Goal: Task Accomplishment & Management: Use online tool/utility

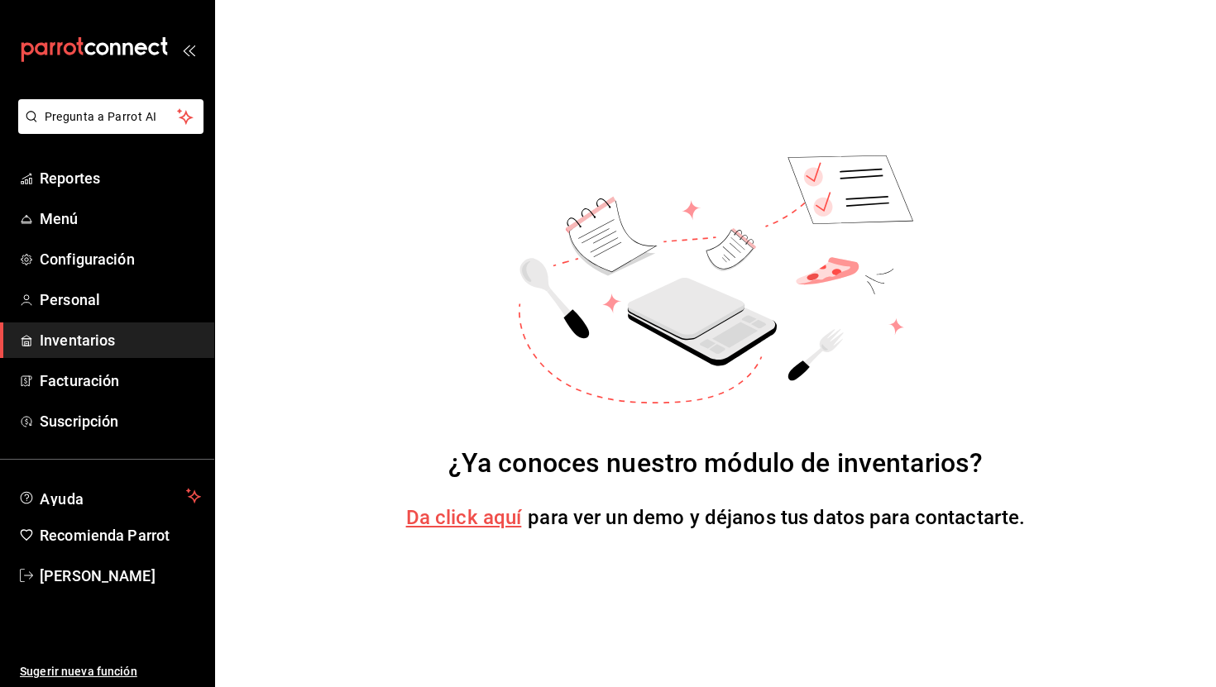
click at [97, 344] on span "Inventarios" at bounding box center [120, 340] width 161 height 22
click at [79, 500] on span "Ayuda" at bounding box center [110, 496] width 140 height 20
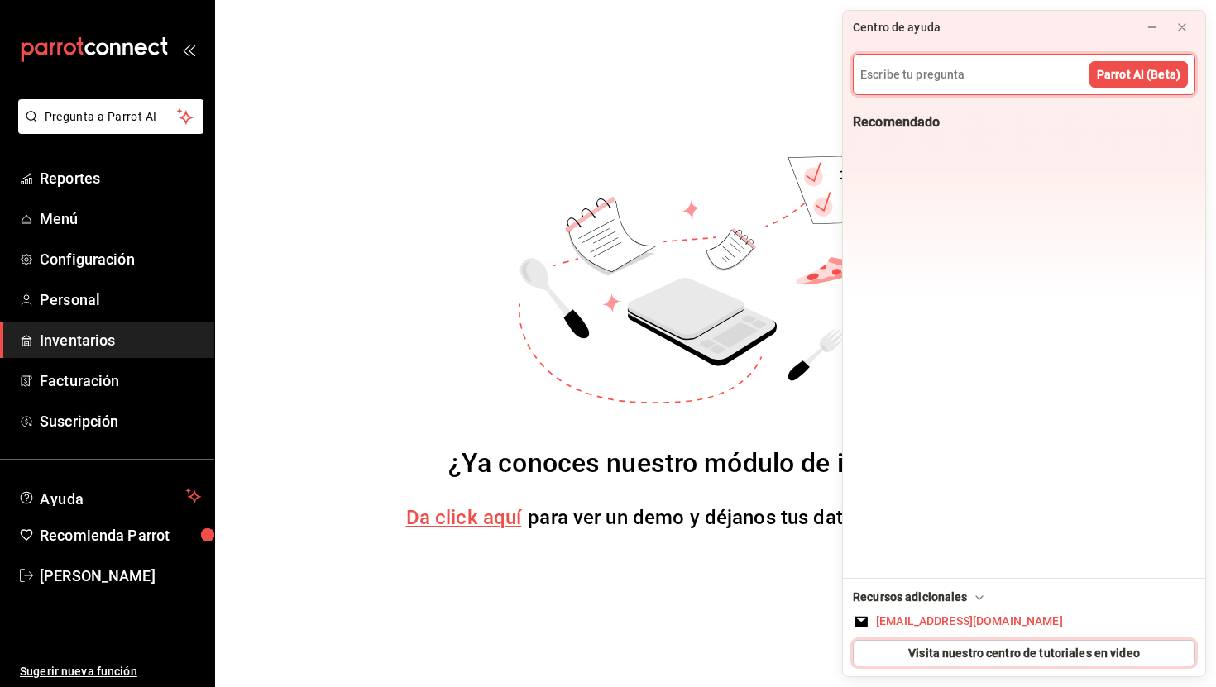
click at [909, 653] on button "Visita nuestro centro de tutoriales en video" at bounding box center [1024, 653] width 343 height 26
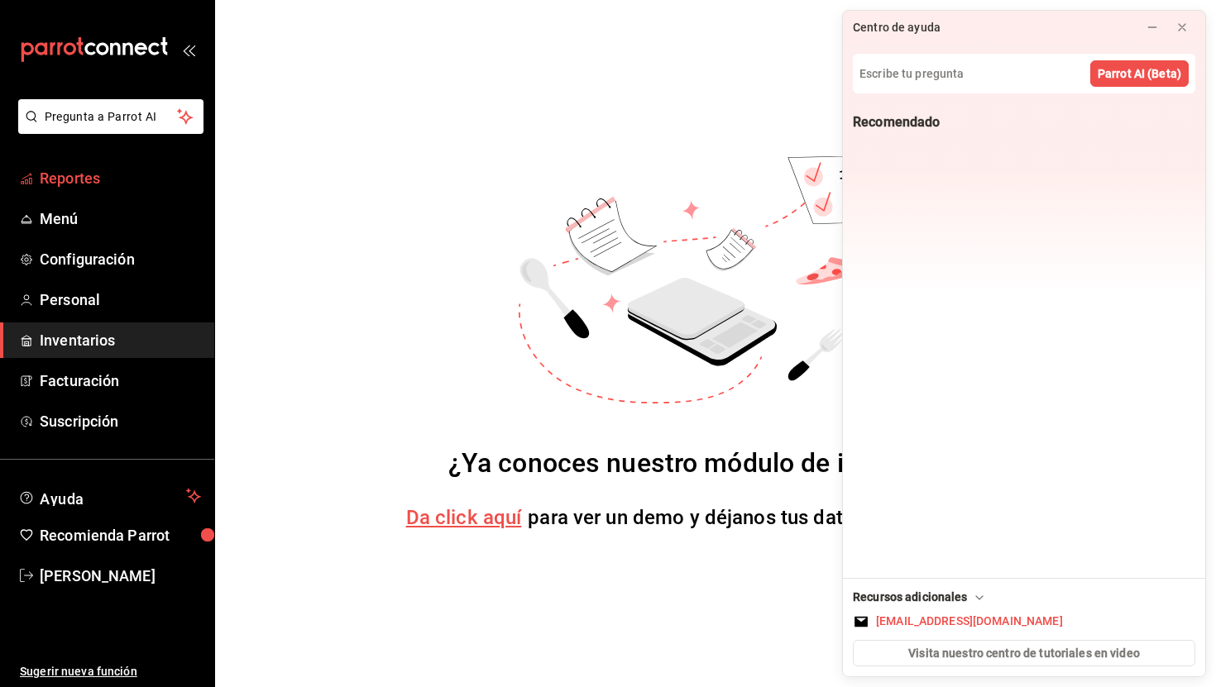
click at [117, 185] on span "Reportes" at bounding box center [120, 178] width 161 height 22
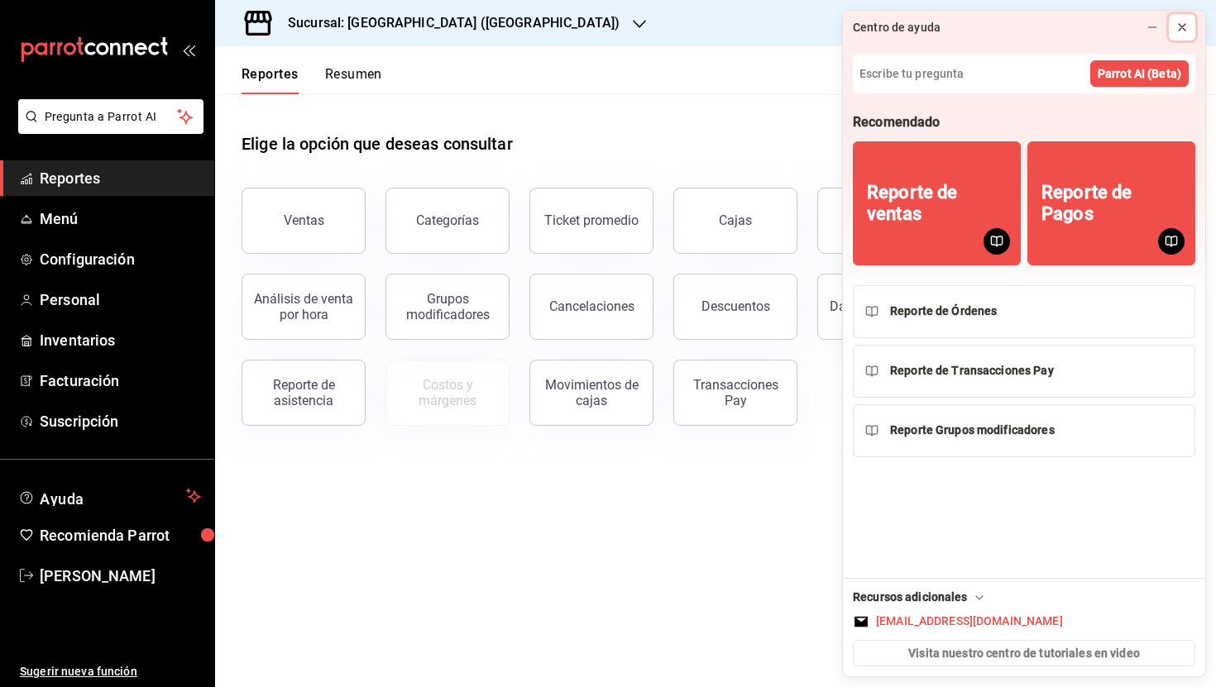
click at [1183, 28] on icon at bounding box center [1182, 27] width 7 height 7
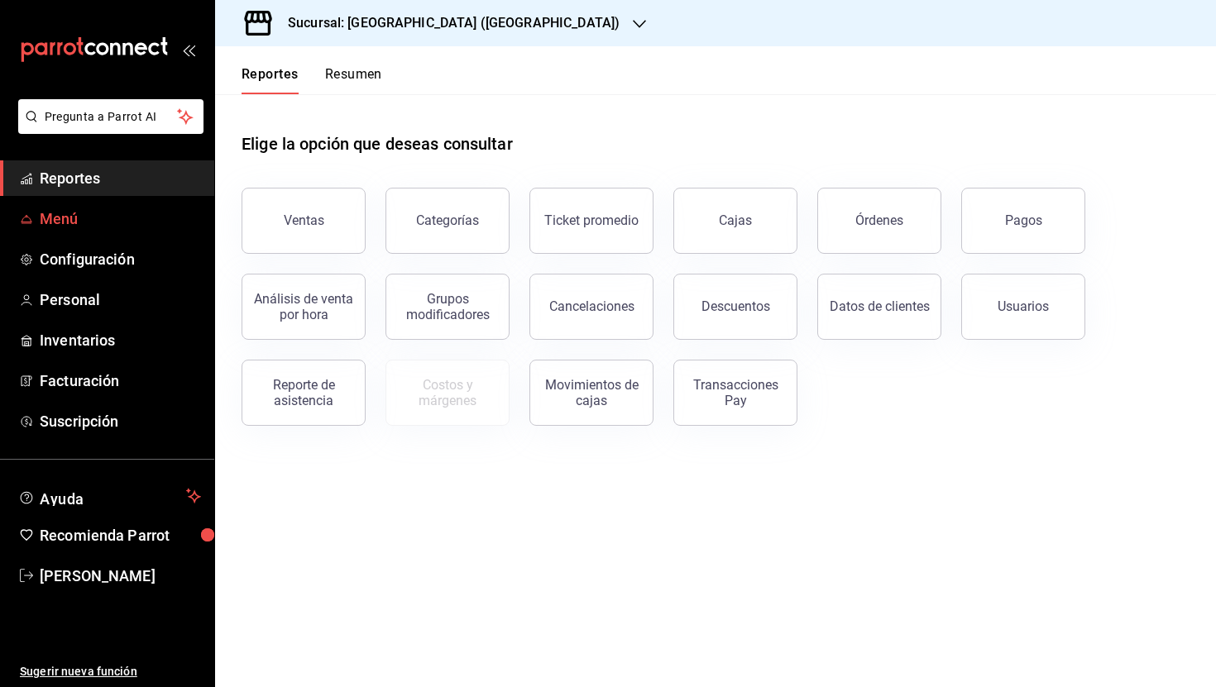
click at [98, 217] on span "Menú" at bounding box center [120, 219] width 161 height 22
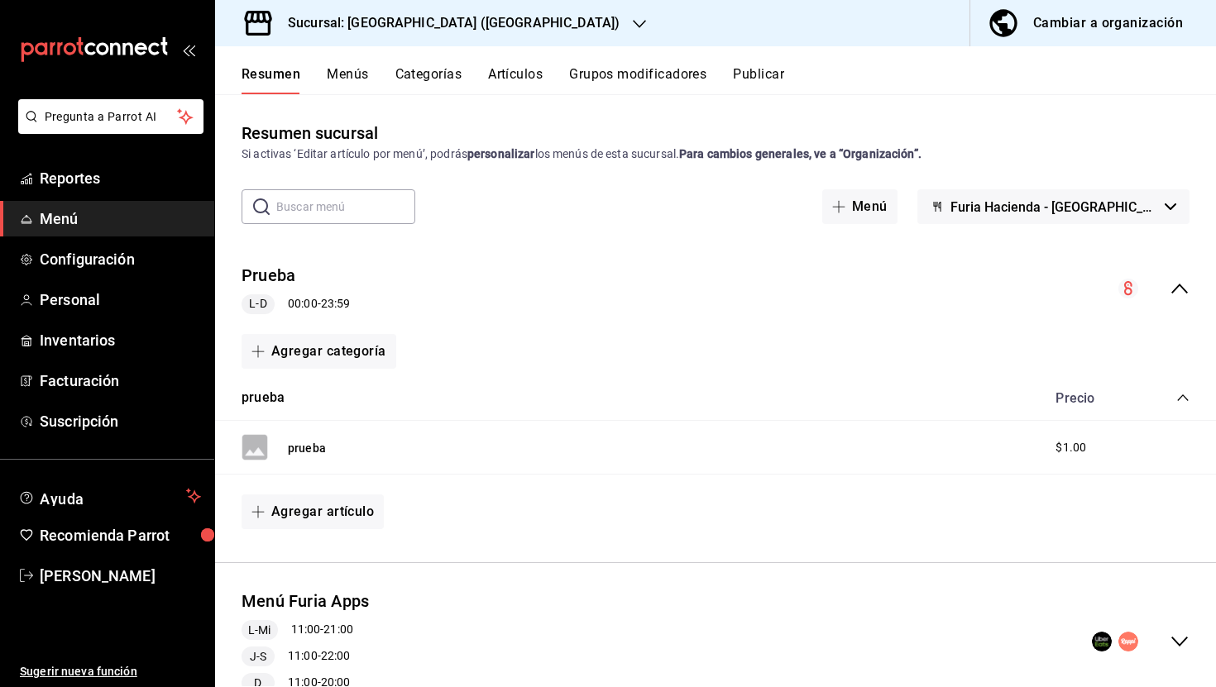
click at [361, 7] on div "Sucursal: [GEOGRAPHIC_DATA] ([GEOGRAPHIC_DATA])" at bounding box center [440, 23] width 424 height 46
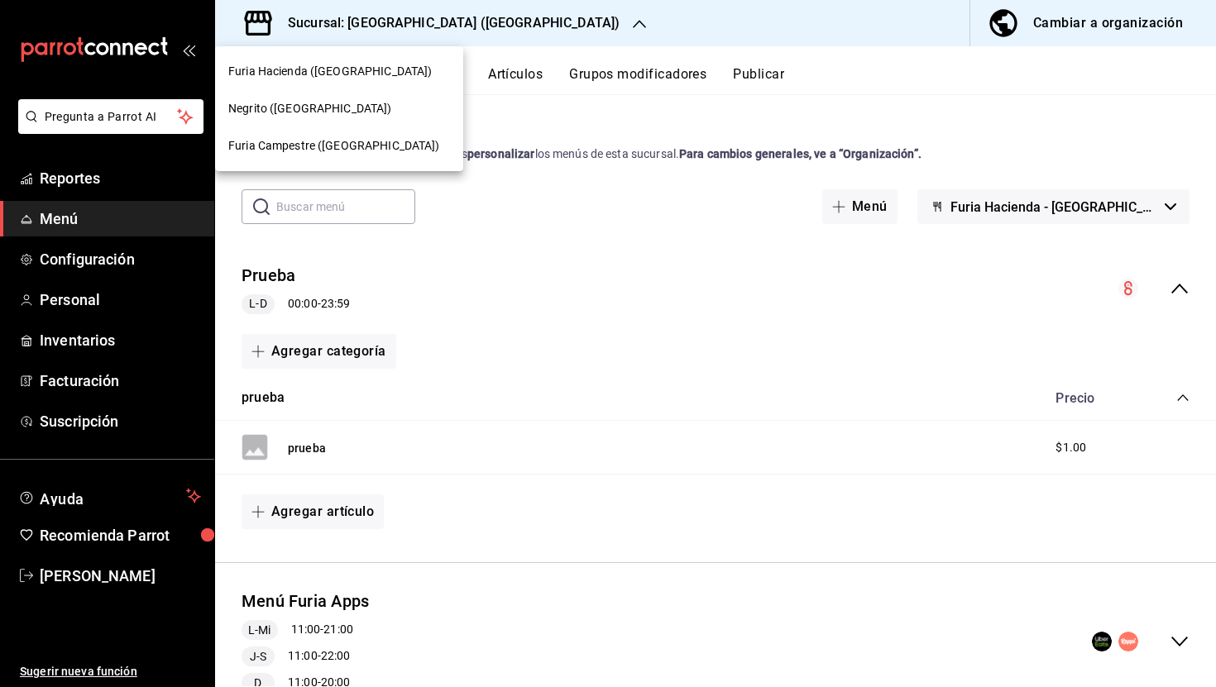
click at [313, 108] on span "Negrito ([GEOGRAPHIC_DATA])" at bounding box center [310, 108] width 164 height 17
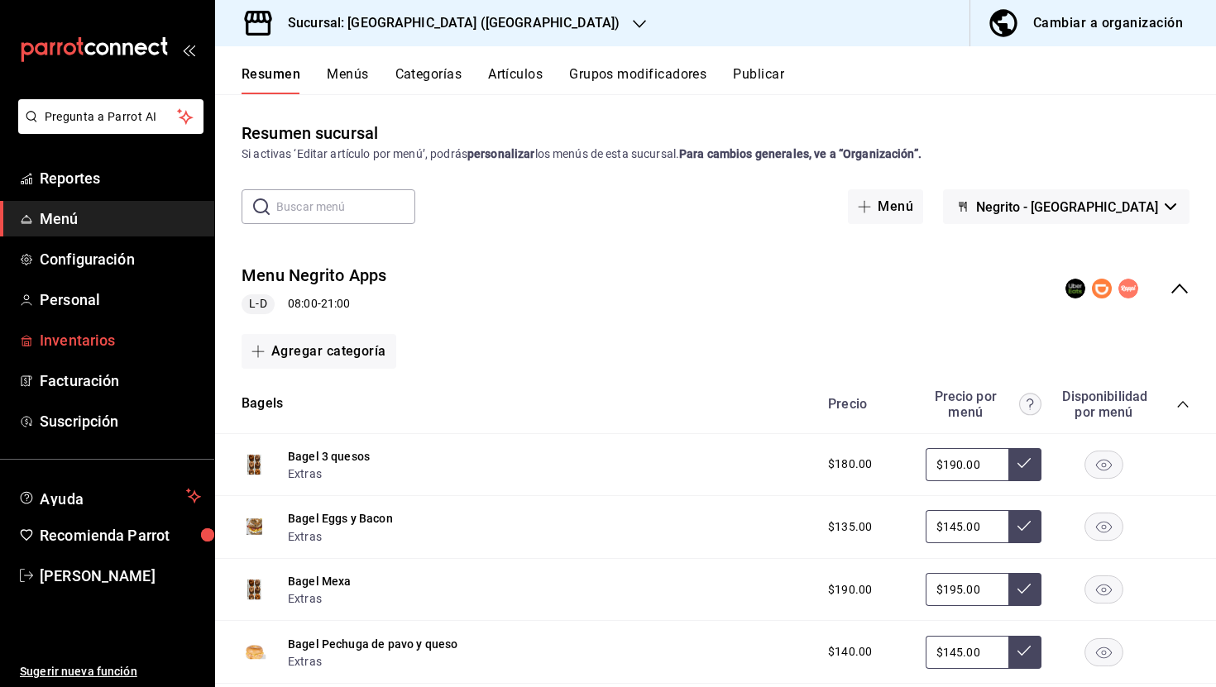
click at [96, 347] on span "Inventarios" at bounding box center [120, 340] width 161 height 22
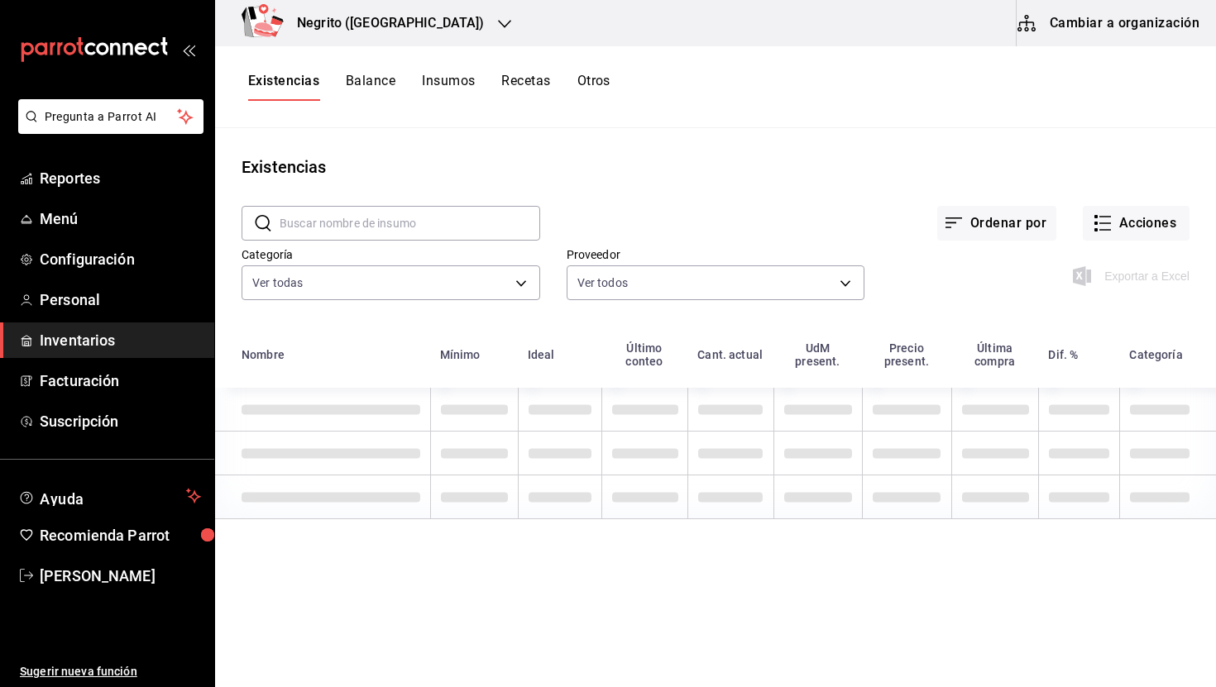
click at [450, 88] on button "Insumos" at bounding box center [448, 87] width 53 height 28
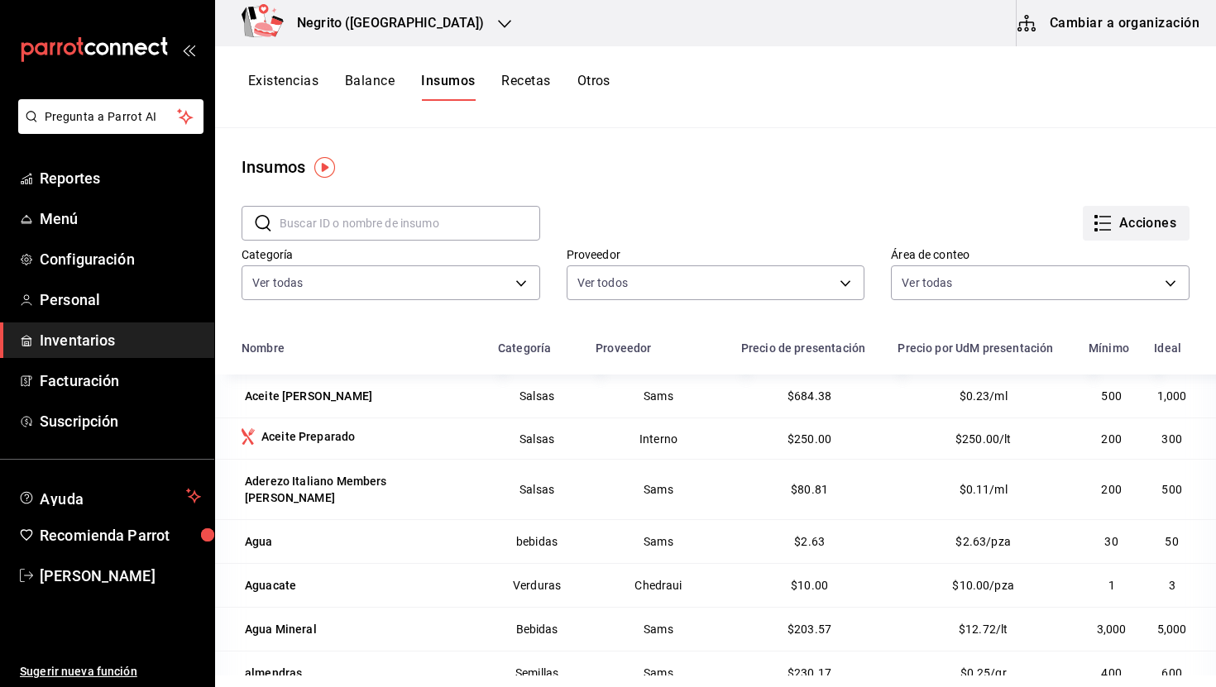
click at [1107, 233] on button "Acciones" at bounding box center [1136, 223] width 107 height 35
click at [925, 126] on div at bounding box center [608, 343] width 1216 height 687
click at [289, 81] on button "Existencias" at bounding box center [283, 87] width 70 height 28
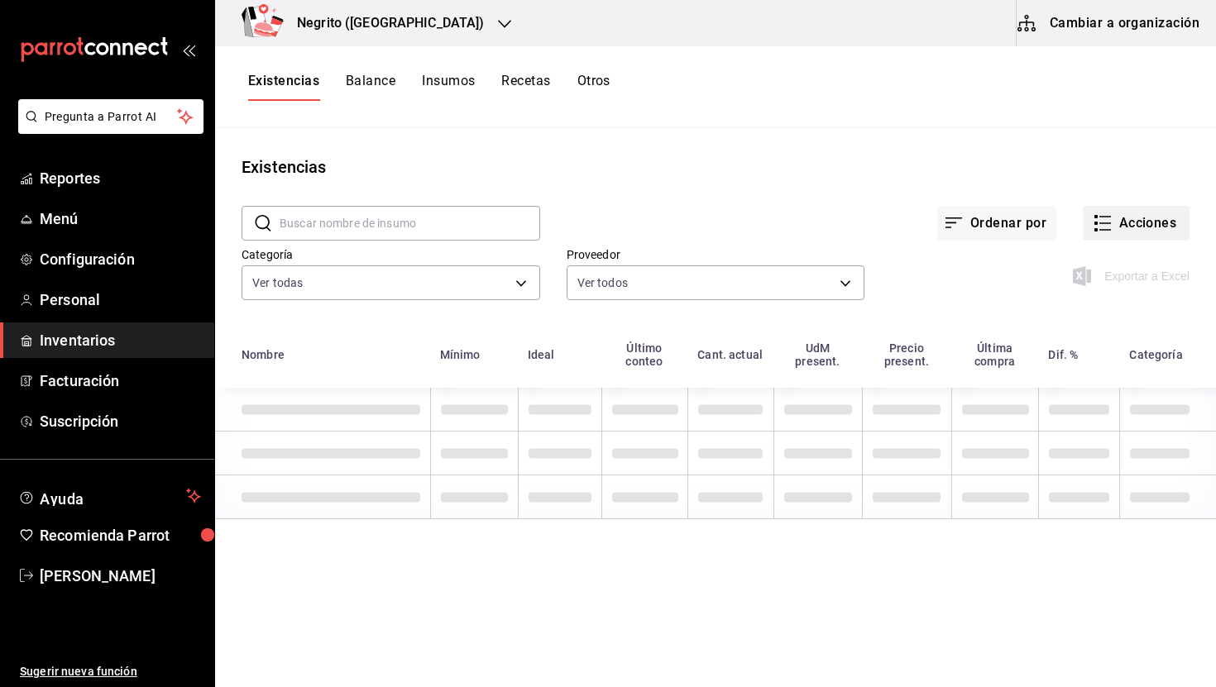
click at [1142, 237] on button "Acciones" at bounding box center [1136, 223] width 107 height 35
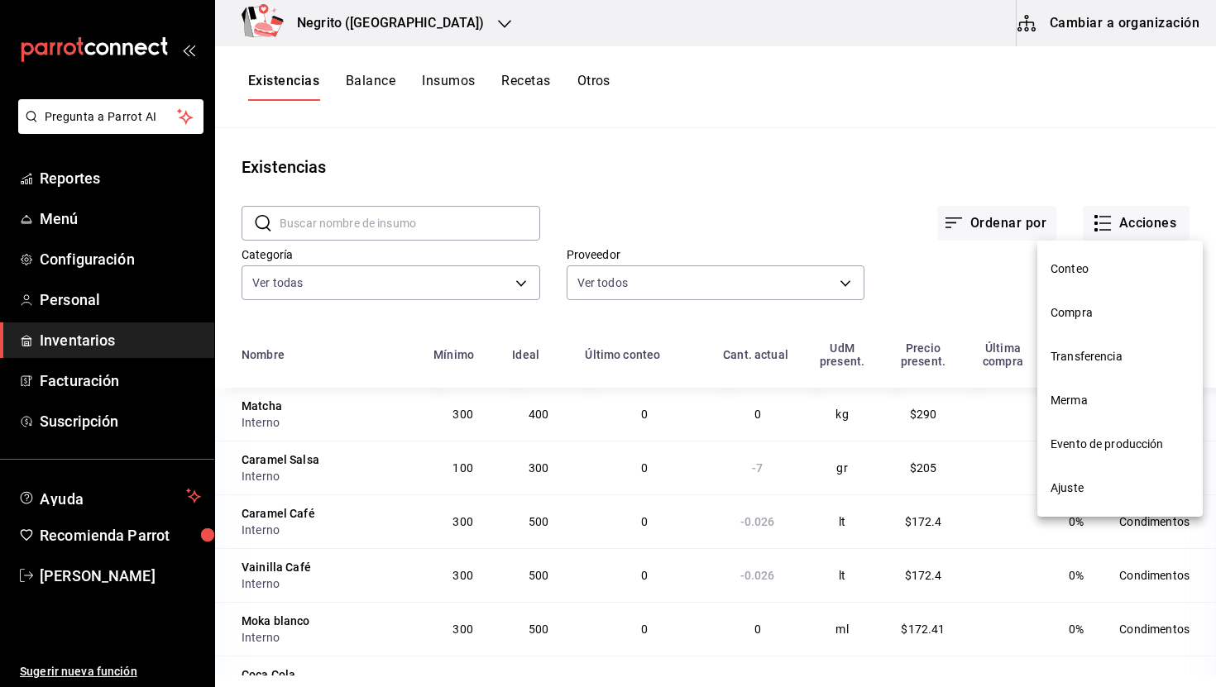
click at [1108, 306] on span "Compra" at bounding box center [1120, 312] width 139 height 17
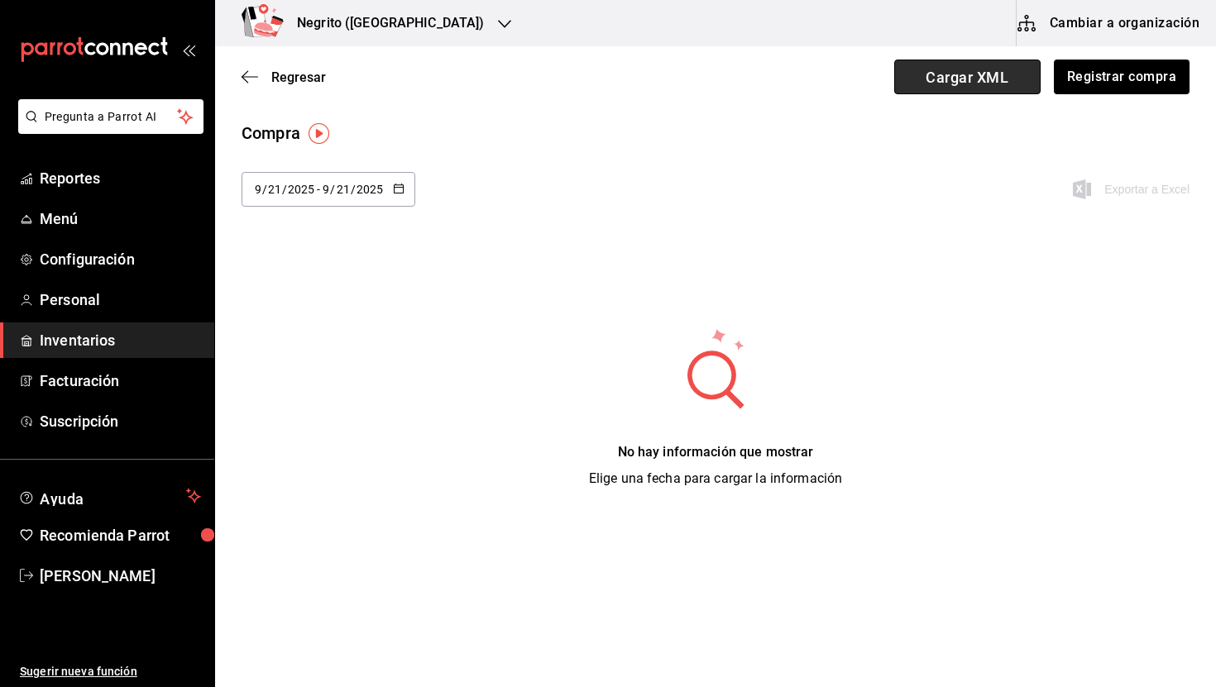
click at [967, 66] on span "Cargar XML" at bounding box center [967, 77] width 146 height 35
click at [0, 0] on input "Cargar XML" at bounding box center [0, 0] width 0 height 0
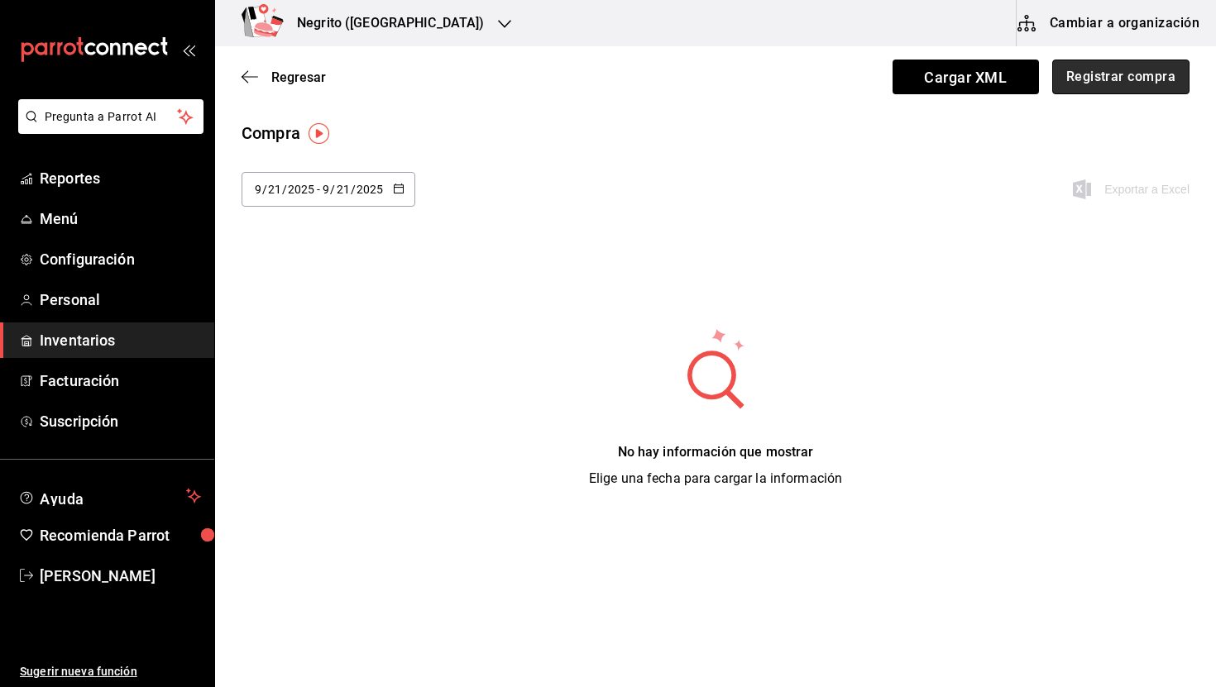
click at [1123, 79] on button "Registrar compra" at bounding box center [1120, 77] width 137 height 35
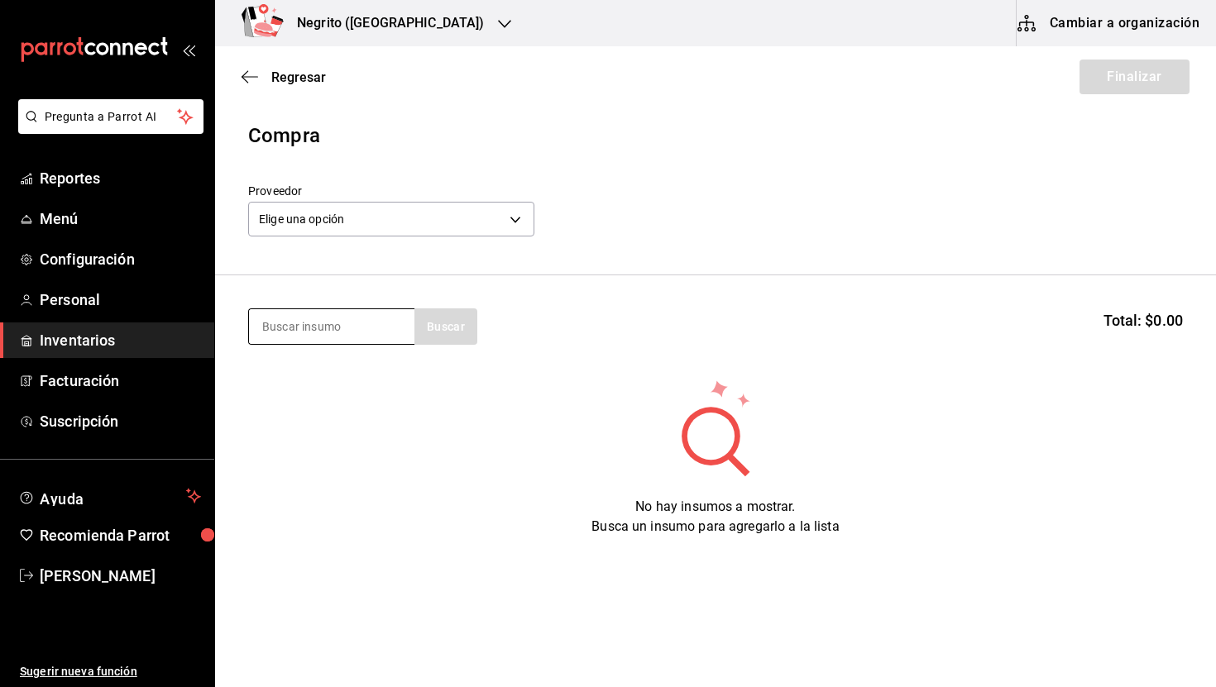
click at [329, 315] on input at bounding box center [331, 326] width 165 height 35
type input "huevos"
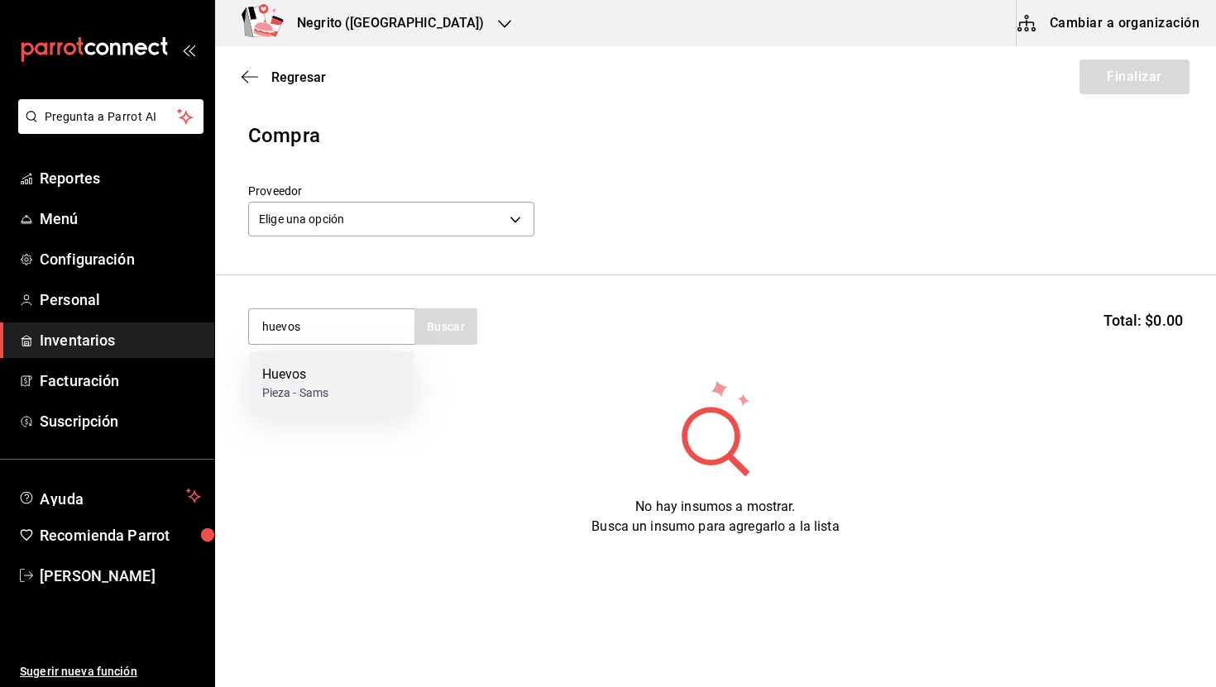
click at [310, 385] on div "Pieza - Sams" at bounding box center [295, 393] width 67 height 17
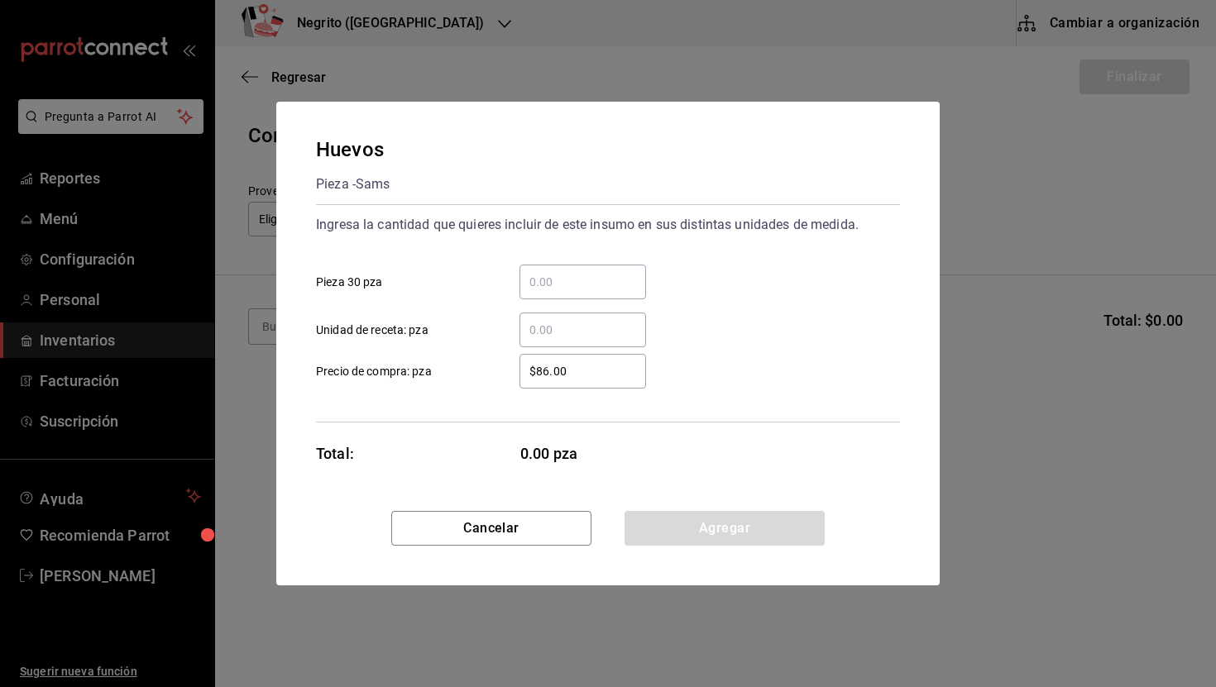
click at [581, 270] on div "​" at bounding box center [583, 282] width 127 height 35
click at [581, 272] on input "​ Pieza 30 pza" at bounding box center [583, 282] width 127 height 20
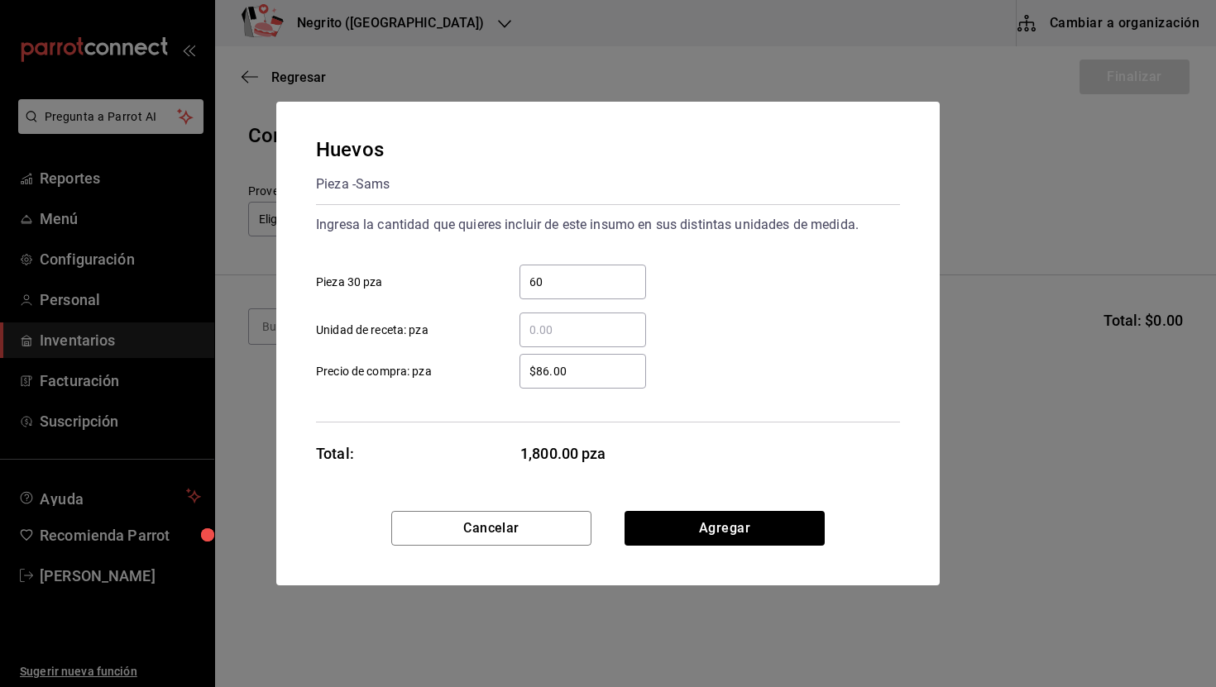
type input "6"
type input "58"
click at [559, 324] on input "​ Unidad de receta: pza" at bounding box center [583, 330] width 127 height 20
type input "58"
click at [571, 329] on input "58" at bounding box center [583, 330] width 127 height 20
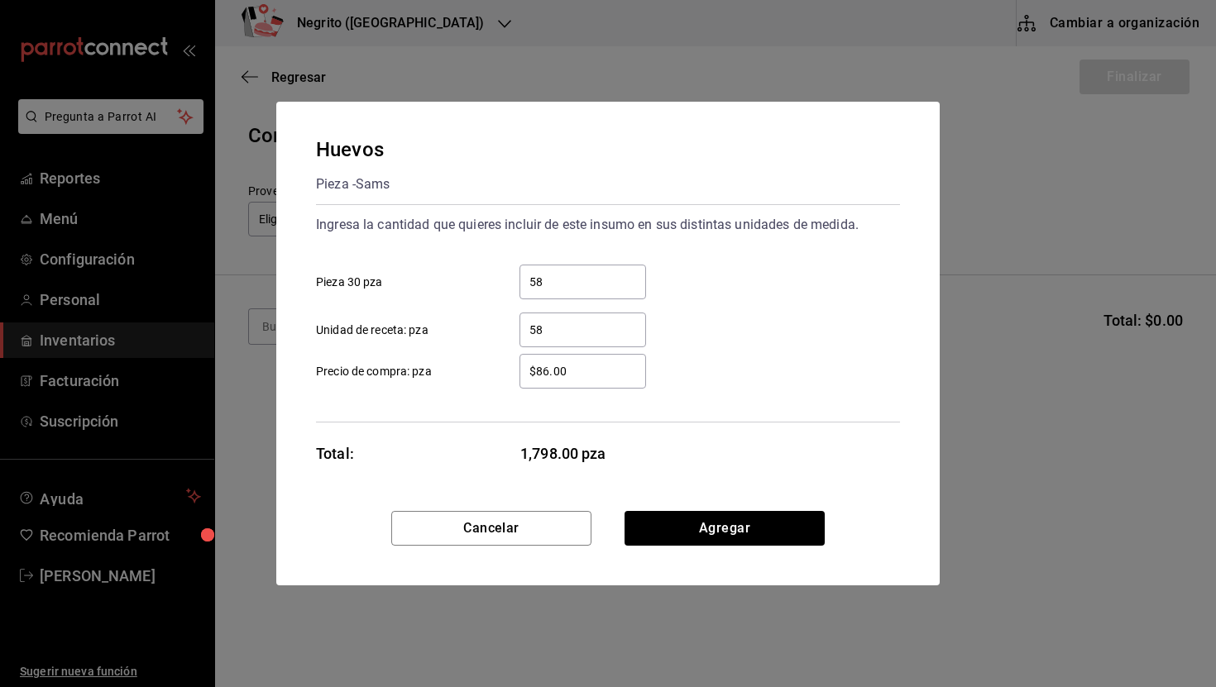
click at [571, 329] on input "58" at bounding box center [583, 330] width 127 height 20
click at [606, 363] on input "$86.00" at bounding box center [583, 372] width 127 height 20
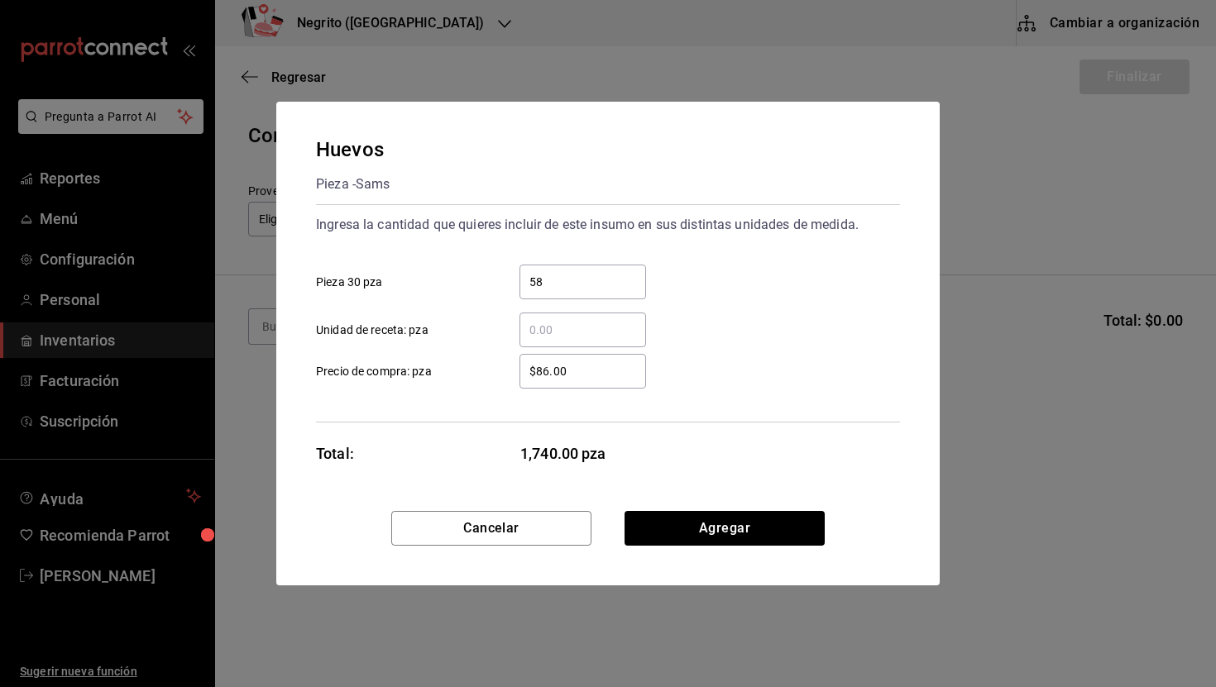
click at [606, 363] on input "$86.00" at bounding box center [583, 372] width 127 height 20
click at [590, 376] on input "$86.00" at bounding box center [583, 372] width 127 height 20
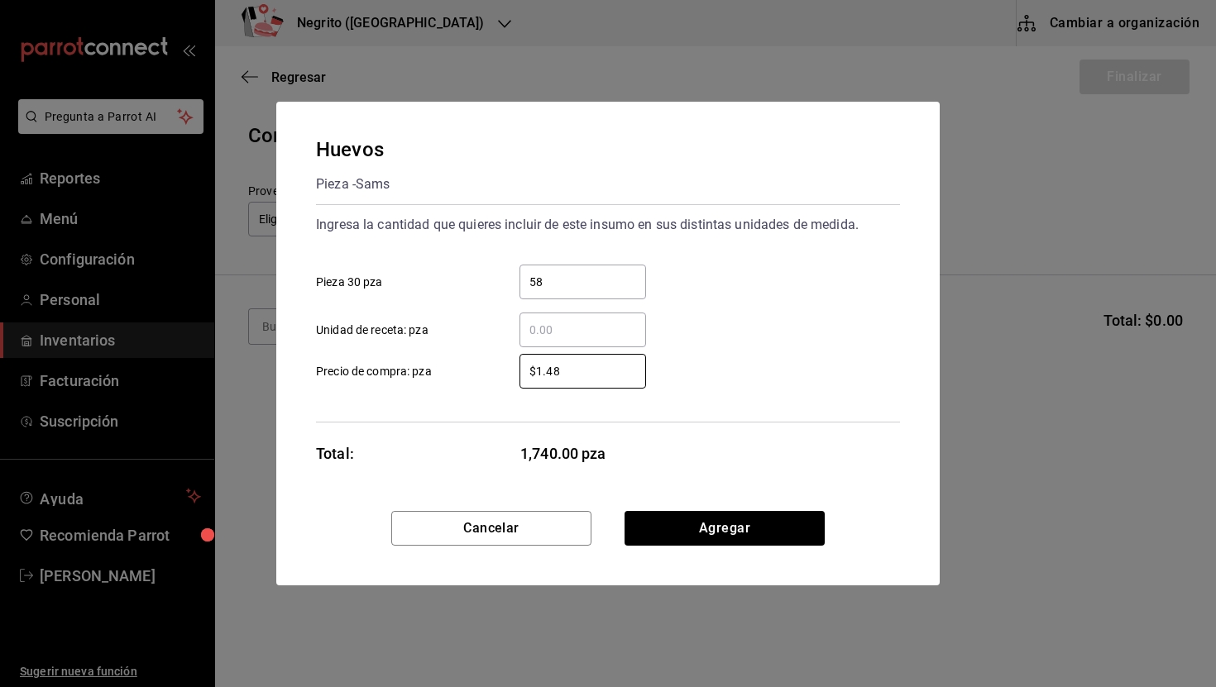
type input "$1.48"
click at [726, 443] on div "Huevos Pieza - Sams Ingresa la cantidad que quieres incluir de este insumo en s…" at bounding box center [607, 307] width 663 height 410
click at [566, 283] on input "58" at bounding box center [583, 282] width 127 height 20
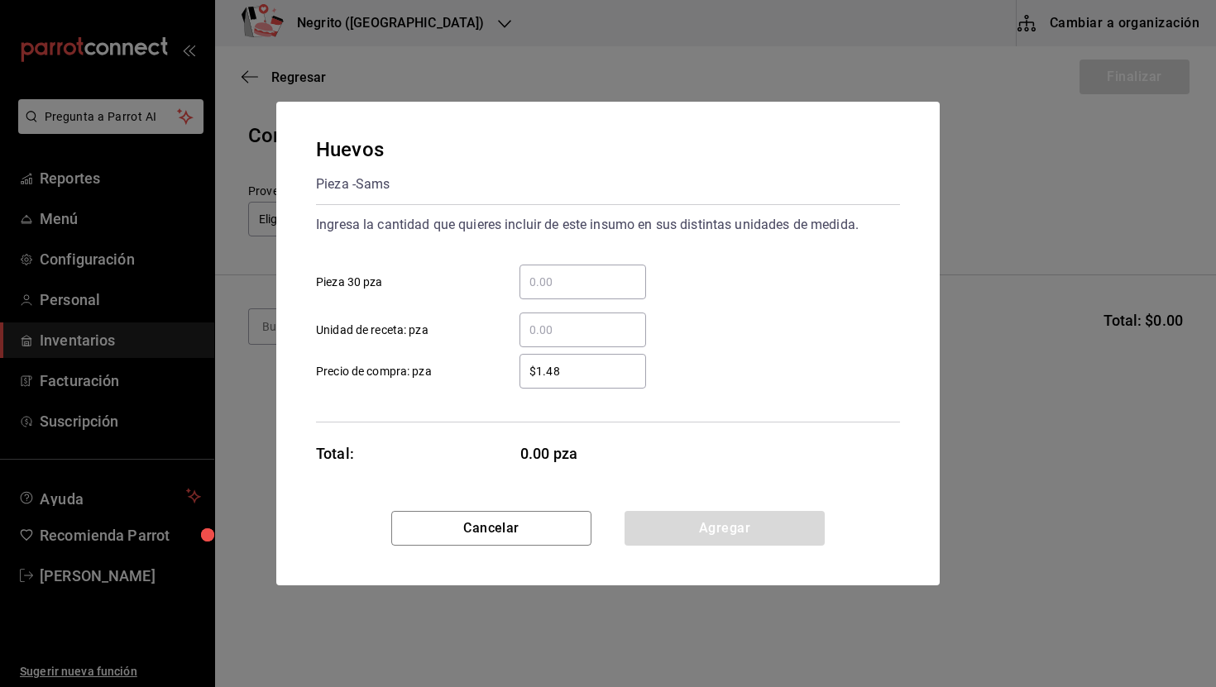
type input "1"
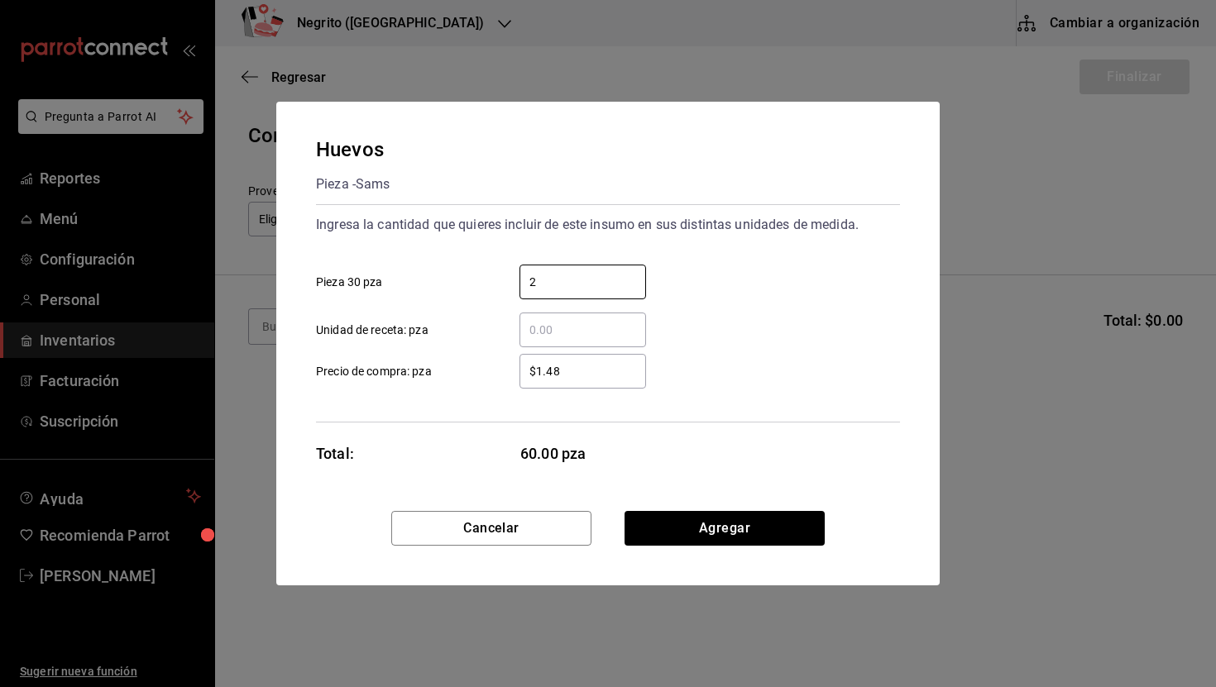
type input "2"
click at [822, 426] on div "Huevos Pieza - Sams Ingresa la cantidad que quieres incluir de este insumo en s…" at bounding box center [607, 307] width 663 height 410
click at [608, 374] on input "$1.48" at bounding box center [583, 372] width 127 height 20
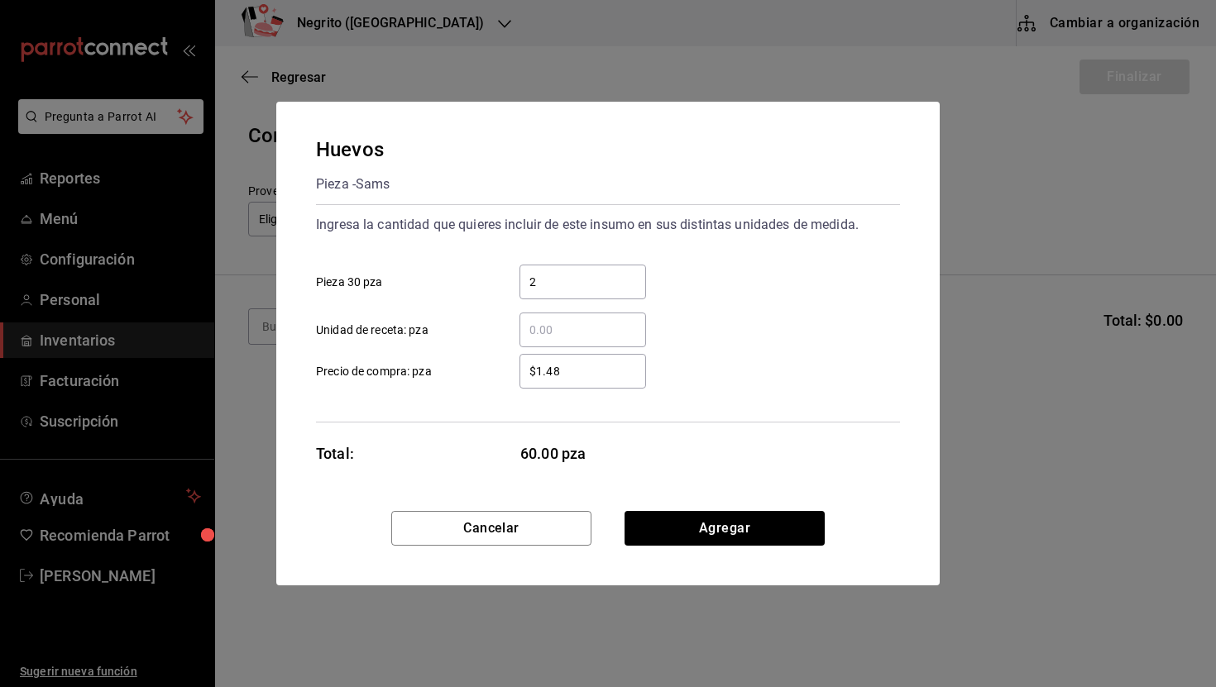
click at [608, 374] on input "$1.48" at bounding box center [583, 372] width 127 height 20
type input "$86"
click at [749, 531] on button "Agregar" at bounding box center [725, 528] width 200 height 35
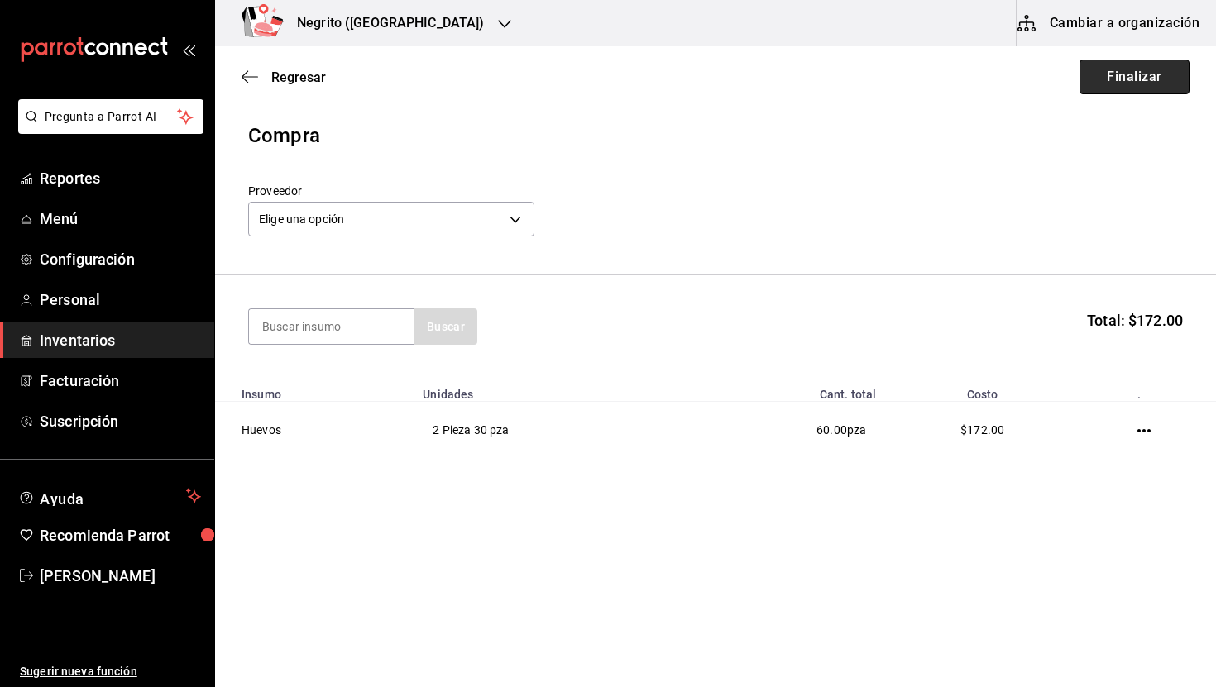
click at [1117, 84] on button "Finalizar" at bounding box center [1135, 77] width 110 height 35
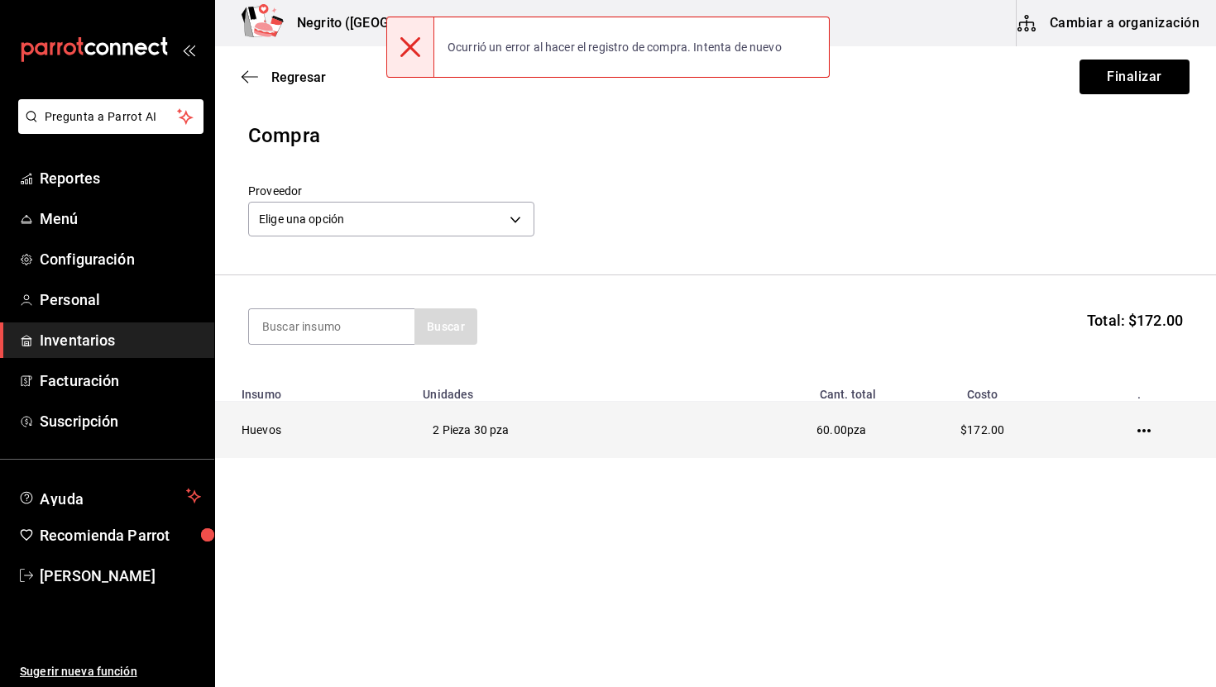
click at [410, 422] on td "Huevos" at bounding box center [314, 430] width 198 height 57
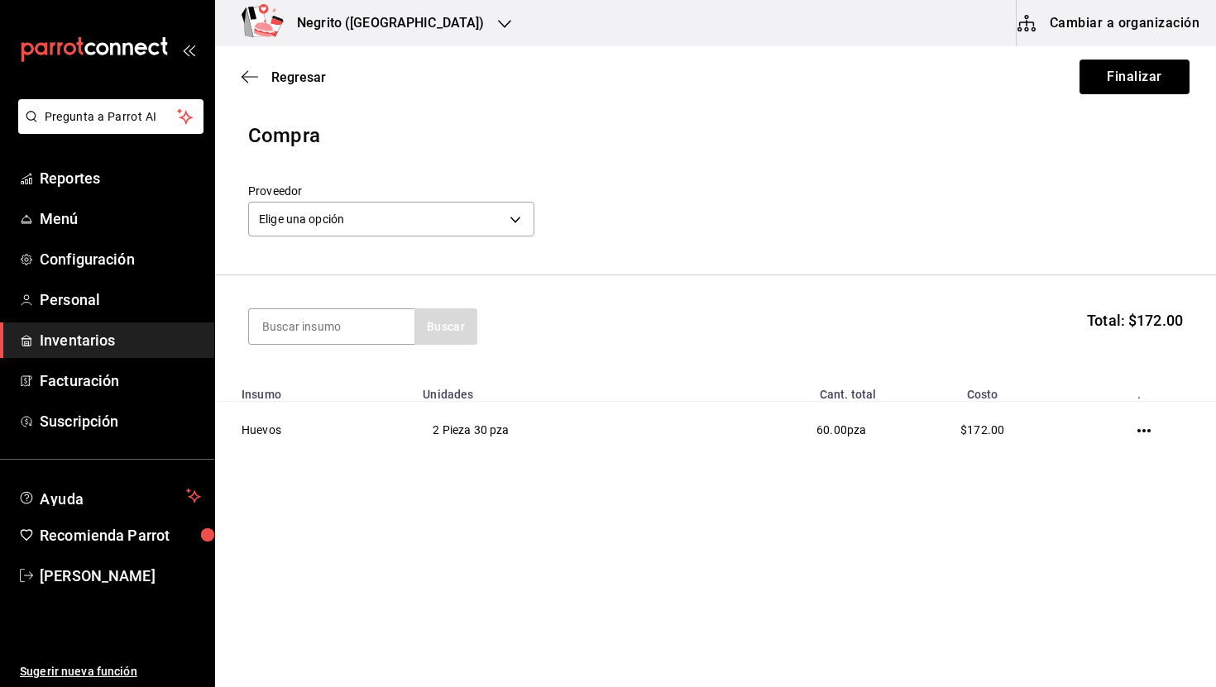
click at [344, 237] on div "Elige una opción default" at bounding box center [391, 217] width 286 height 44
click at [339, 224] on body "Pregunta a Parrot AI Reportes Menú Configuración Personal Inventarios Facturaci…" at bounding box center [608, 297] width 1216 height 594
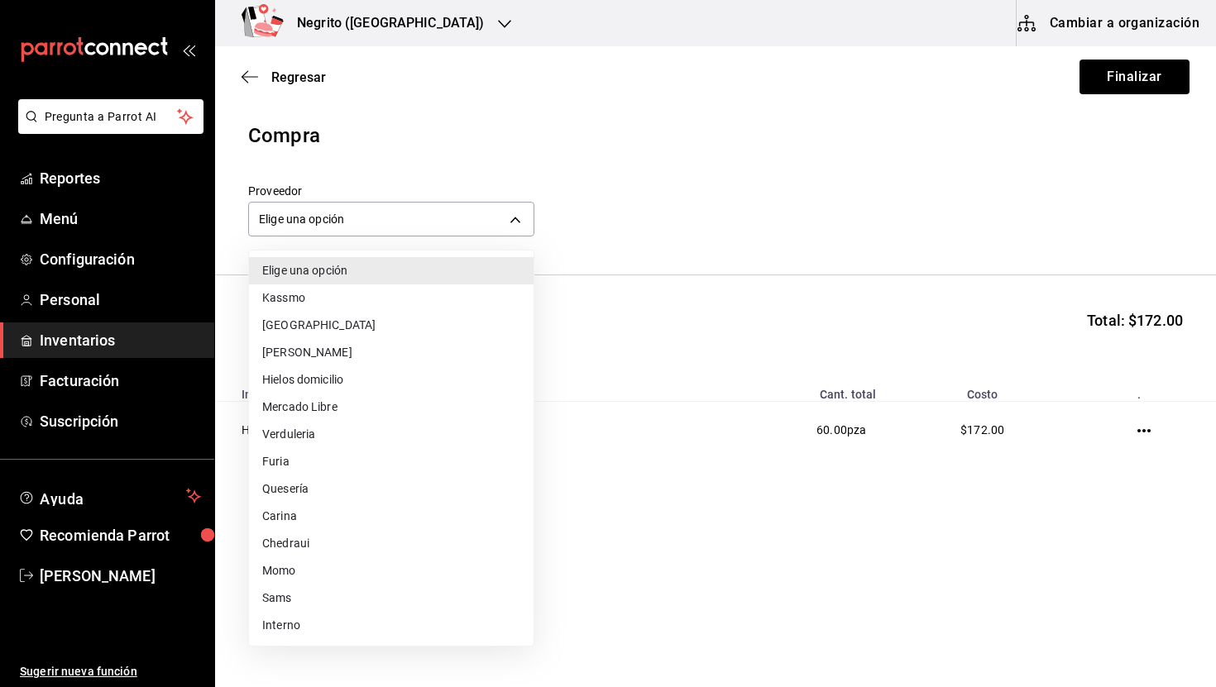
click at [313, 539] on li "Chedraui" at bounding box center [391, 543] width 285 height 27
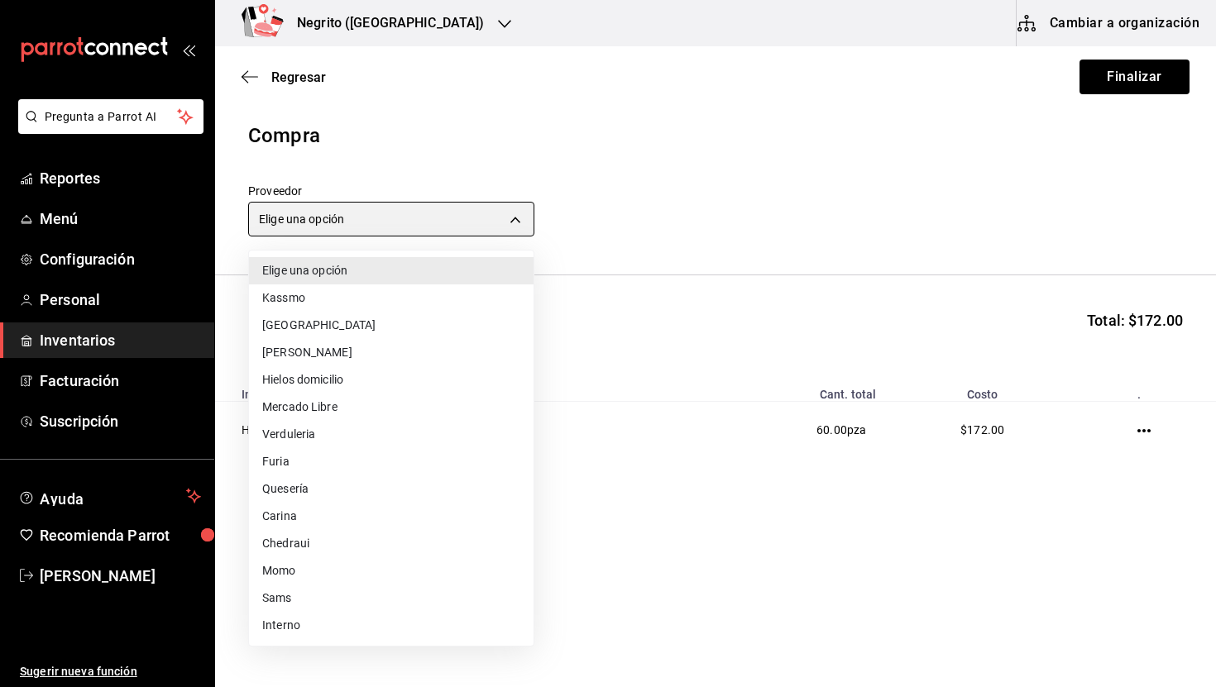
type input "0b70197f-31f1-4e47-b2df-3d2564e97bc2"
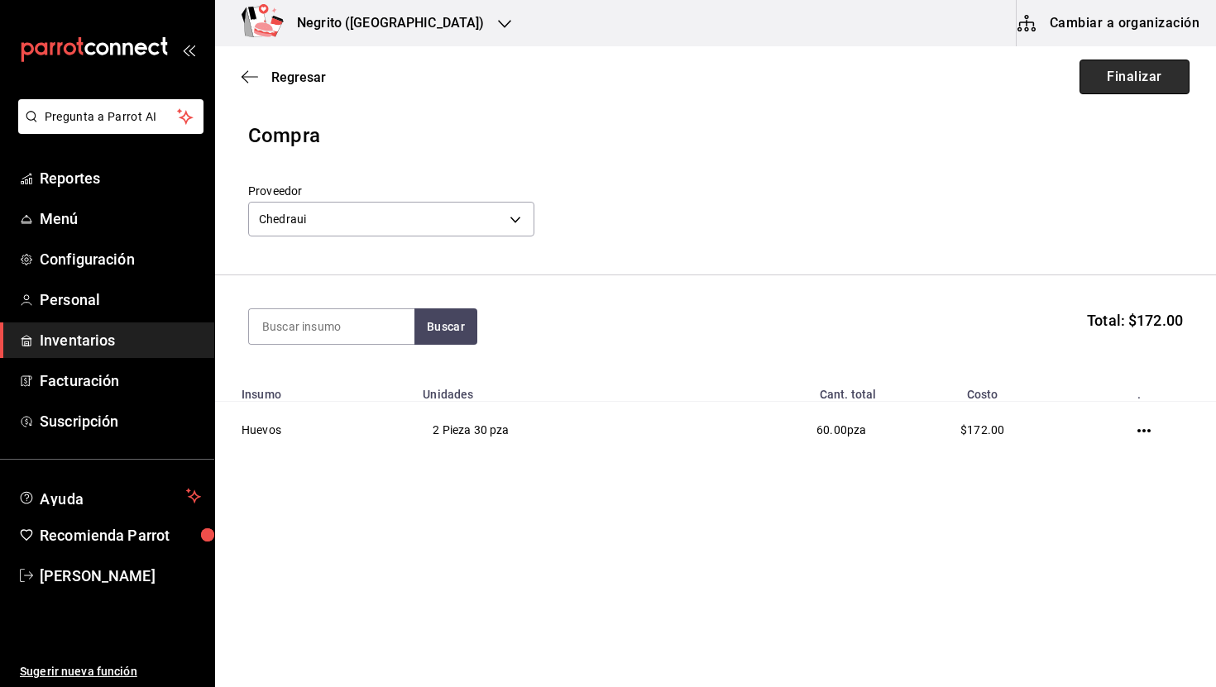
click at [1127, 78] on button "Finalizar" at bounding box center [1135, 77] width 110 height 35
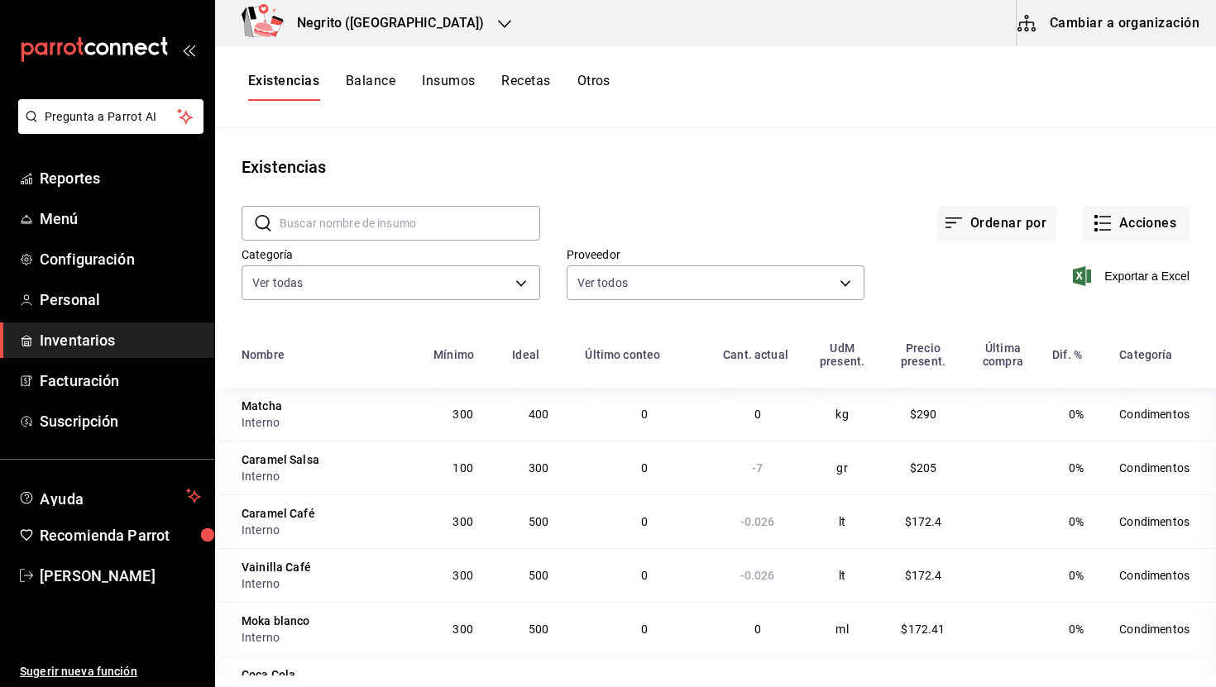
click at [371, 85] on button "Balance" at bounding box center [371, 87] width 50 height 28
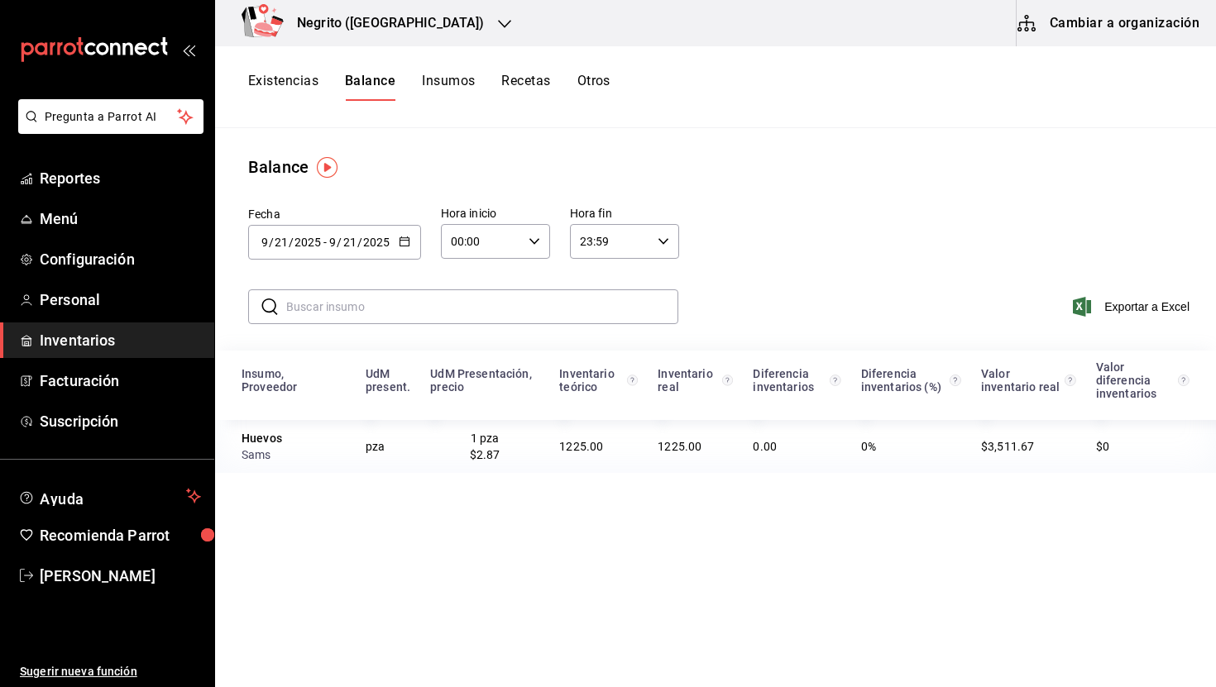
click at [284, 82] on button "Existencias" at bounding box center [283, 87] width 70 height 28
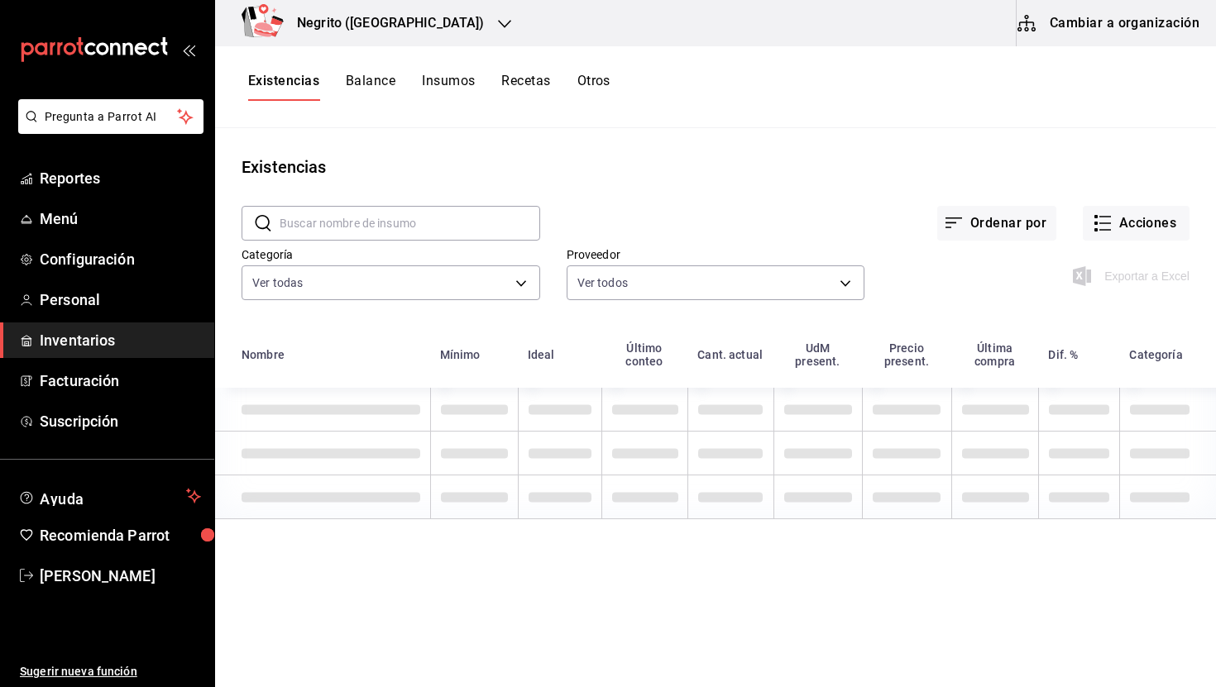
click at [388, 218] on input "text" at bounding box center [410, 223] width 261 height 33
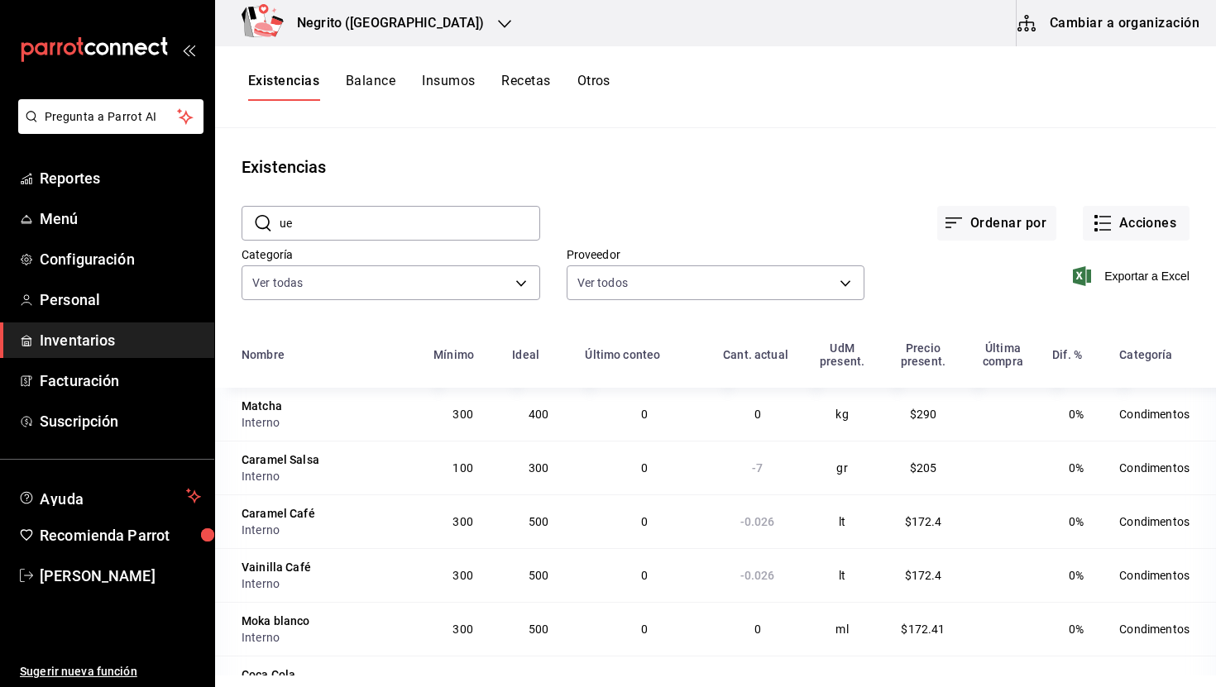
type input "u"
type input "huevo"
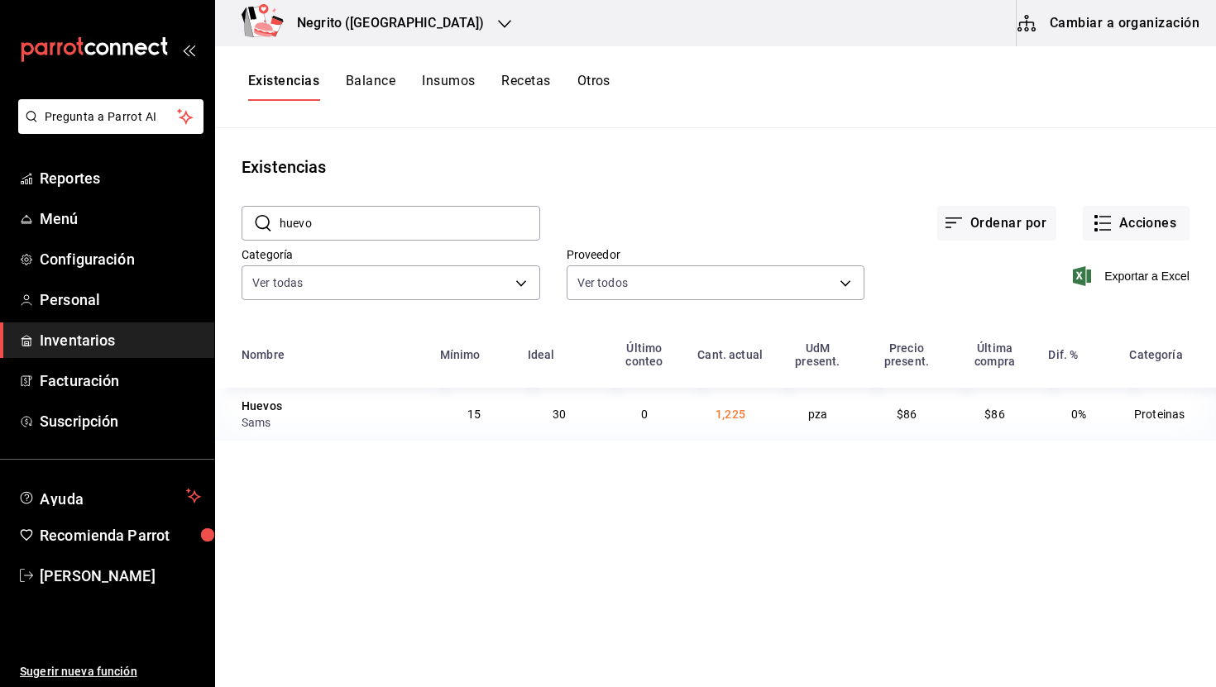
click at [335, 216] on input "huevo" at bounding box center [410, 223] width 261 height 33
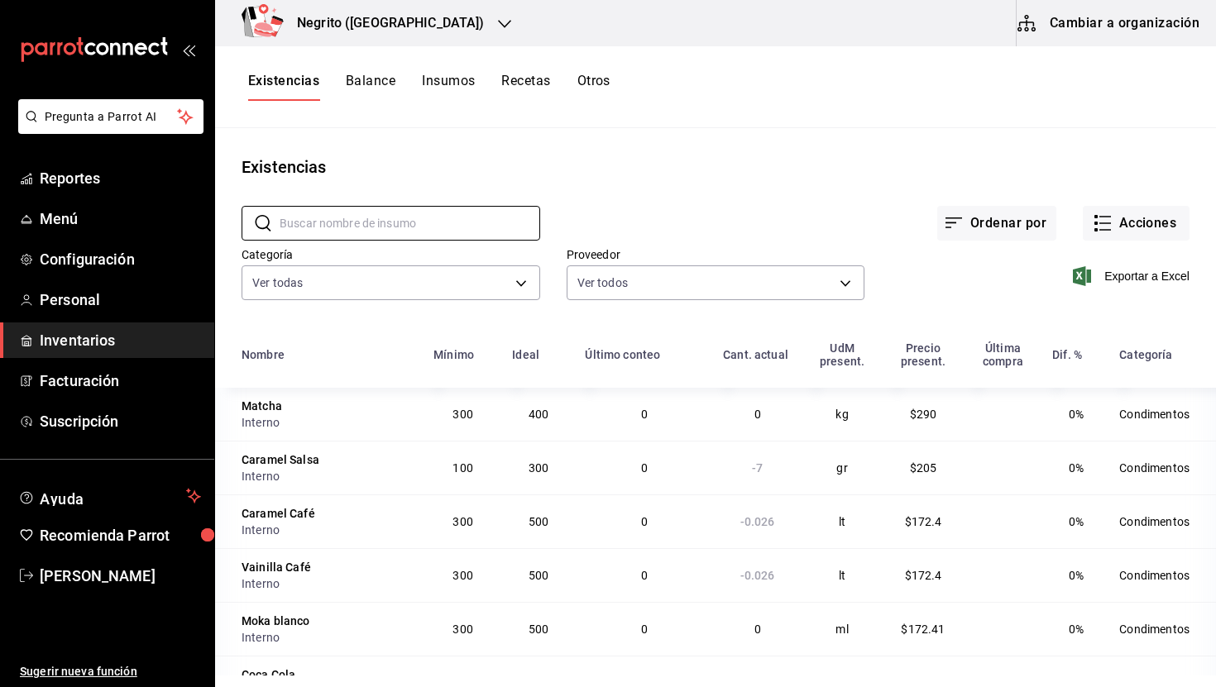
click at [357, 81] on button "Balance" at bounding box center [371, 87] width 50 height 28
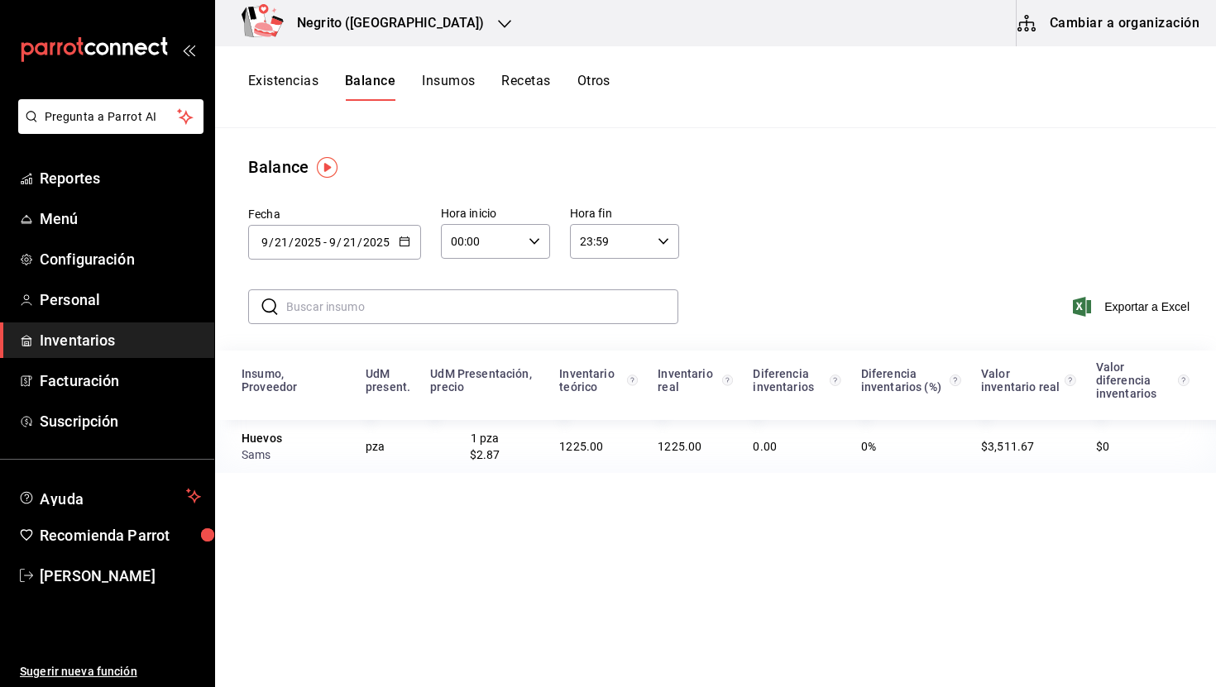
click at [436, 87] on button "Insumos" at bounding box center [448, 87] width 53 height 28
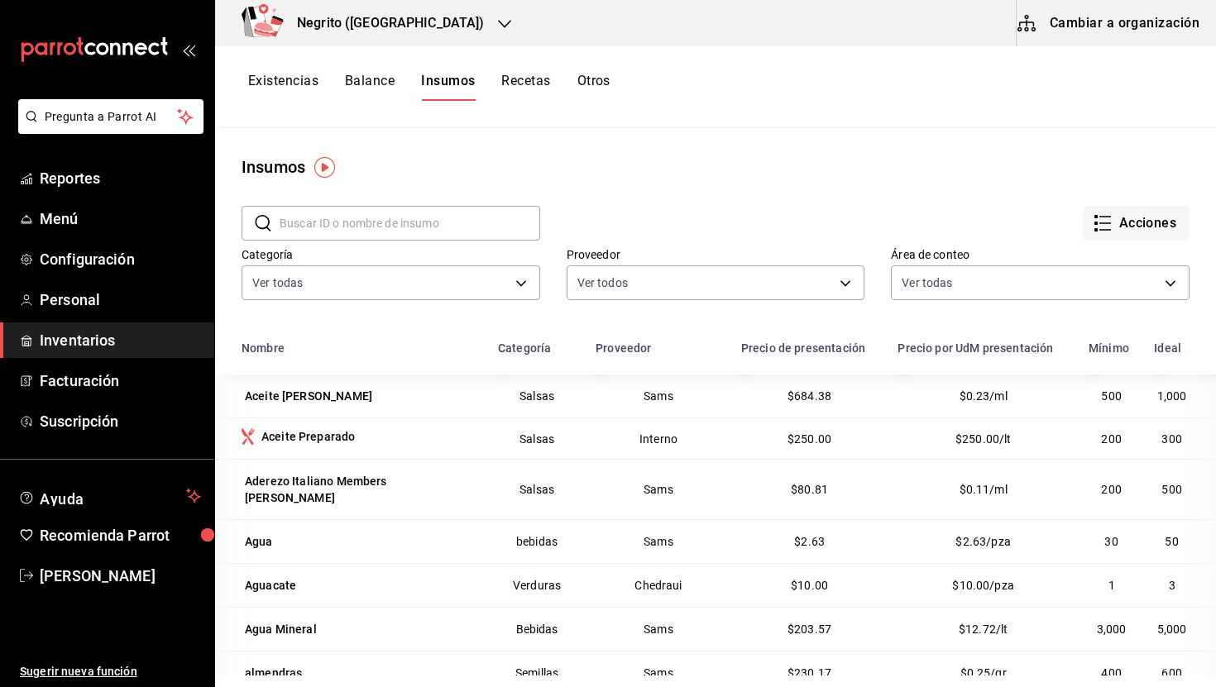
click at [367, 82] on button "Balance" at bounding box center [370, 87] width 50 height 28
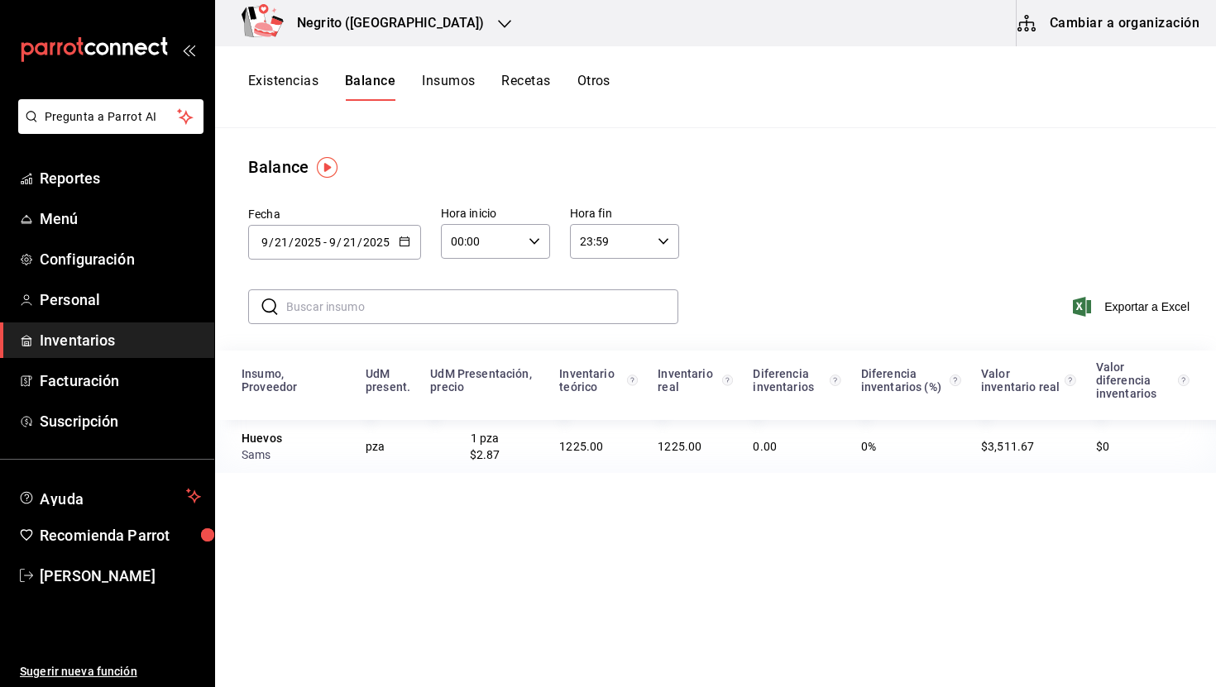
click at [290, 82] on button "Existencias" at bounding box center [283, 87] width 70 height 28
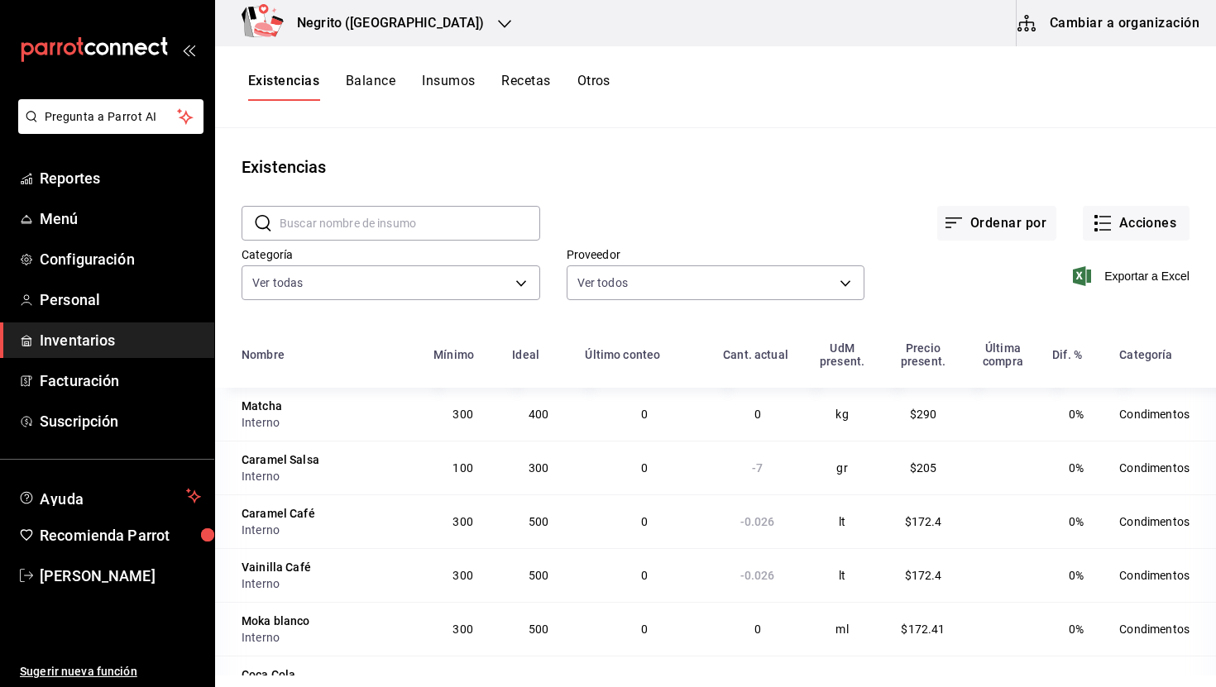
click at [396, 80] on div "Existencias Balance Insumos Recetas Otros" at bounding box center [429, 87] width 362 height 28
click at [373, 220] on input "text" at bounding box center [410, 223] width 261 height 33
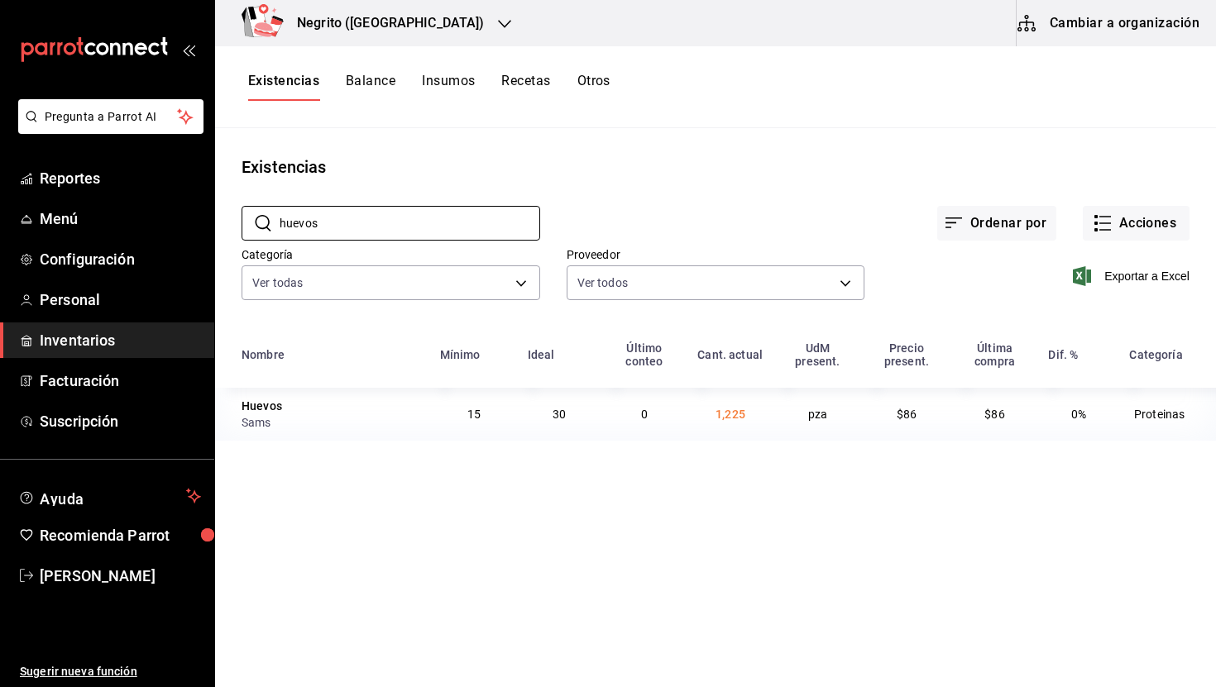
type input "huevos"
click at [735, 413] on span "1,225" at bounding box center [731, 414] width 30 height 13
click at [730, 415] on span "1,225" at bounding box center [731, 414] width 30 height 13
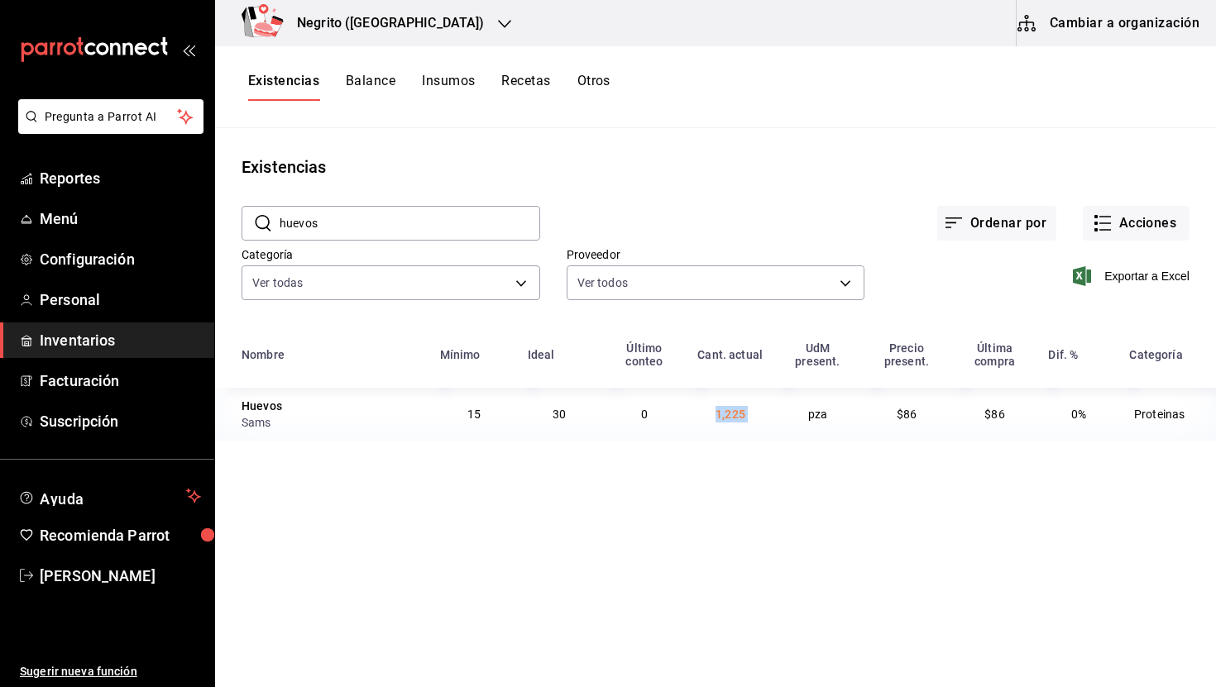
click at [730, 415] on span "1,225" at bounding box center [731, 414] width 30 height 13
click at [745, 486] on main "Existencias ​ huevos ​ Ordenar por Acciones Categoría Ver todas 5b12a7f4-afe7-4…" at bounding box center [715, 402] width 1001 height 548
click at [1105, 220] on icon "button" at bounding box center [1103, 223] width 20 height 20
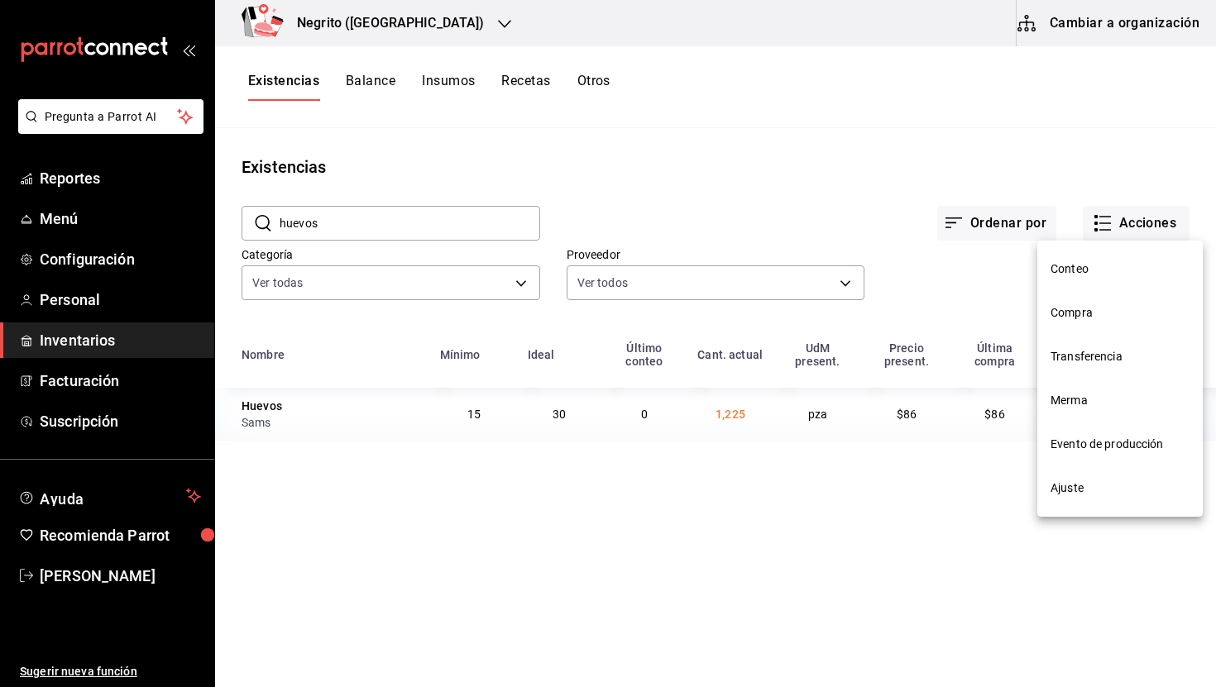
click at [1087, 270] on span "Conteo" at bounding box center [1120, 269] width 139 height 17
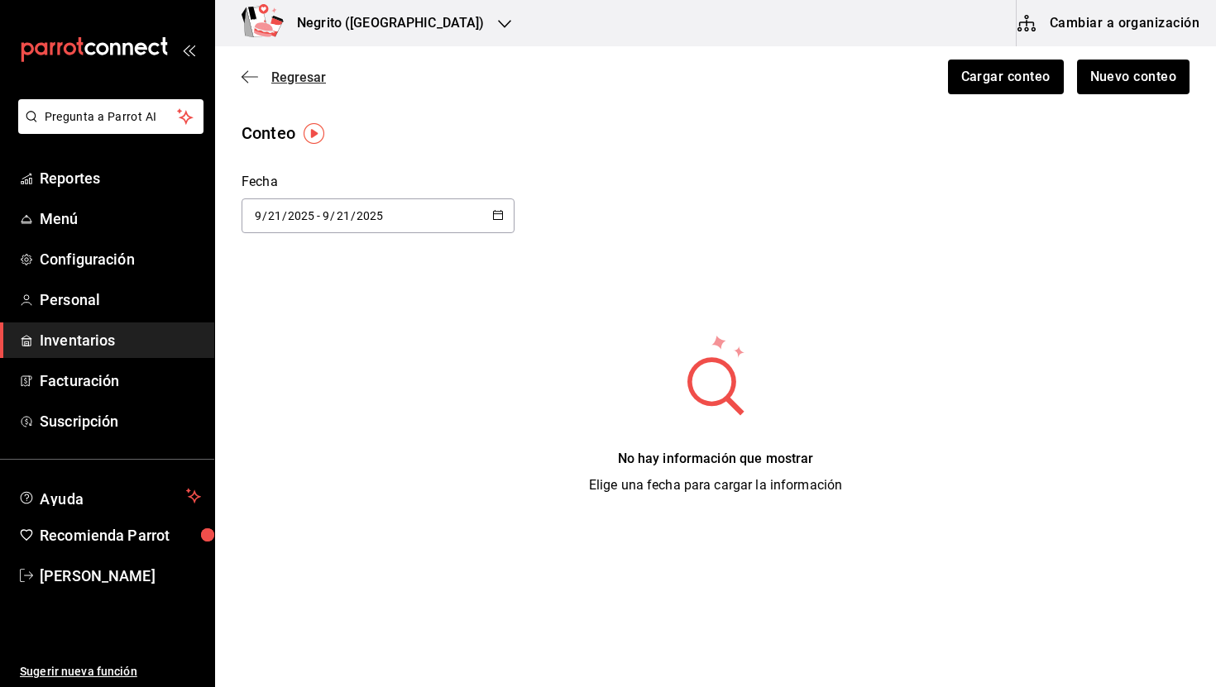
click at [298, 78] on span "Regresar" at bounding box center [298, 77] width 55 height 16
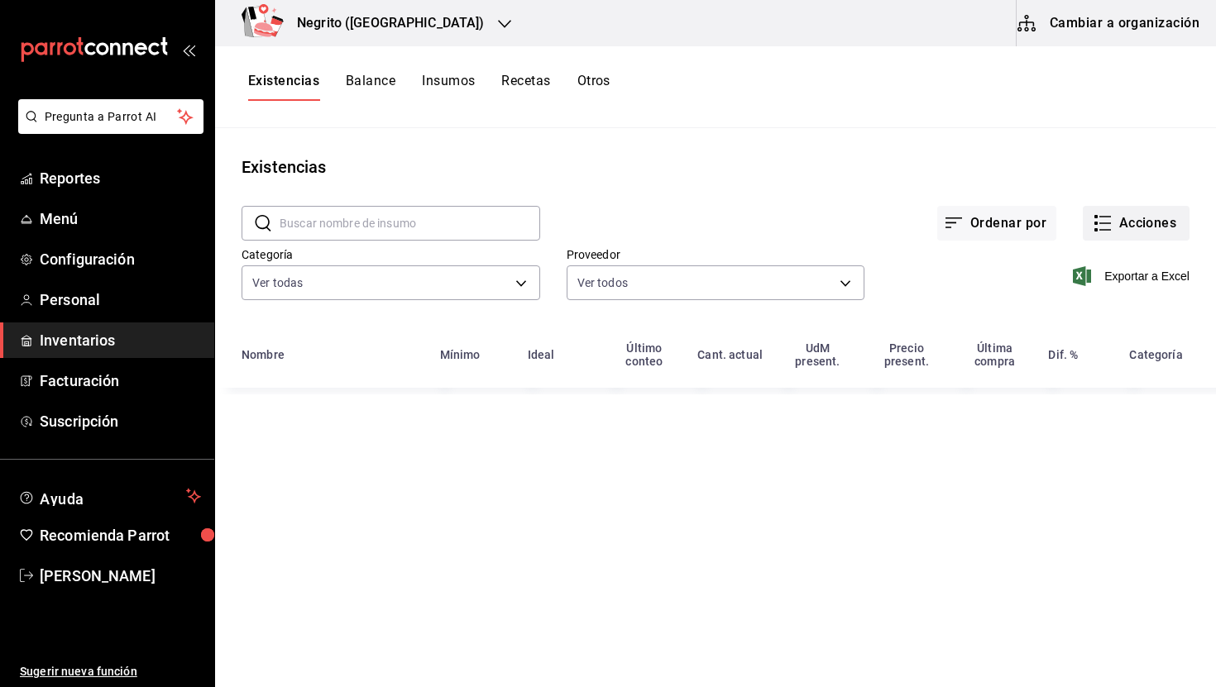
click at [1121, 221] on button "Acciones" at bounding box center [1136, 223] width 107 height 35
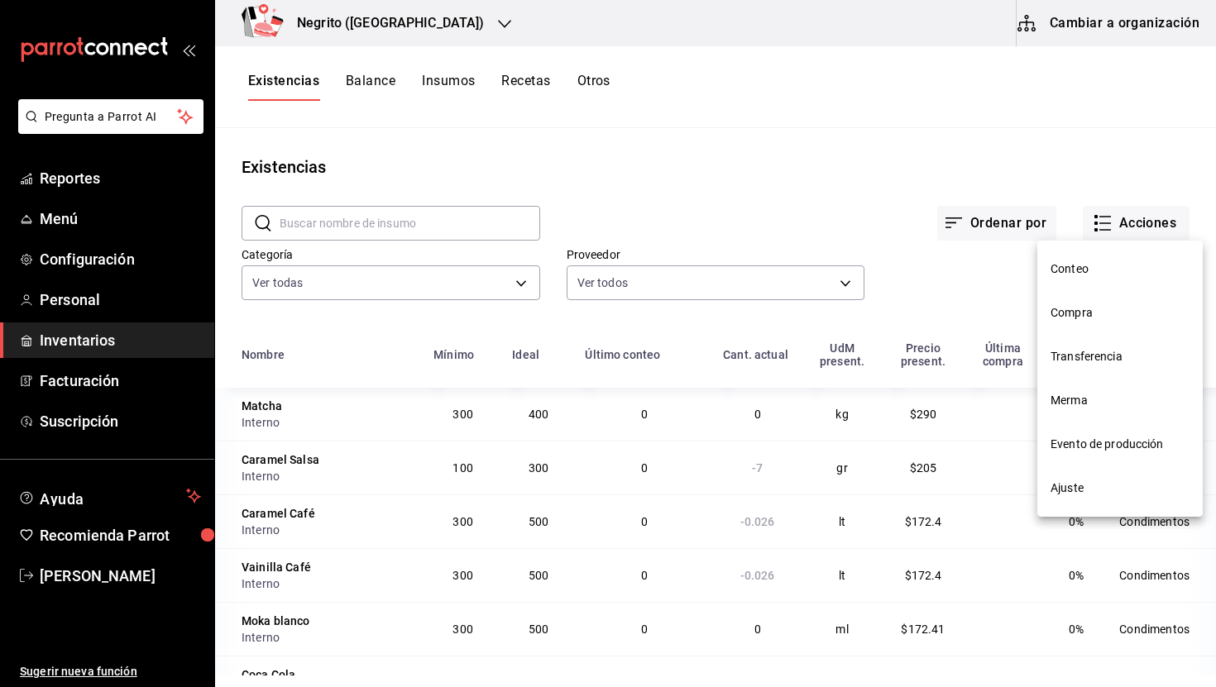
click at [1098, 492] on span "Ajuste" at bounding box center [1120, 488] width 139 height 17
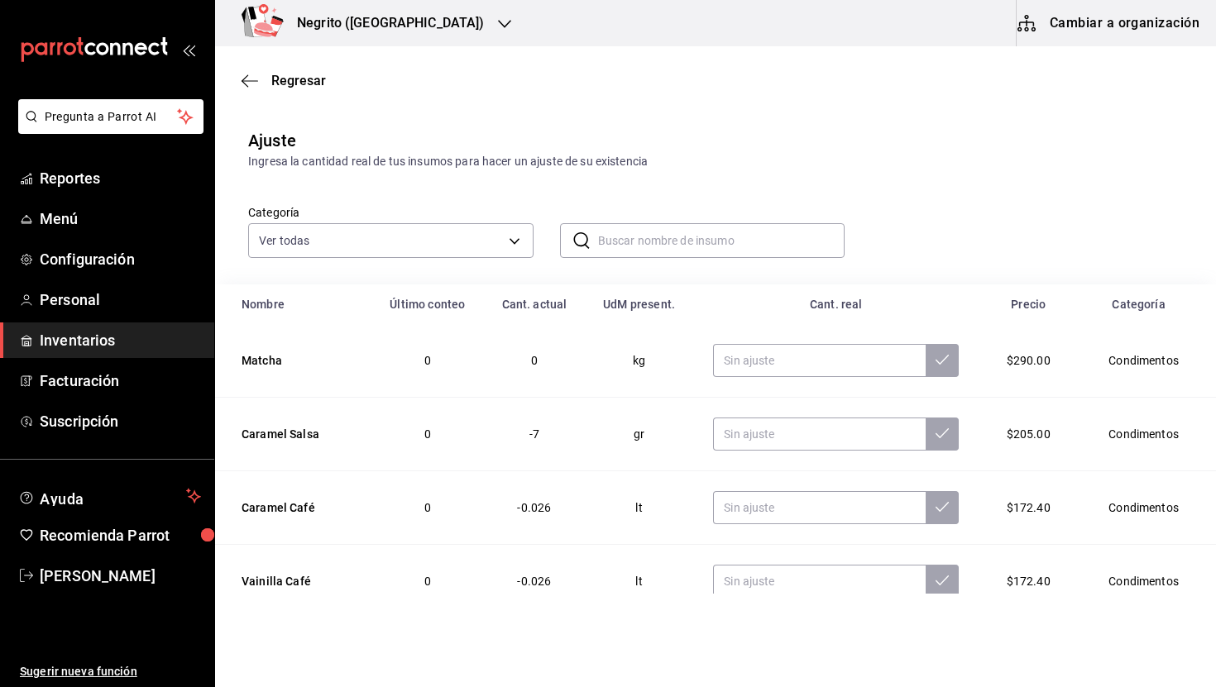
click at [624, 242] on input "text" at bounding box center [721, 240] width 247 height 33
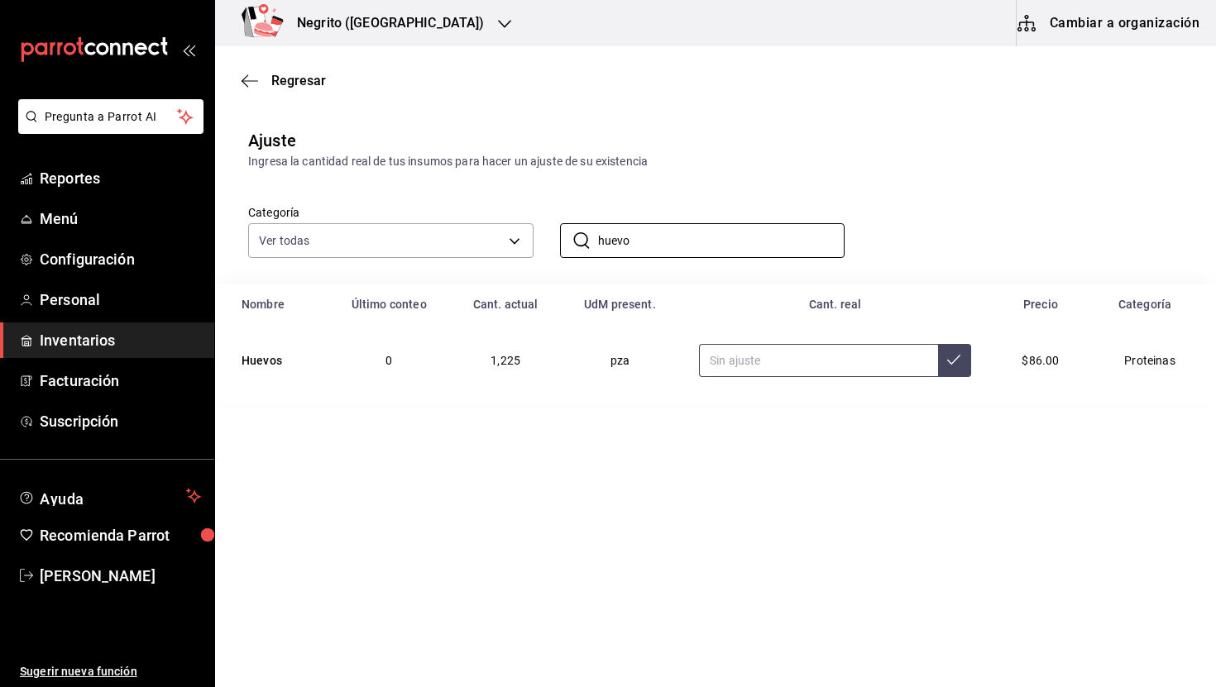
type input "huevo"
click at [740, 365] on input "text" at bounding box center [818, 360] width 239 height 33
click at [947, 362] on icon at bounding box center [953, 360] width 13 height 10
click at [753, 353] on input "60.00" at bounding box center [818, 360] width 239 height 33
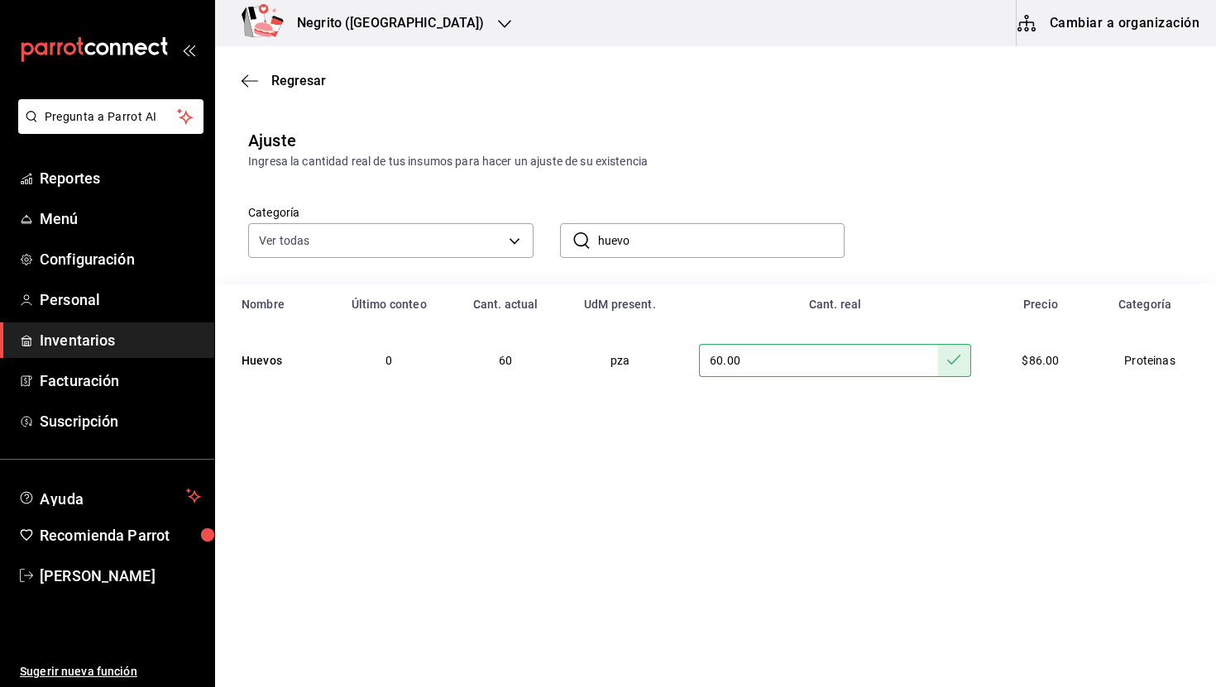
click at [753, 353] on input "60.00" at bounding box center [818, 360] width 239 height 33
type input "90.00"
click at [954, 359] on button at bounding box center [954, 360] width 33 height 33
click at [740, 466] on main "Regresar Ajuste Ingresa la cantidad real de tus insumos para hacer un ajuste de…" at bounding box center [715, 320] width 1001 height 548
click at [295, 74] on span "Regresar" at bounding box center [298, 81] width 55 height 16
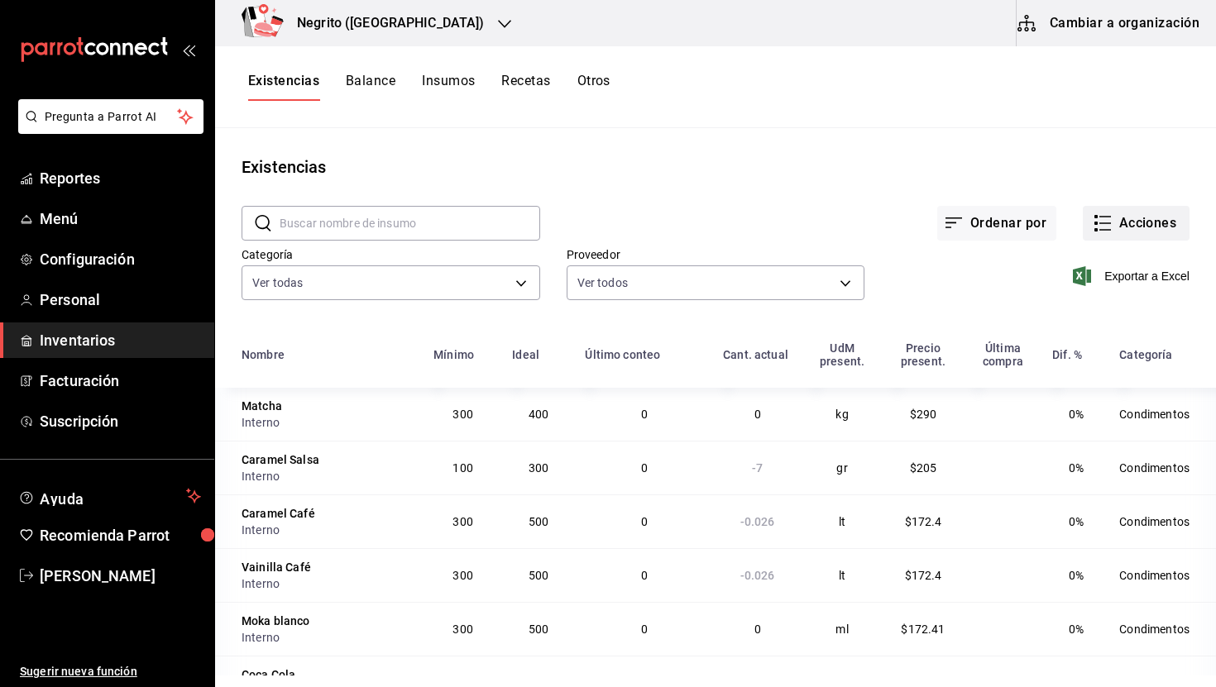
click at [1138, 227] on button "Acciones" at bounding box center [1136, 223] width 107 height 35
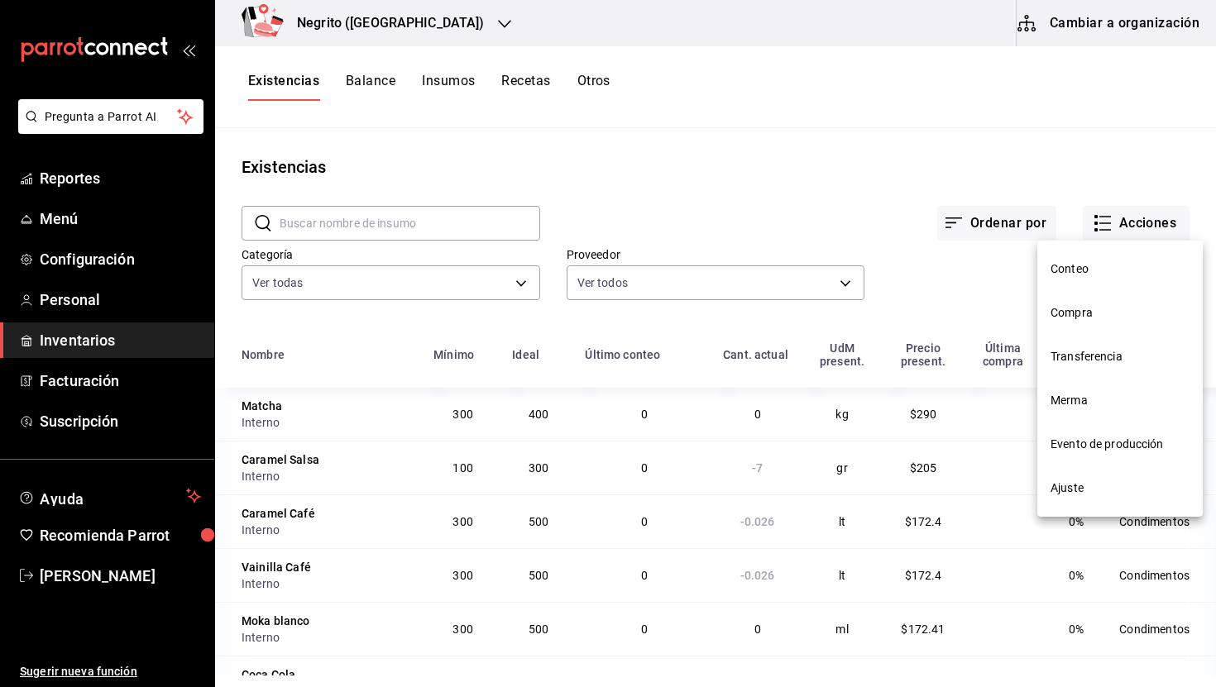
click at [553, 481] on div at bounding box center [608, 343] width 1216 height 687
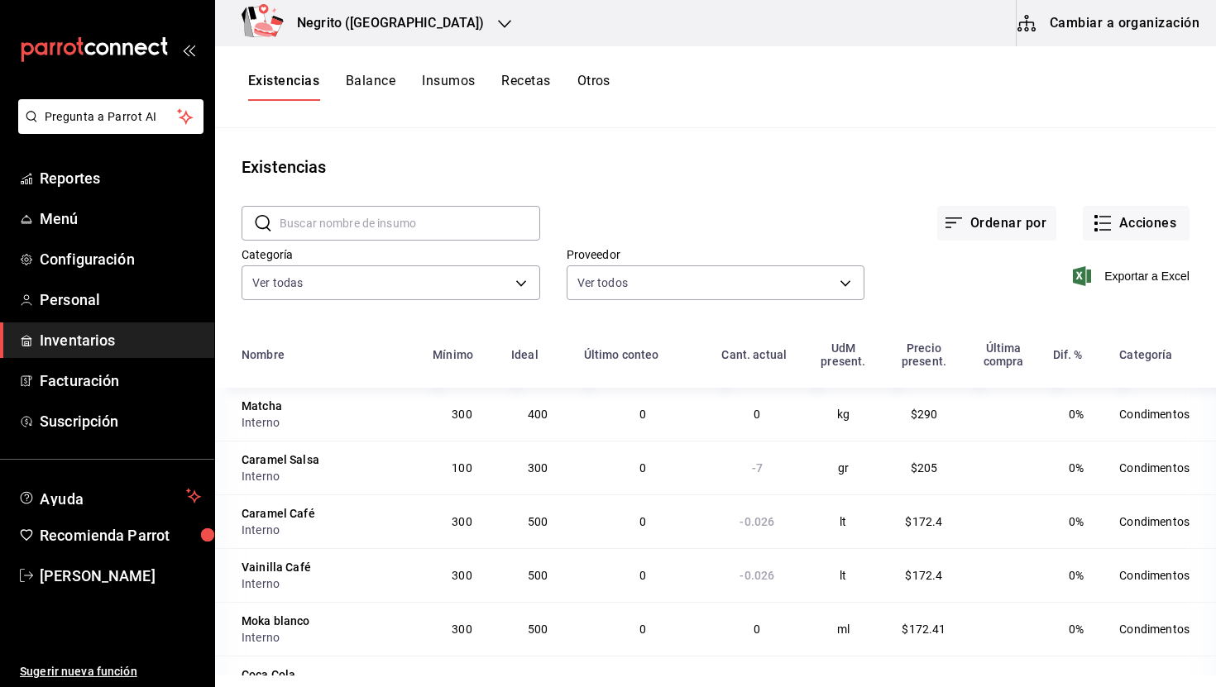
click at [444, 82] on button "Insumos" at bounding box center [448, 87] width 53 height 28
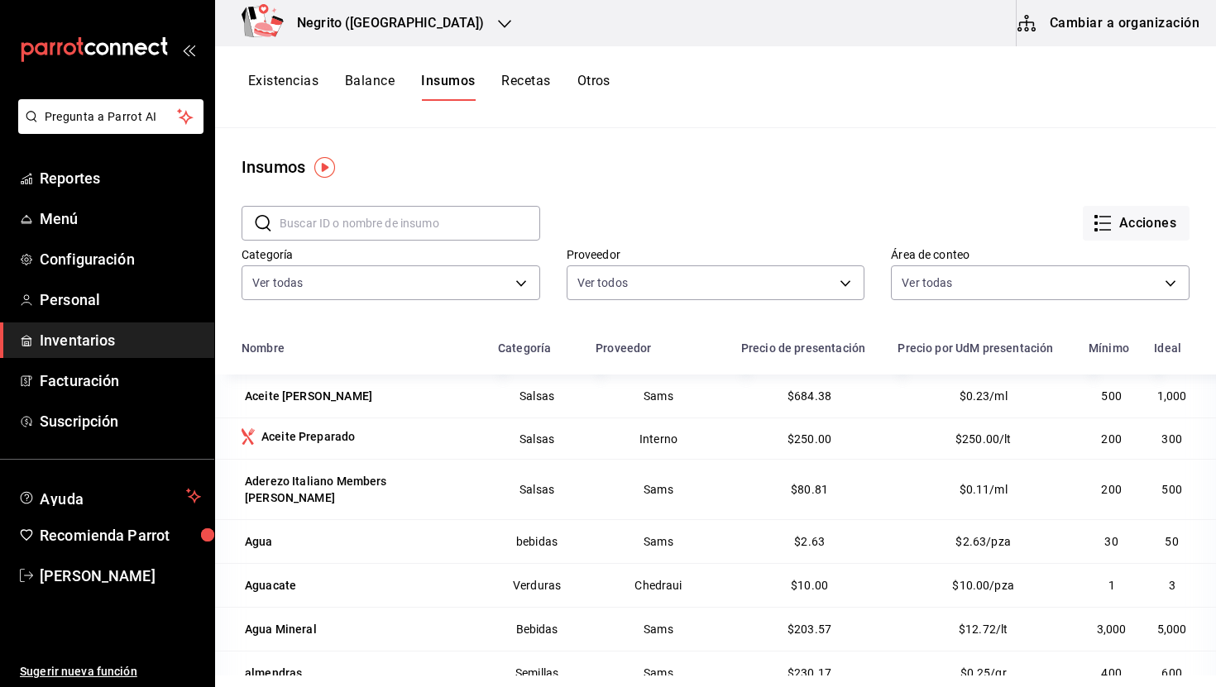
click at [290, 88] on button "Existencias" at bounding box center [283, 87] width 70 height 28
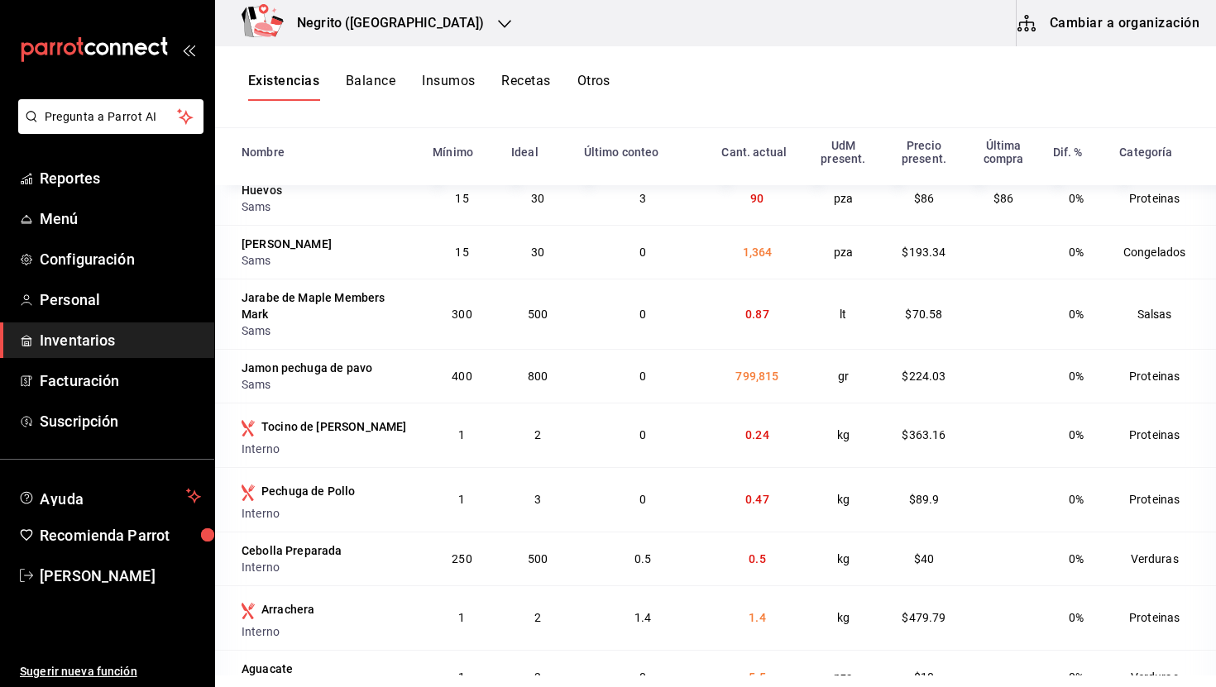
scroll to position [6895, 0]
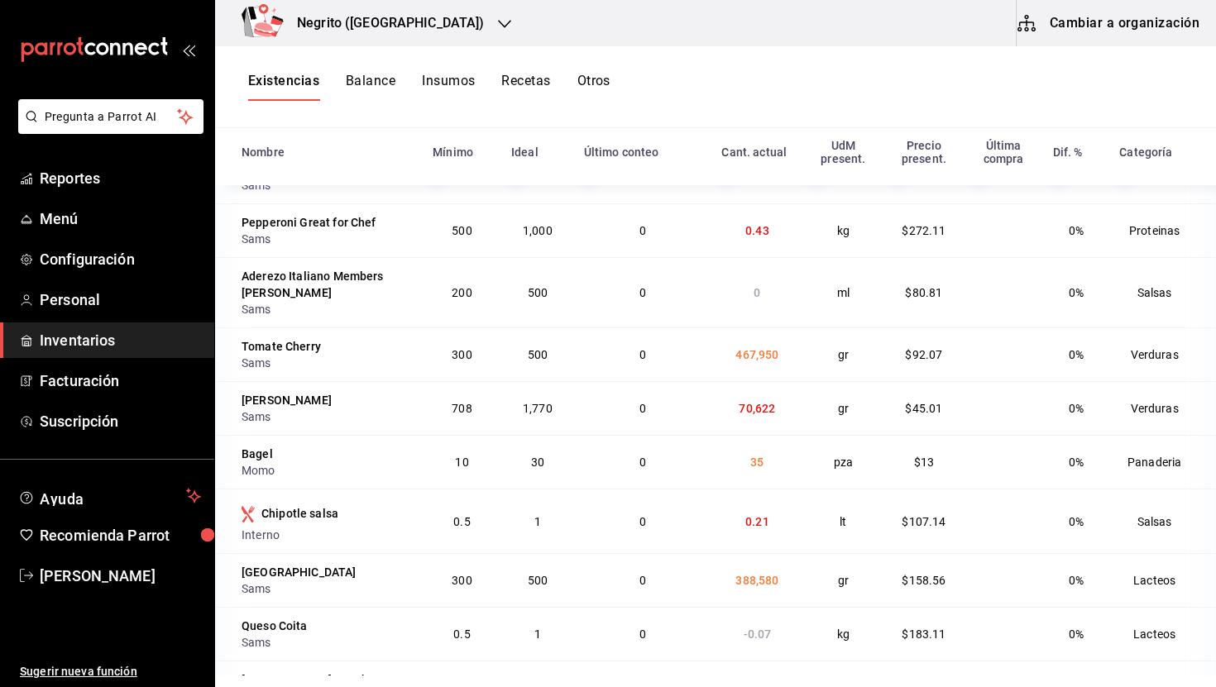
click at [454, 80] on button "Insumos" at bounding box center [448, 87] width 53 height 28
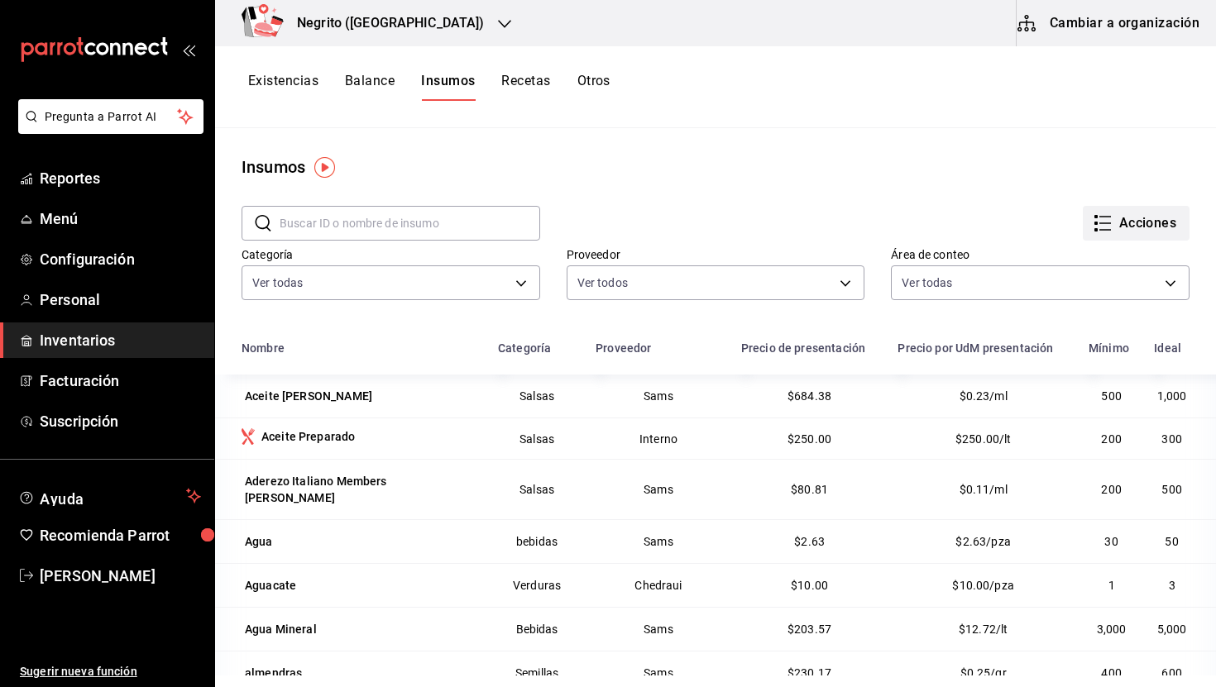
click at [1143, 220] on button "Acciones" at bounding box center [1136, 223] width 107 height 35
click at [1118, 255] on li "Exportar lista de insumos" at bounding box center [1101, 246] width 173 height 40
click at [1100, 245] on span "Exportar lista de insumos" at bounding box center [1100, 245] width 130 height 13
click at [1129, 230] on button "Acciones" at bounding box center [1136, 223] width 107 height 35
click at [1106, 205] on div "Importar lista de insumos" at bounding box center [1101, 203] width 133 height 17
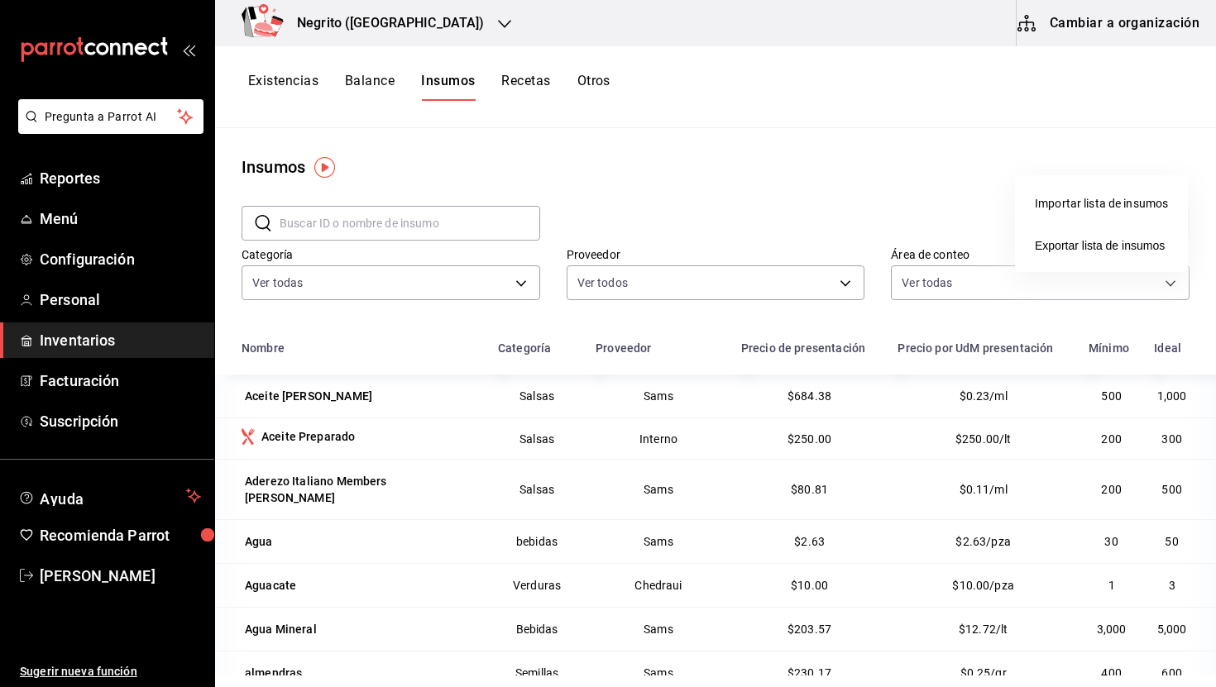
click at [0, 0] on input "Importar lista de insumos" at bounding box center [0, 0] width 0 height 0
click at [371, 81] on div at bounding box center [608, 343] width 1216 height 687
click at [384, 90] on button "Balance" at bounding box center [370, 87] width 50 height 28
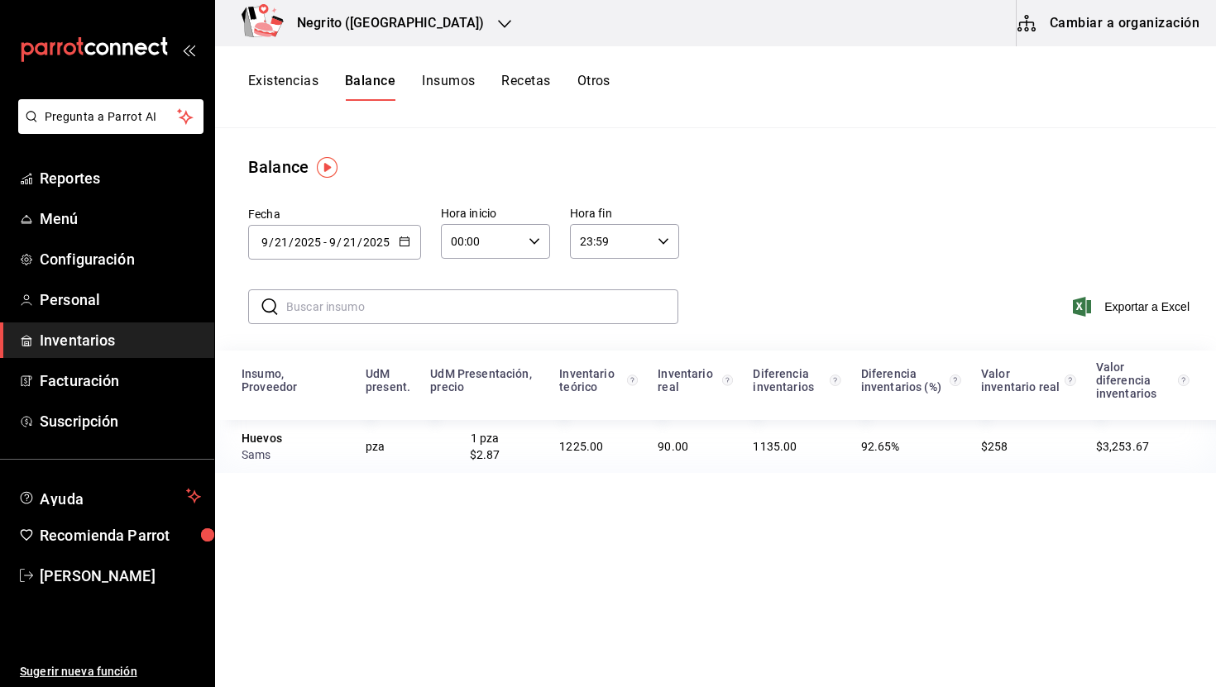
click at [438, 85] on button "Insumos" at bounding box center [448, 87] width 53 height 28
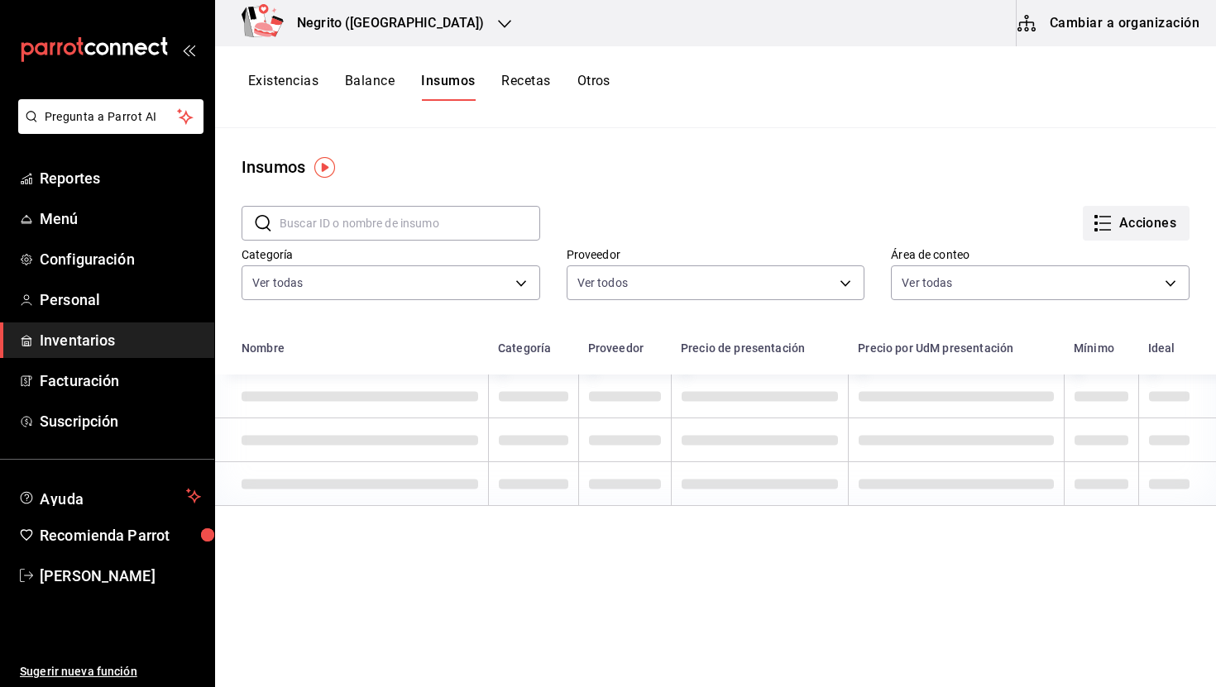
click at [1121, 217] on button "Acciones" at bounding box center [1136, 223] width 107 height 35
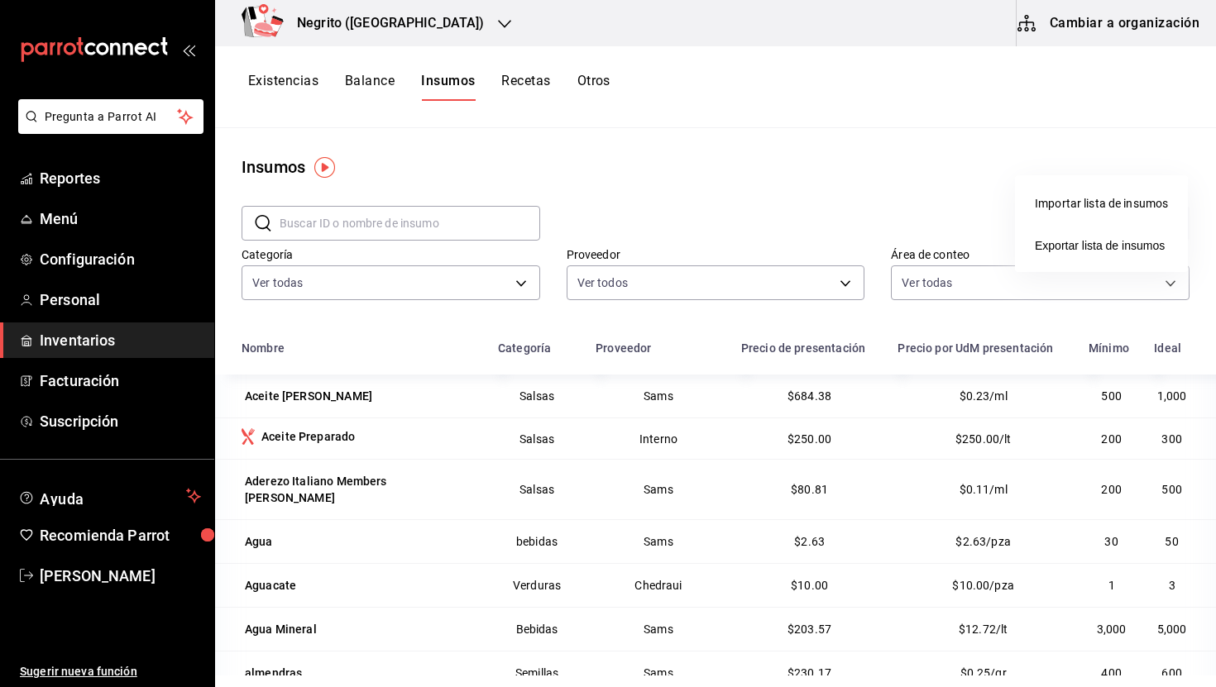
click at [735, 198] on div at bounding box center [608, 343] width 1216 height 687
click at [280, 84] on button "Existencias" at bounding box center [283, 87] width 70 height 28
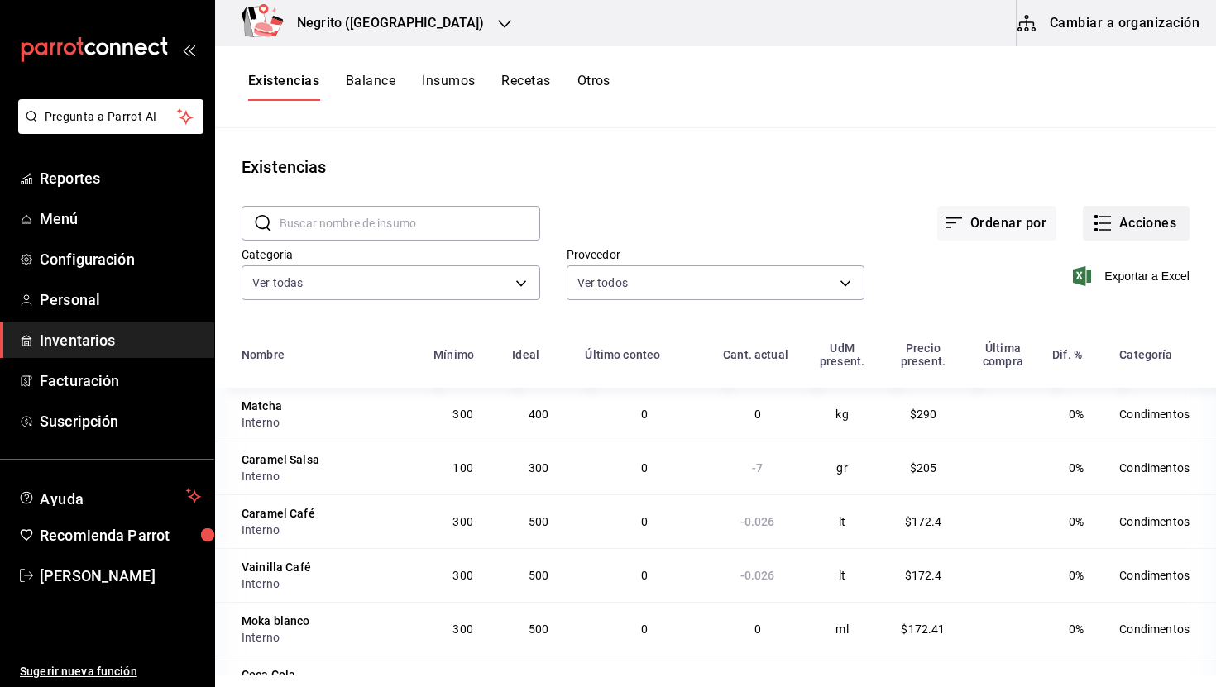
click at [1153, 218] on button "Acciones" at bounding box center [1136, 223] width 107 height 35
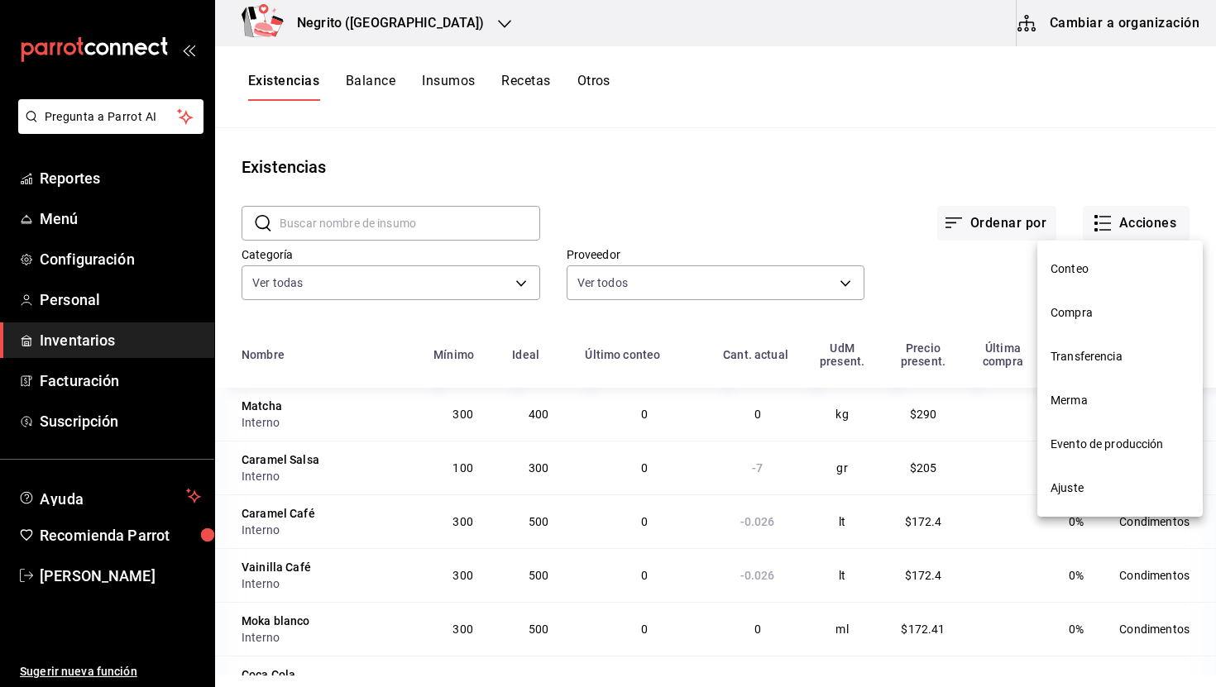
click at [1067, 146] on div at bounding box center [608, 343] width 1216 height 687
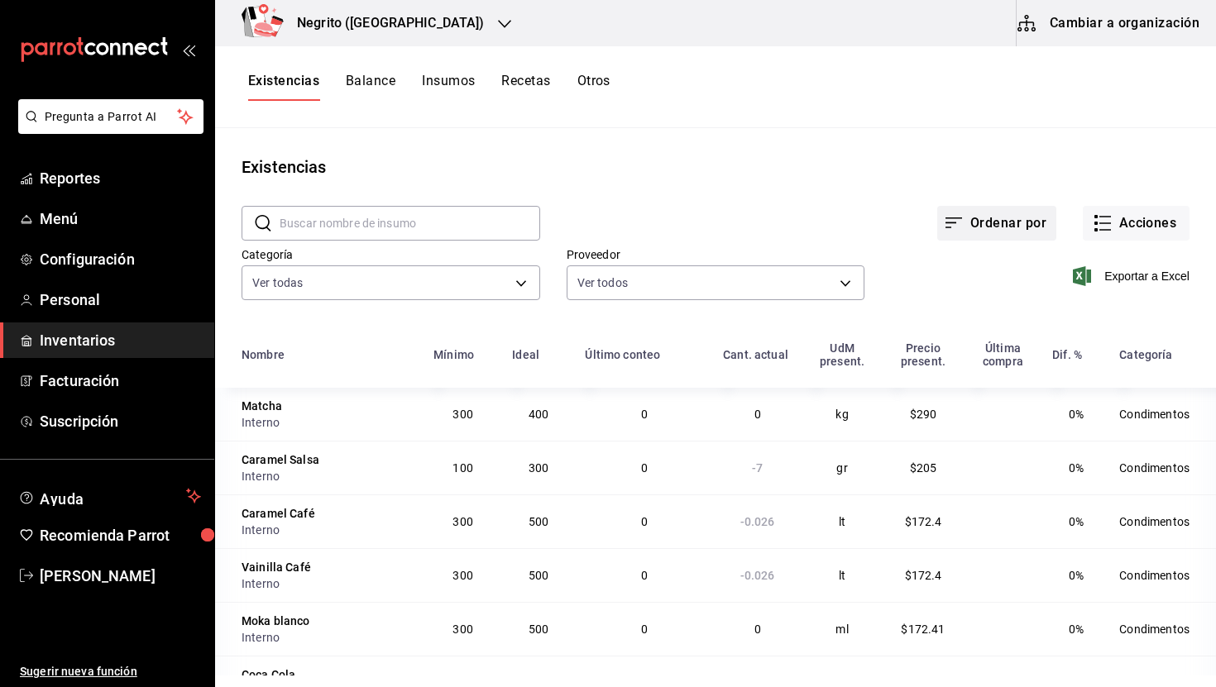
click at [1021, 216] on button "Ordenar por" at bounding box center [996, 223] width 119 height 35
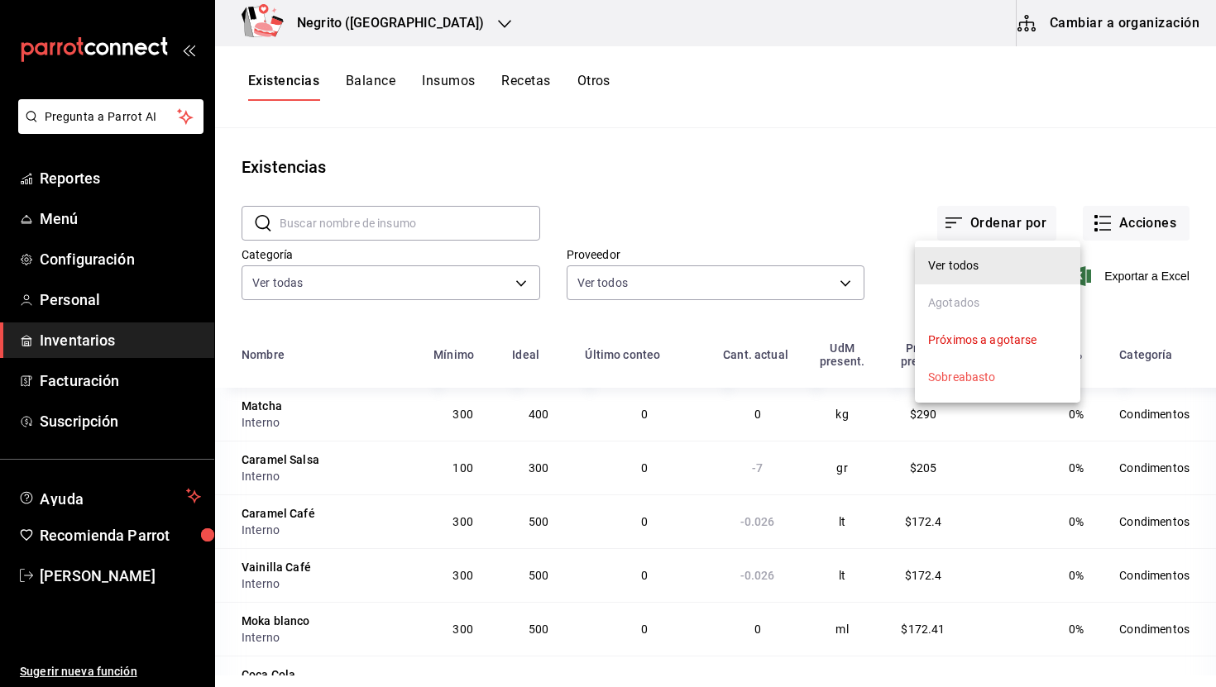
click at [871, 165] on div at bounding box center [608, 343] width 1216 height 687
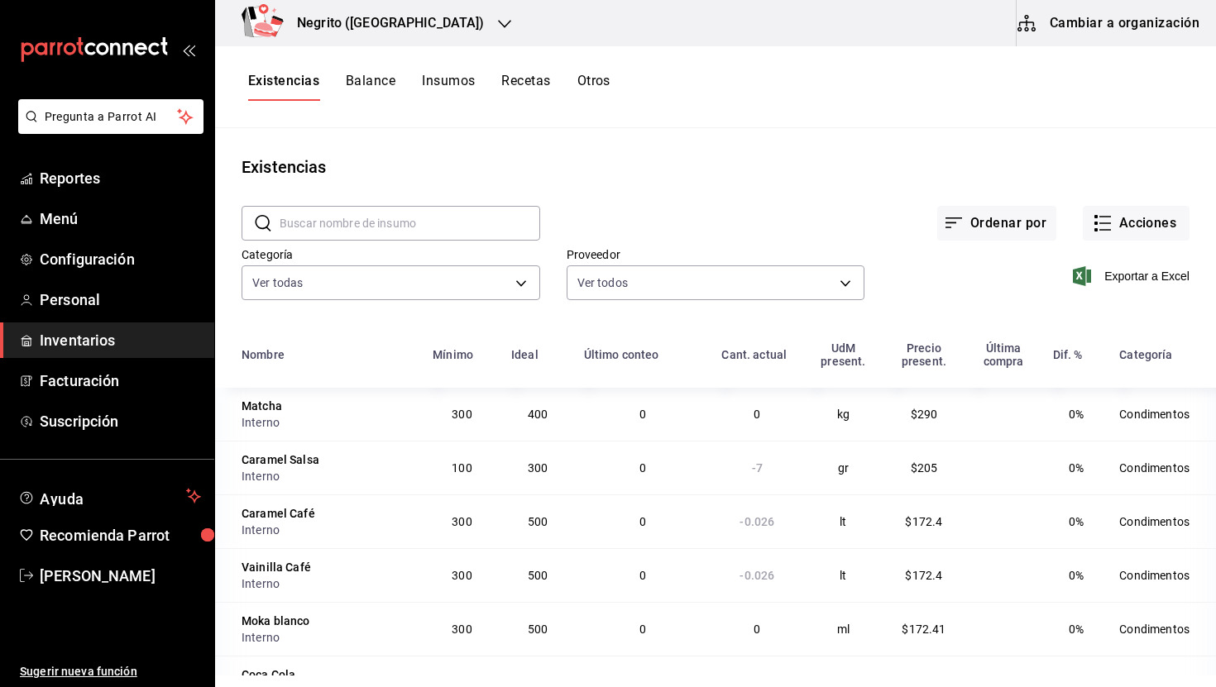
click at [371, 85] on button "Balance" at bounding box center [371, 87] width 50 height 28
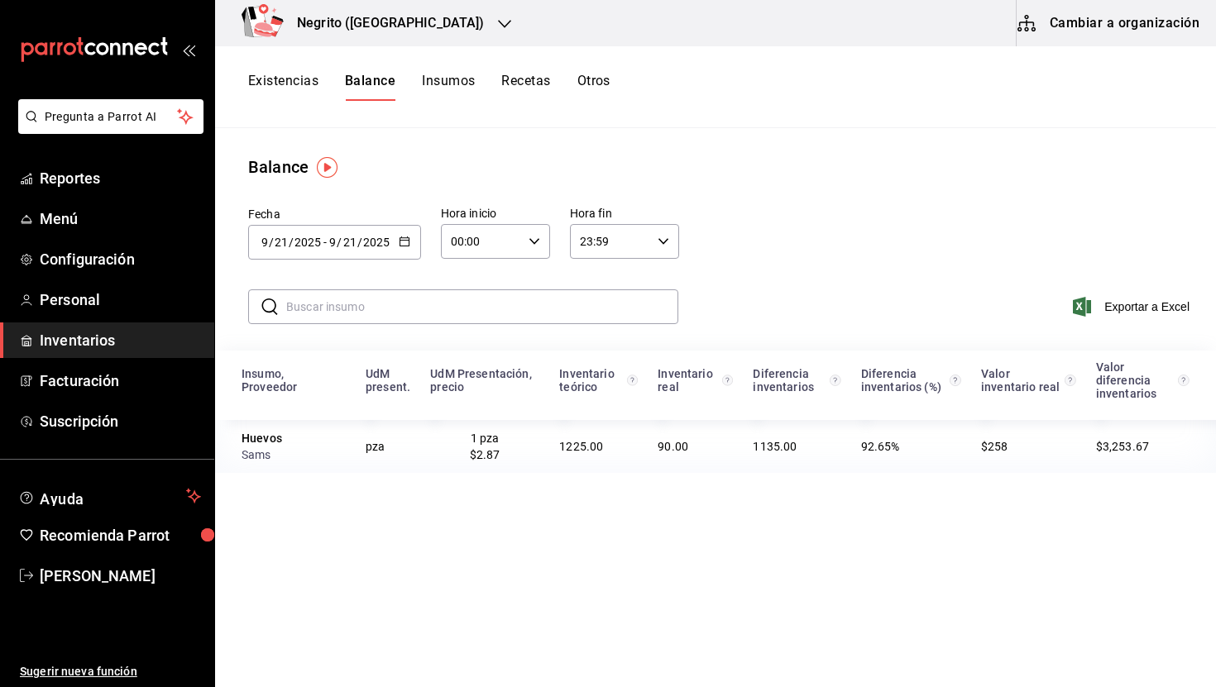
click at [405, 244] on icon "button" at bounding box center [405, 242] width 12 height 12
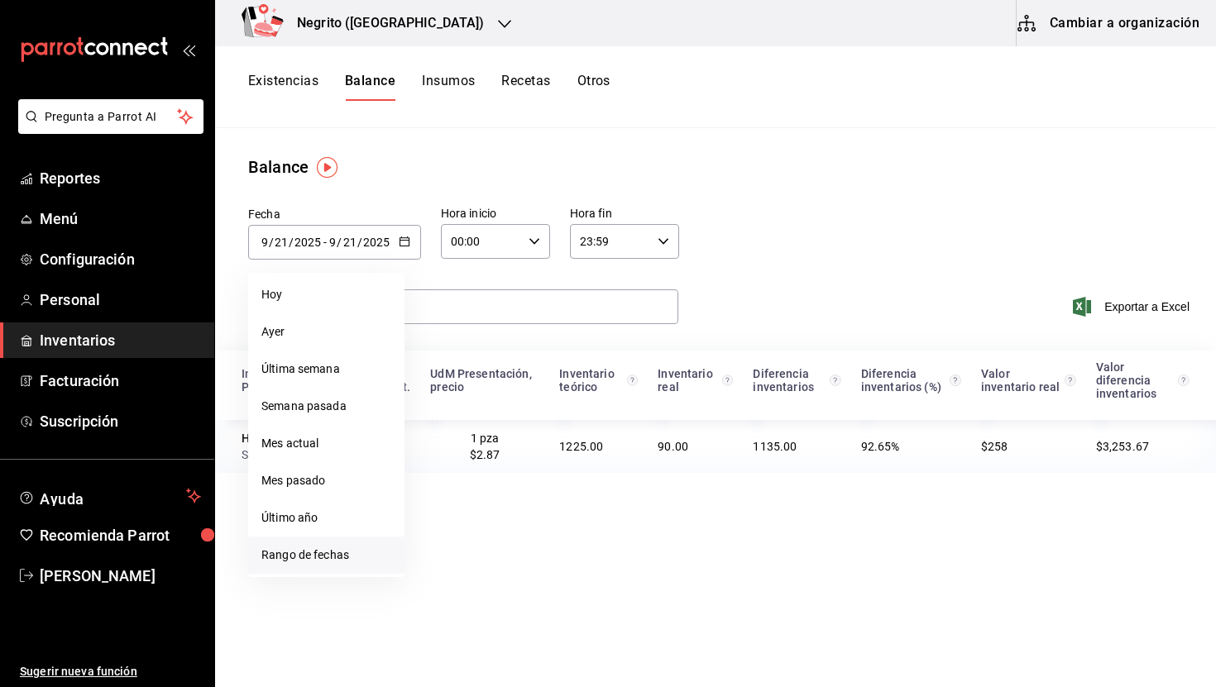
click at [330, 549] on li "Rango de fechas" at bounding box center [326, 555] width 156 height 37
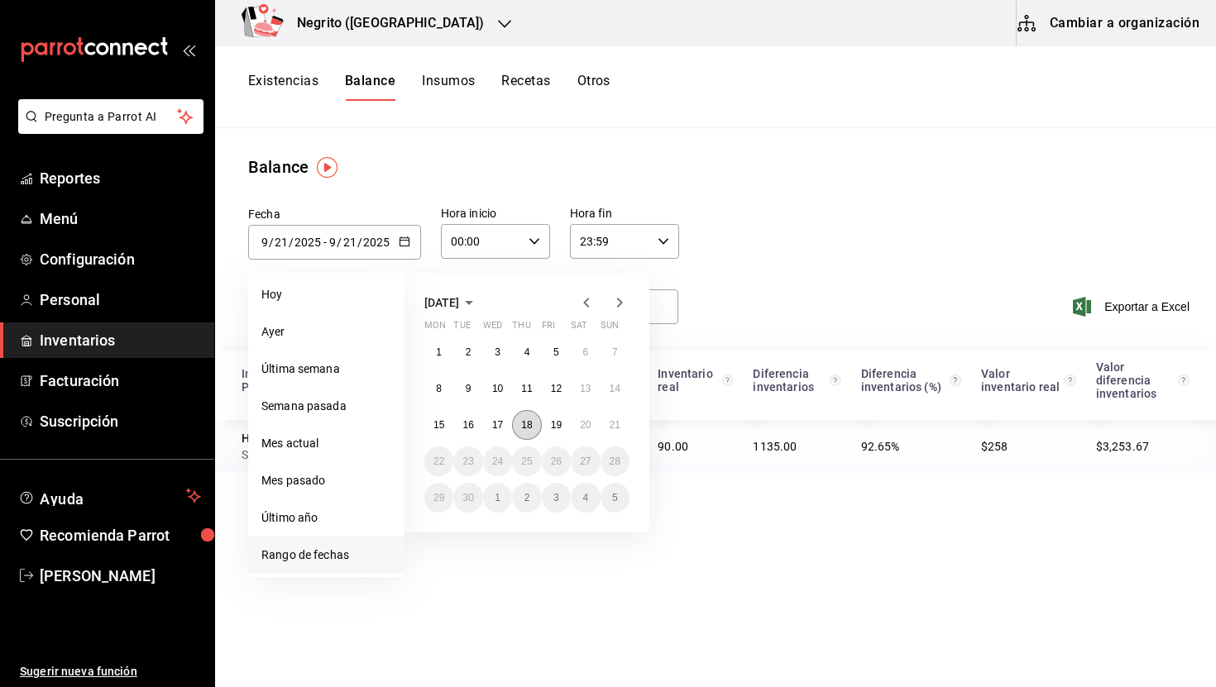
click at [528, 422] on abbr "18" at bounding box center [526, 425] width 11 height 12
click at [555, 422] on abbr "19" at bounding box center [556, 425] width 11 height 12
type input "2025-09-18"
type input "18"
type input "[DATE]"
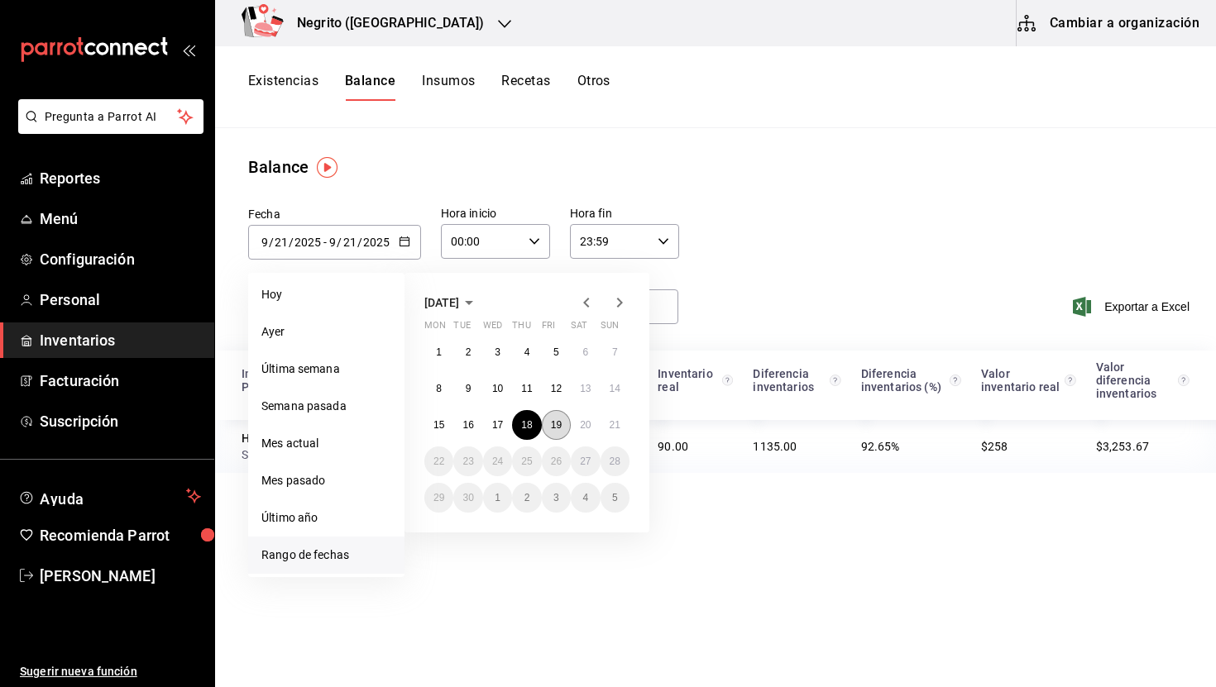
type input "19"
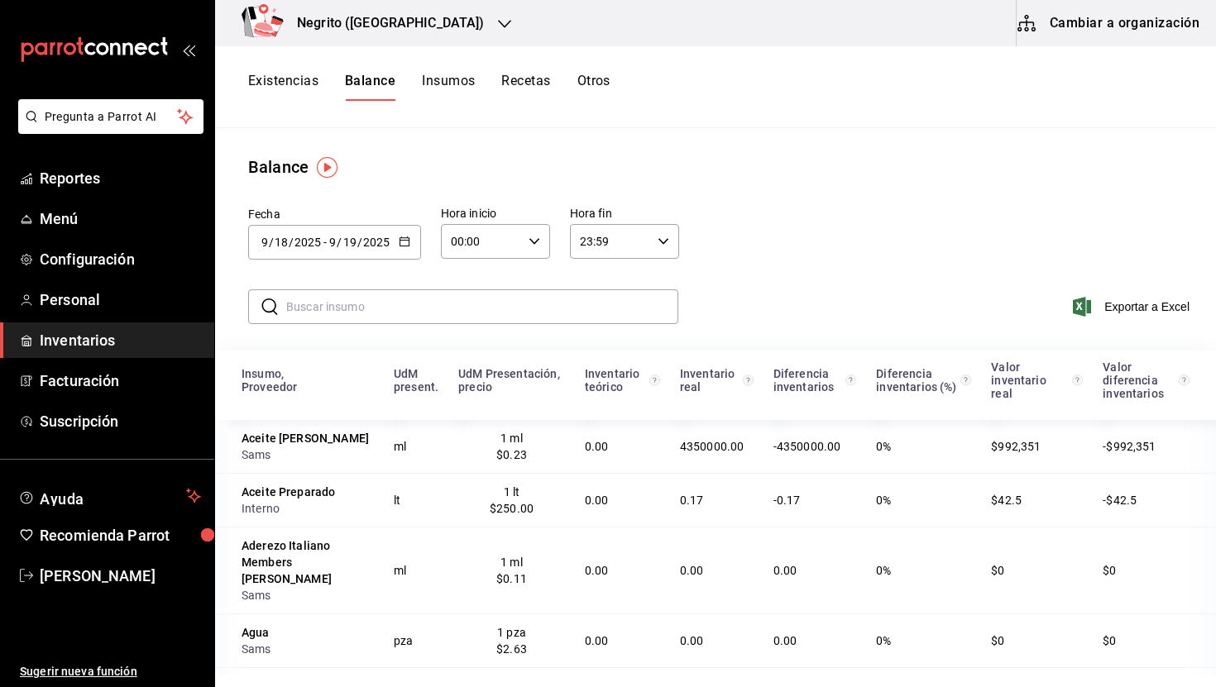
click at [442, 84] on button "Insumos" at bounding box center [448, 87] width 53 height 28
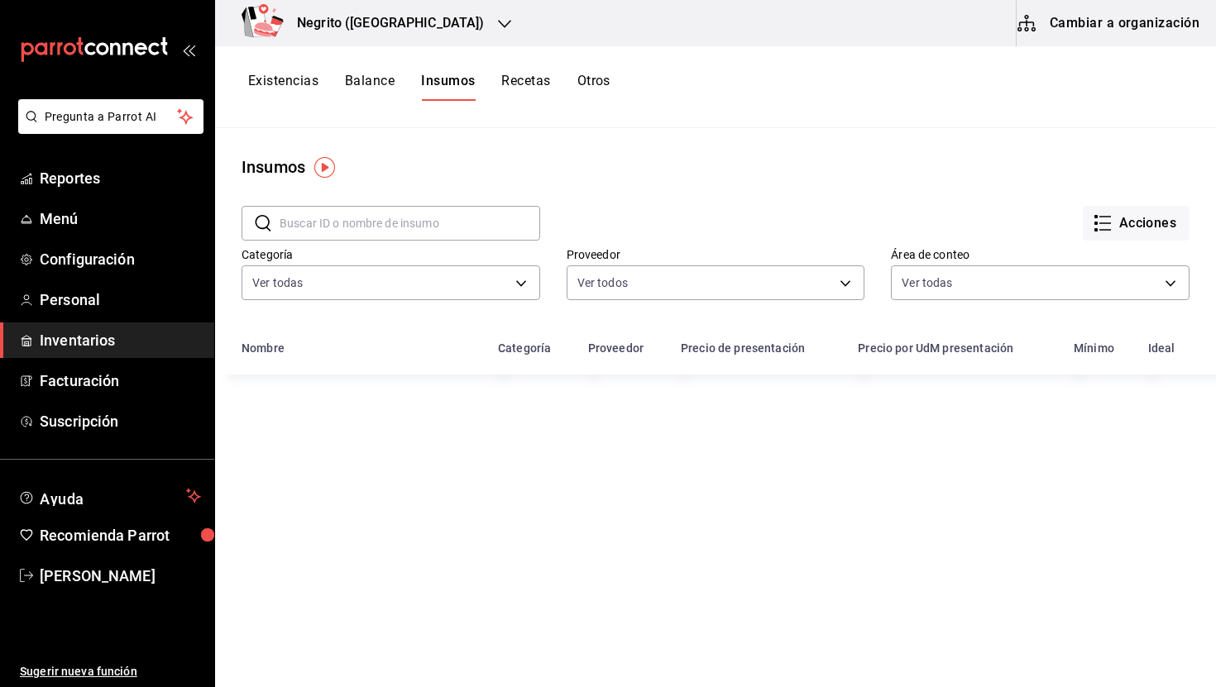
click at [577, 78] on div "Existencias Balance Insumos Recetas Otros" at bounding box center [429, 87] width 362 height 28
click at [592, 82] on button "Otros" at bounding box center [593, 87] width 33 height 28
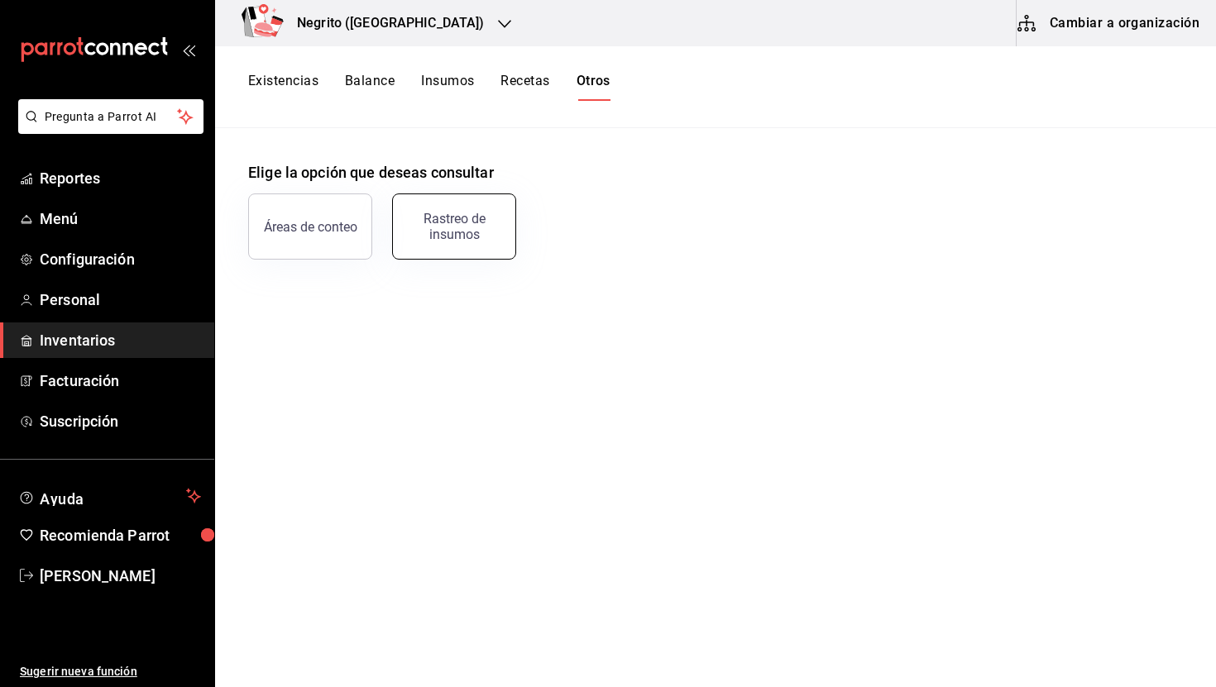
click at [482, 204] on button "Rastreo de insumos" at bounding box center [454, 227] width 124 height 66
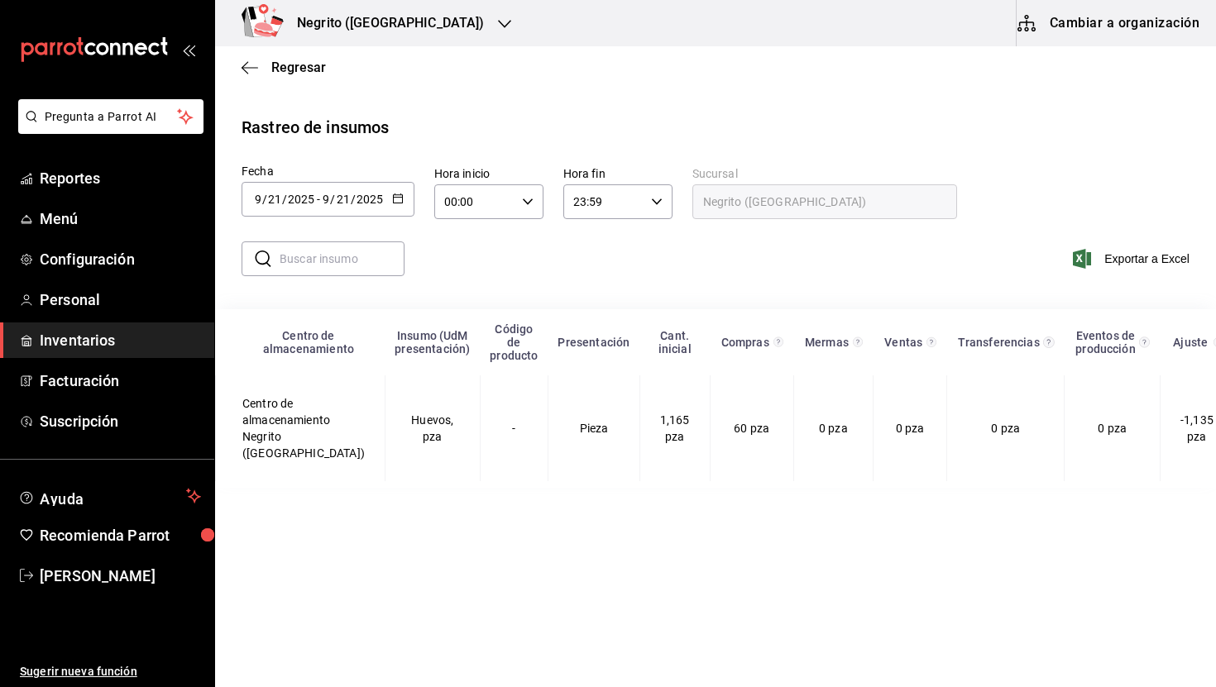
click at [398, 200] on icon "button" at bounding box center [398, 199] width 12 height 12
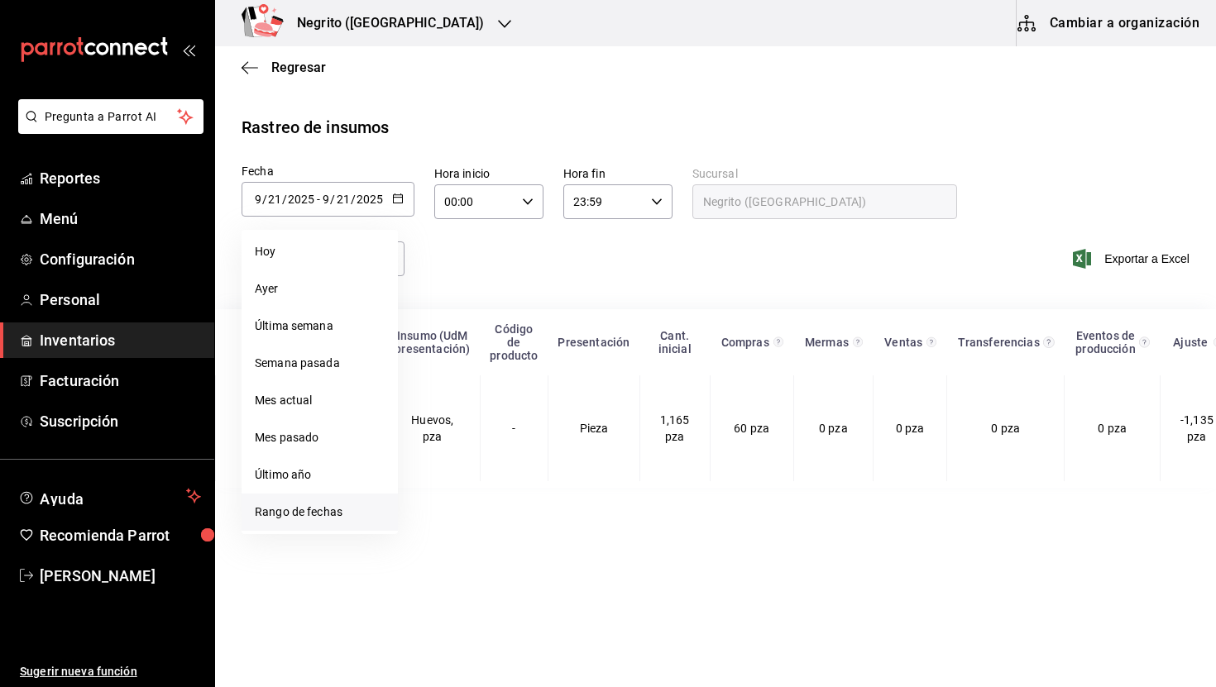
click at [338, 517] on li "Rango de fechas" at bounding box center [320, 512] width 156 height 37
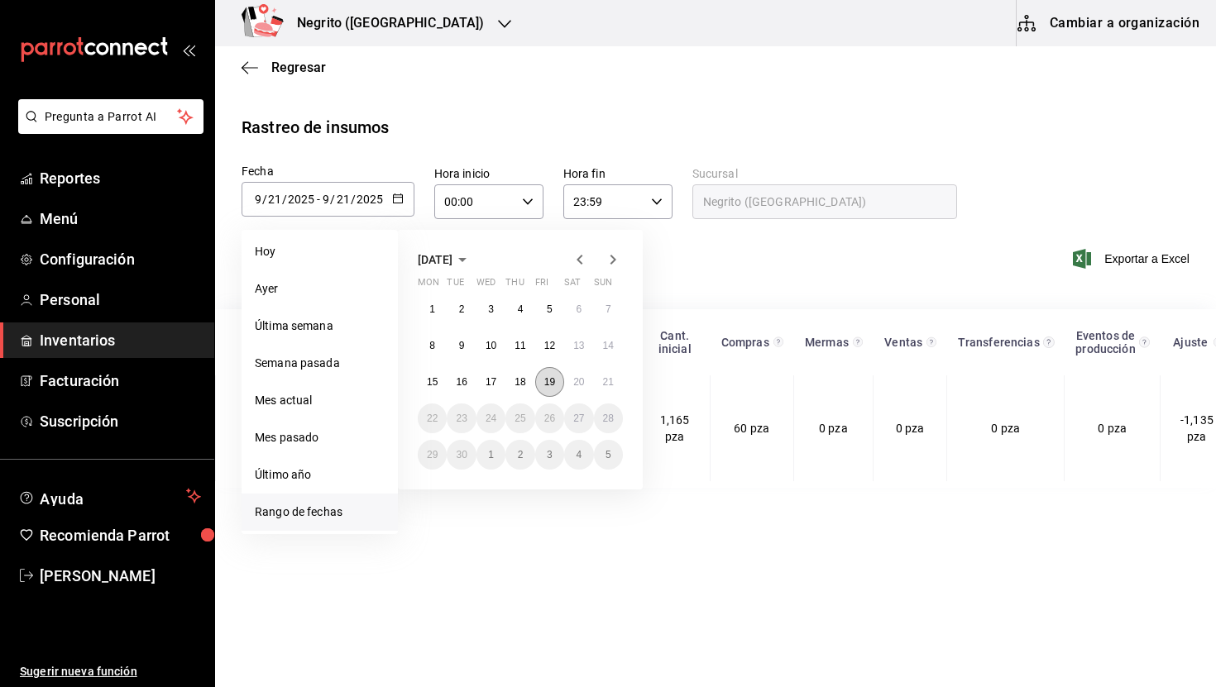
click at [550, 381] on abbr "19" at bounding box center [549, 382] width 11 height 12
click at [572, 380] on button "20" at bounding box center [578, 382] width 29 height 30
type input "[DATE]"
type input "19"
type input "[DATE]"
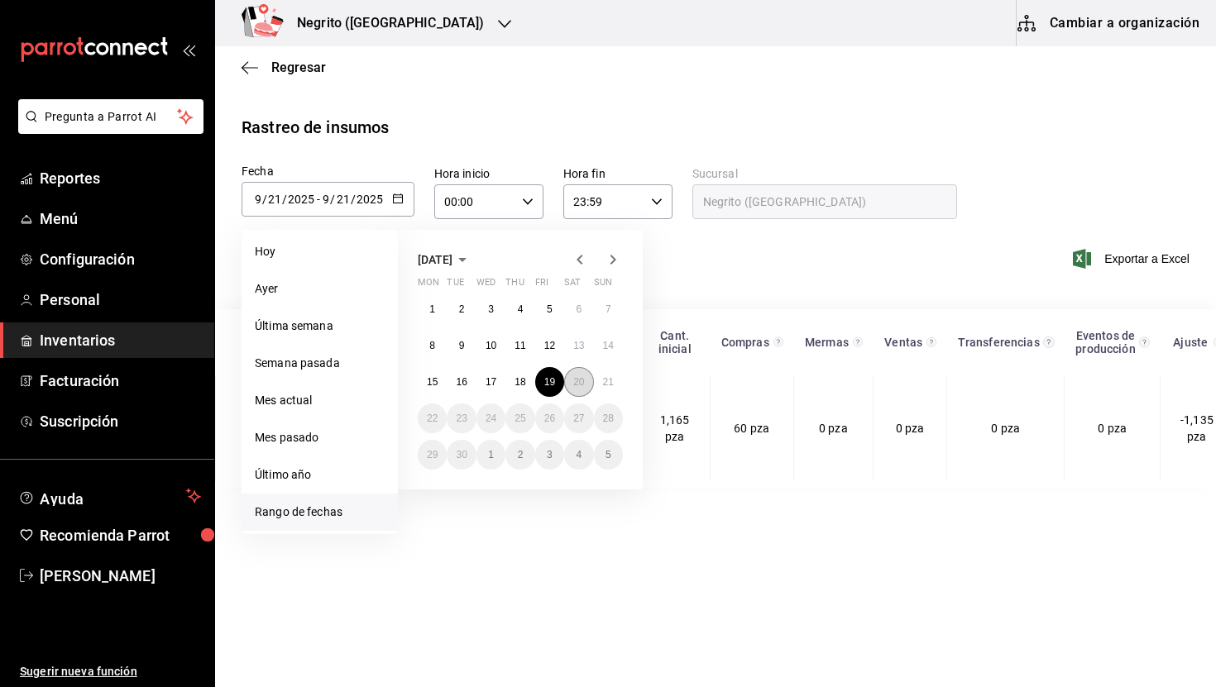
type input "20"
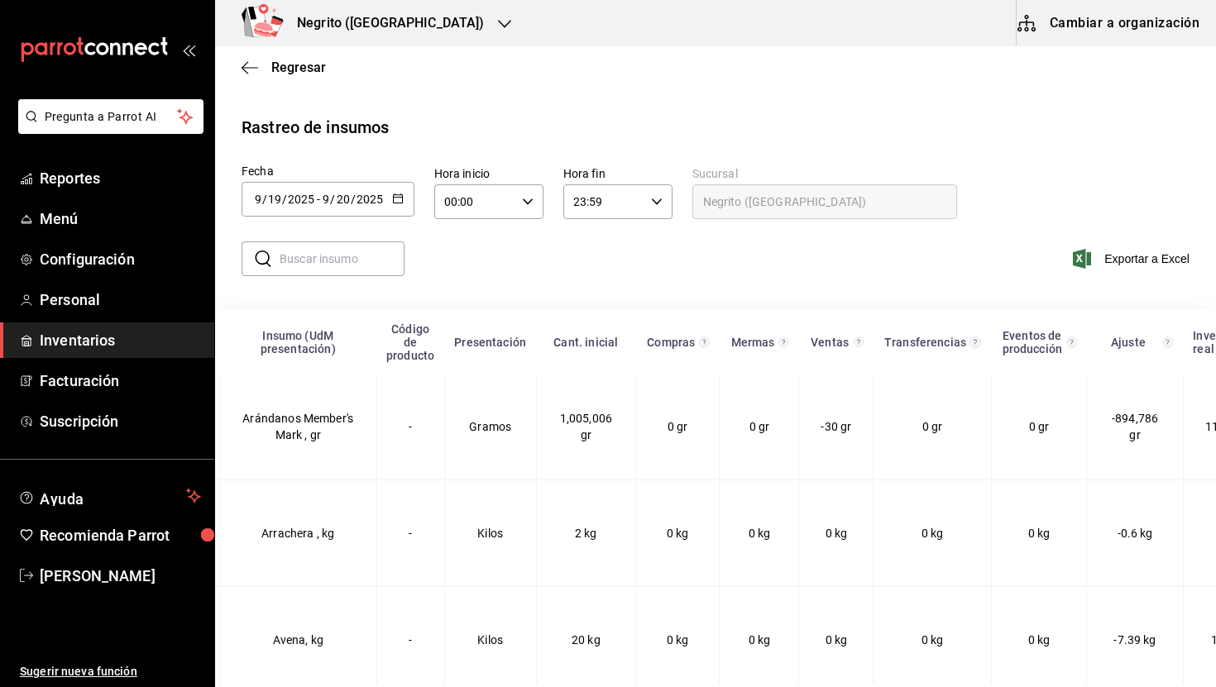
scroll to position [963, 0]
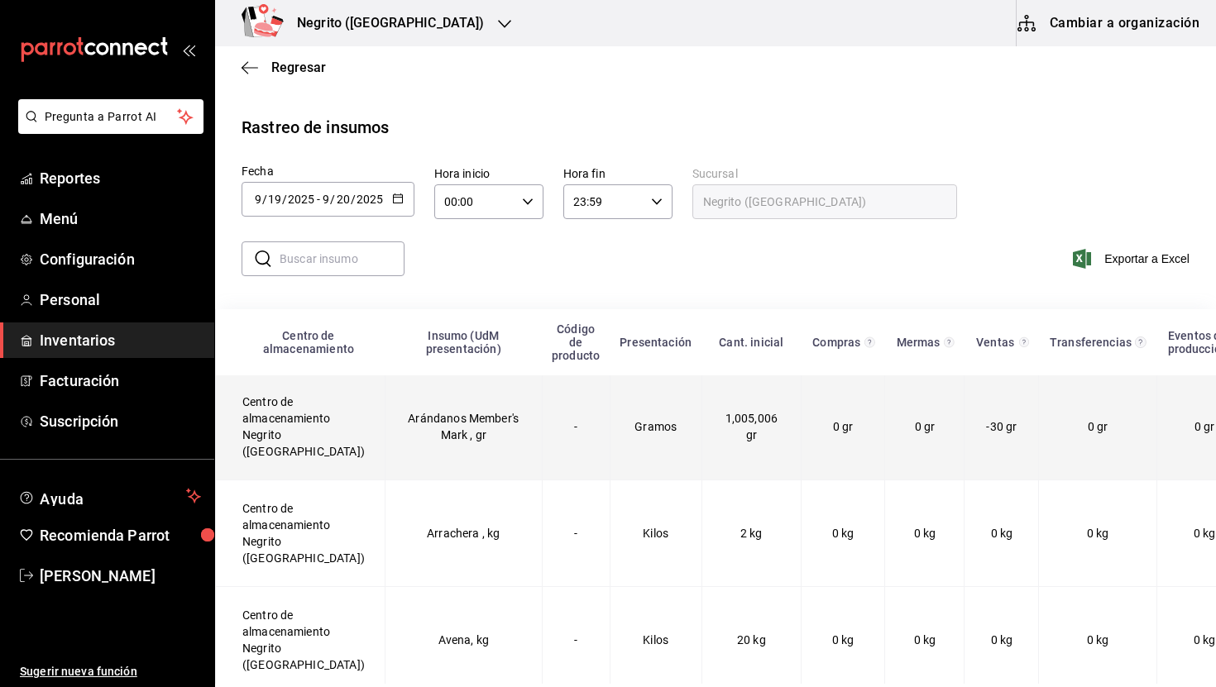
click at [319, 415] on td "Centro de almacenamiento Negrito ([GEOGRAPHIC_DATA])" at bounding box center [301, 426] width 170 height 107
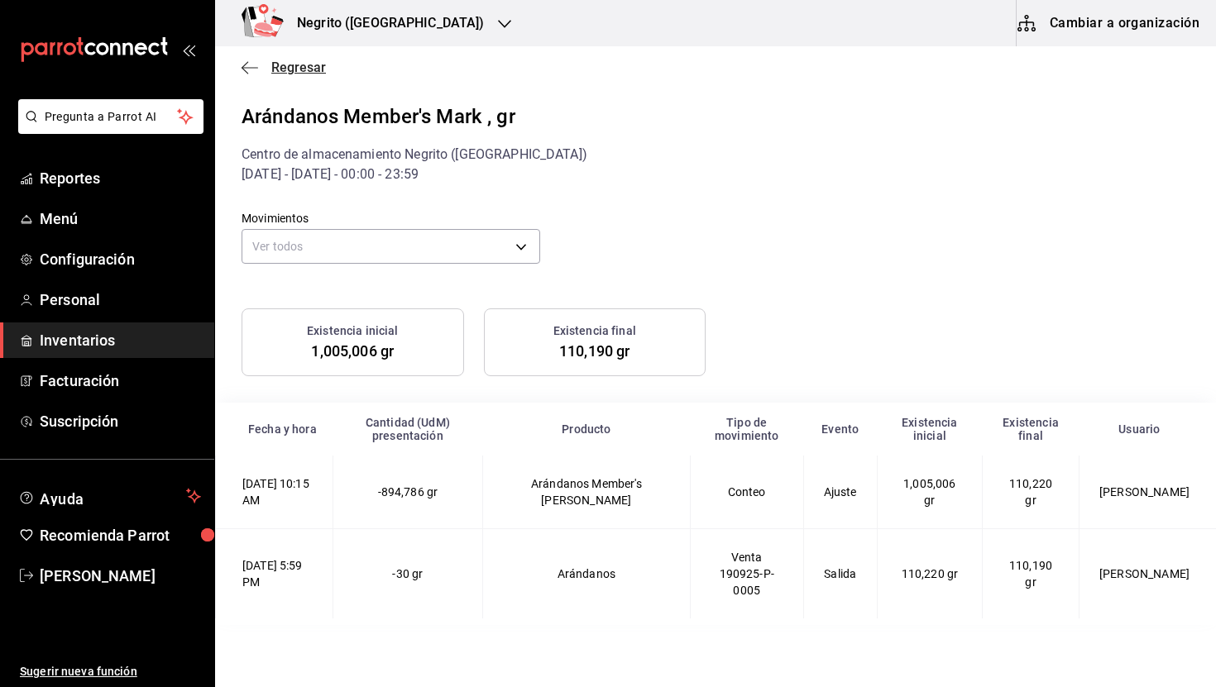
click at [266, 72] on span "Regresar" at bounding box center [284, 68] width 84 height 16
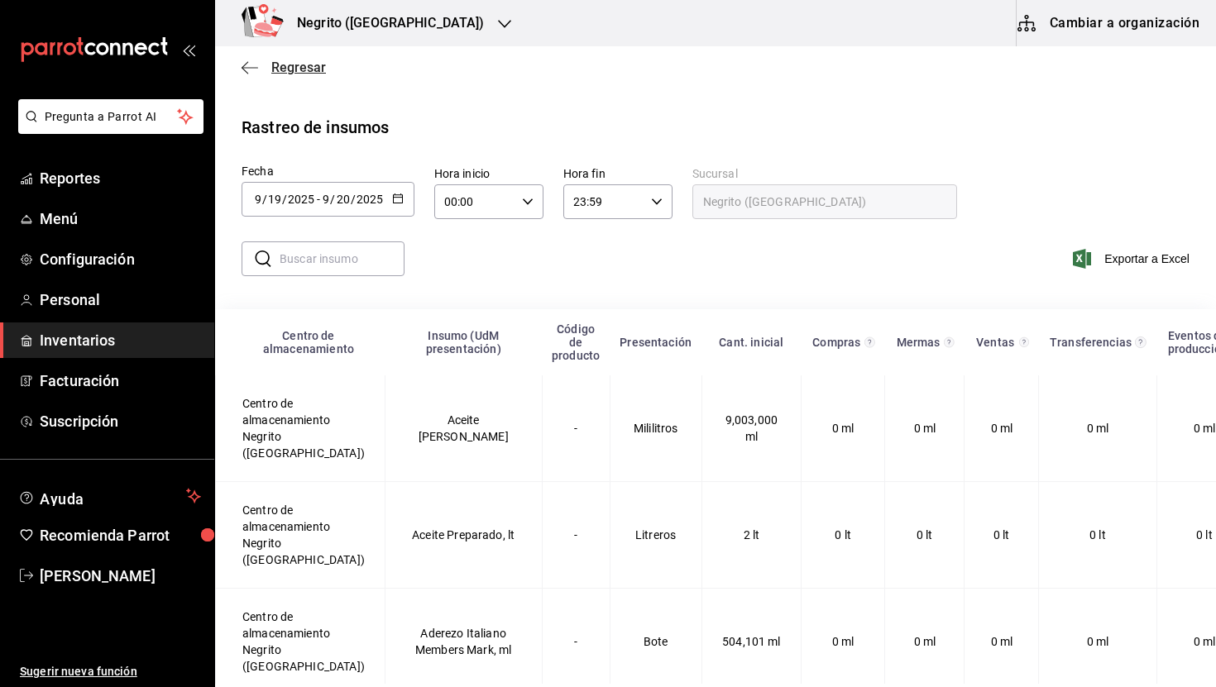
click at [271, 73] on span "Regresar" at bounding box center [284, 68] width 84 height 16
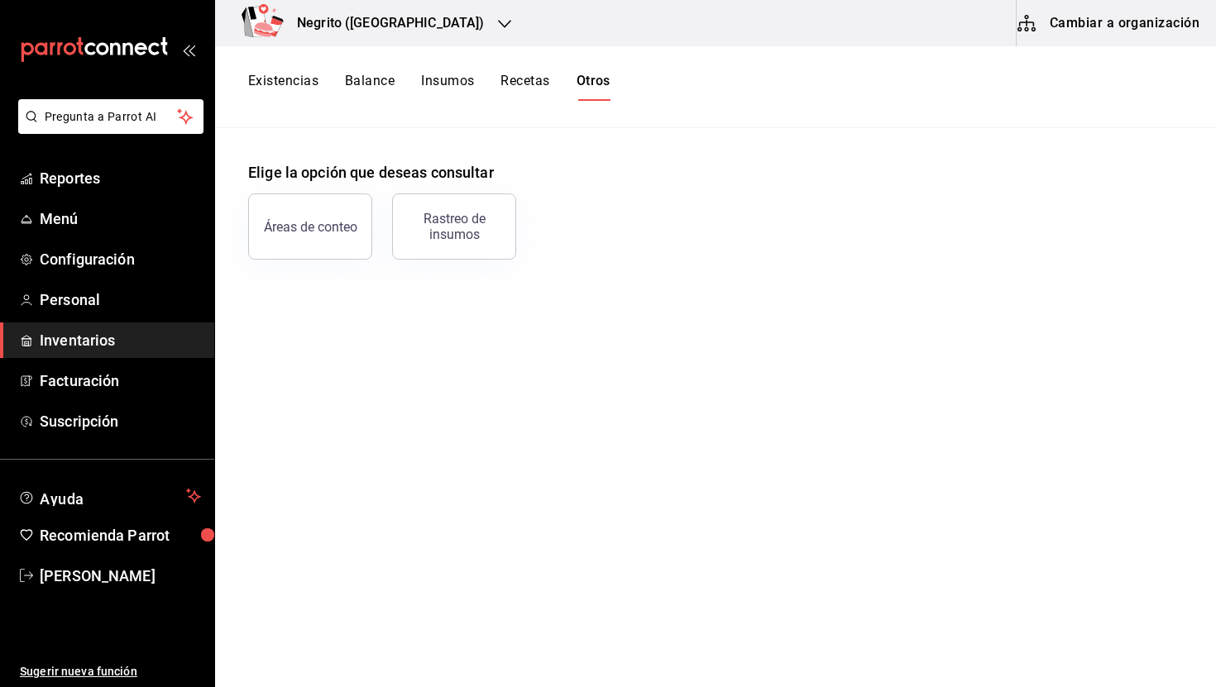
click at [445, 70] on div "Existencias Balance Insumos Recetas Otros" at bounding box center [715, 87] width 1001 height 82
click at [447, 76] on button "Insumos" at bounding box center [447, 87] width 53 height 28
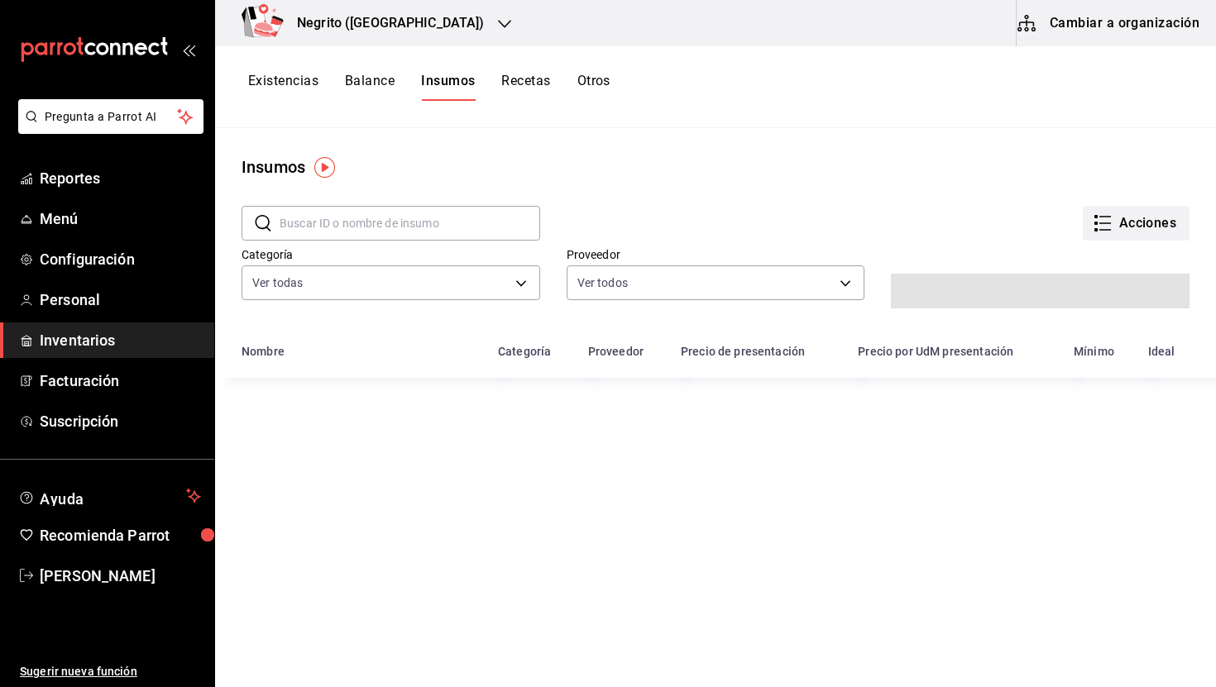
click at [1141, 217] on button "Acciones" at bounding box center [1136, 223] width 107 height 35
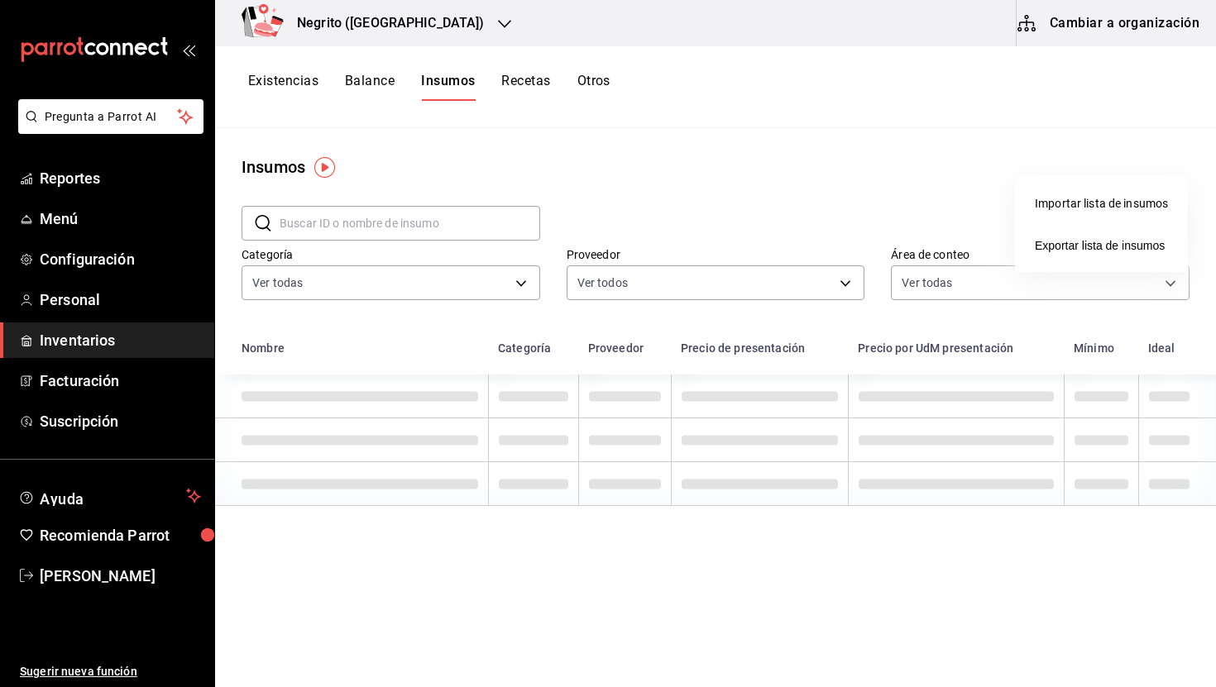
click at [1103, 205] on div "Importar lista de insumos" at bounding box center [1101, 203] width 133 height 17
click at [0, 0] on input "Importar lista de insumos" at bounding box center [0, 0] width 0 height 0
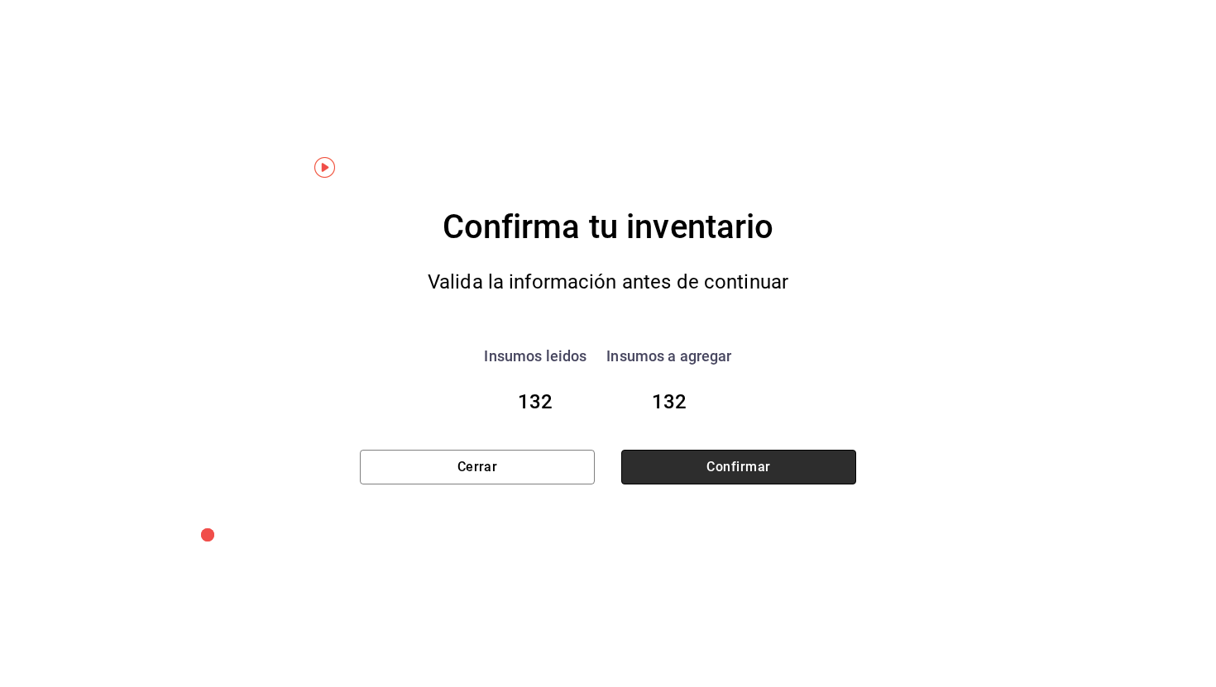
click at [727, 470] on button "Confirmar" at bounding box center [738, 467] width 235 height 35
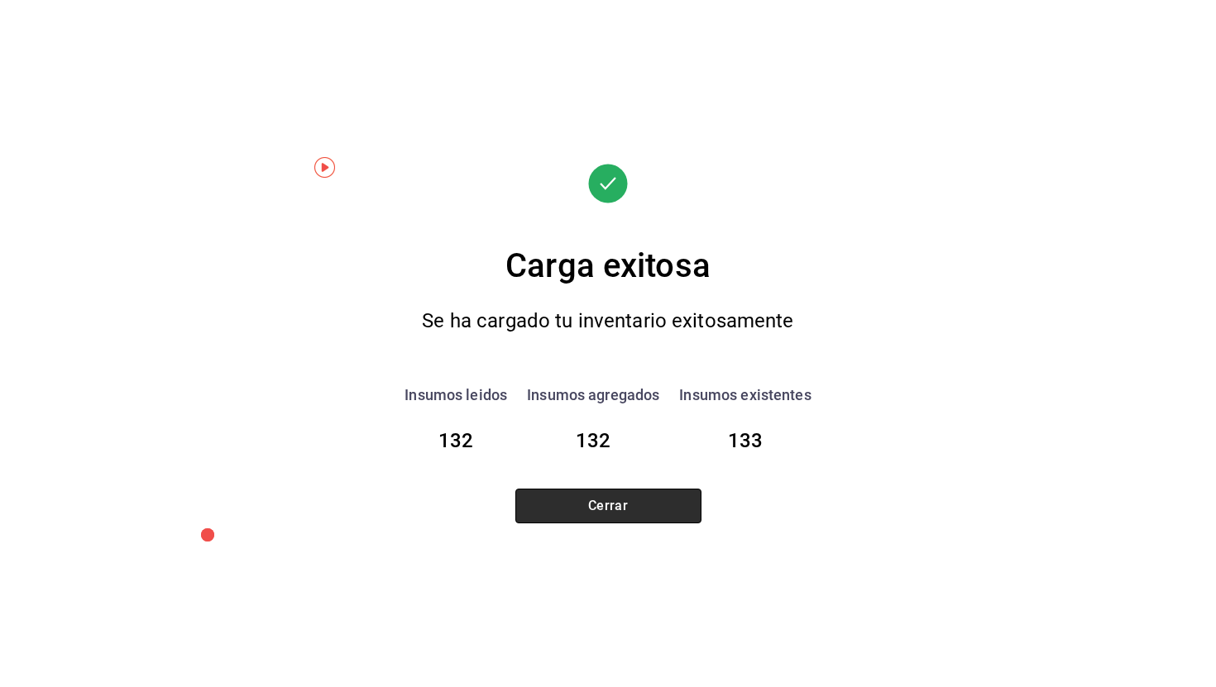
click at [643, 500] on button "Cerrar" at bounding box center [608, 506] width 186 height 35
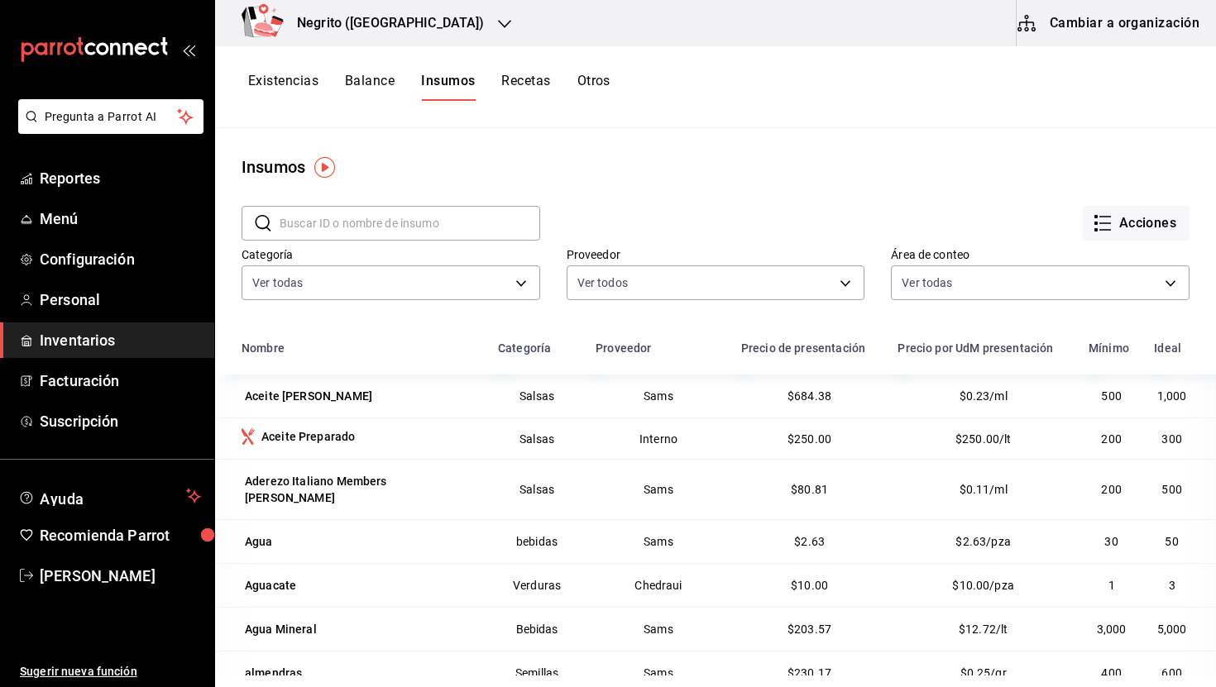
click at [374, 223] on input "text" at bounding box center [410, 223] width 261 height 33
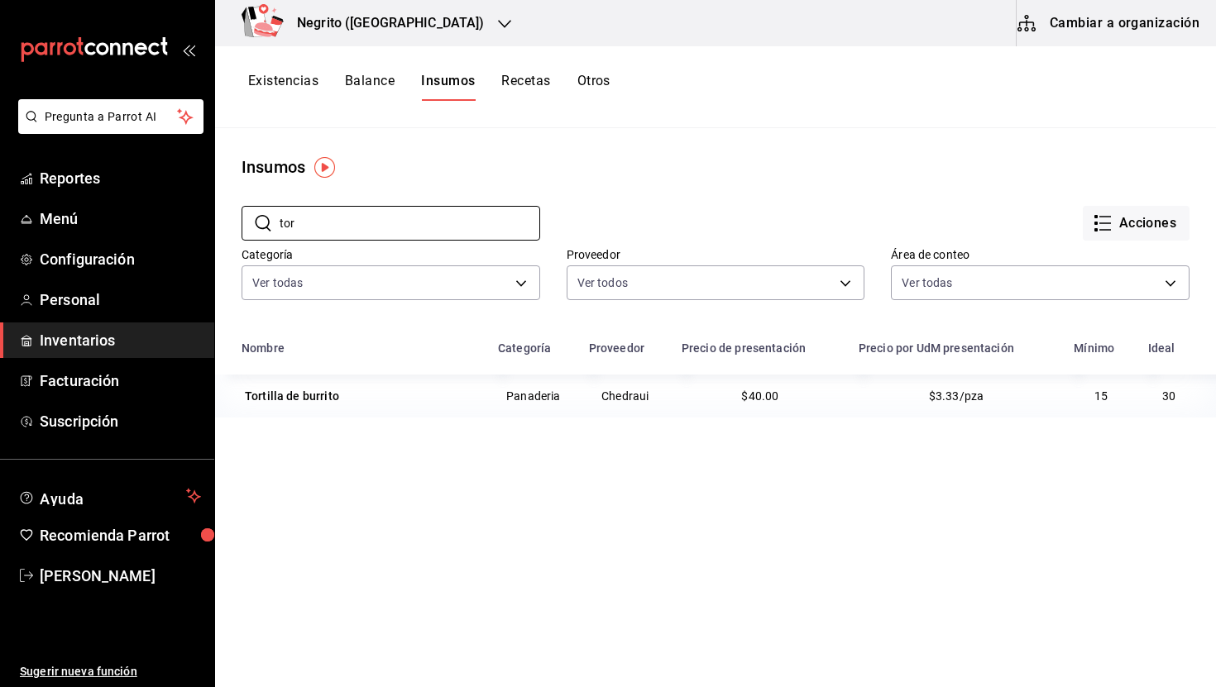
type input "tor"
click at [327, 225] on input "tor" at bounding box center [410, 223] width 261 height 33
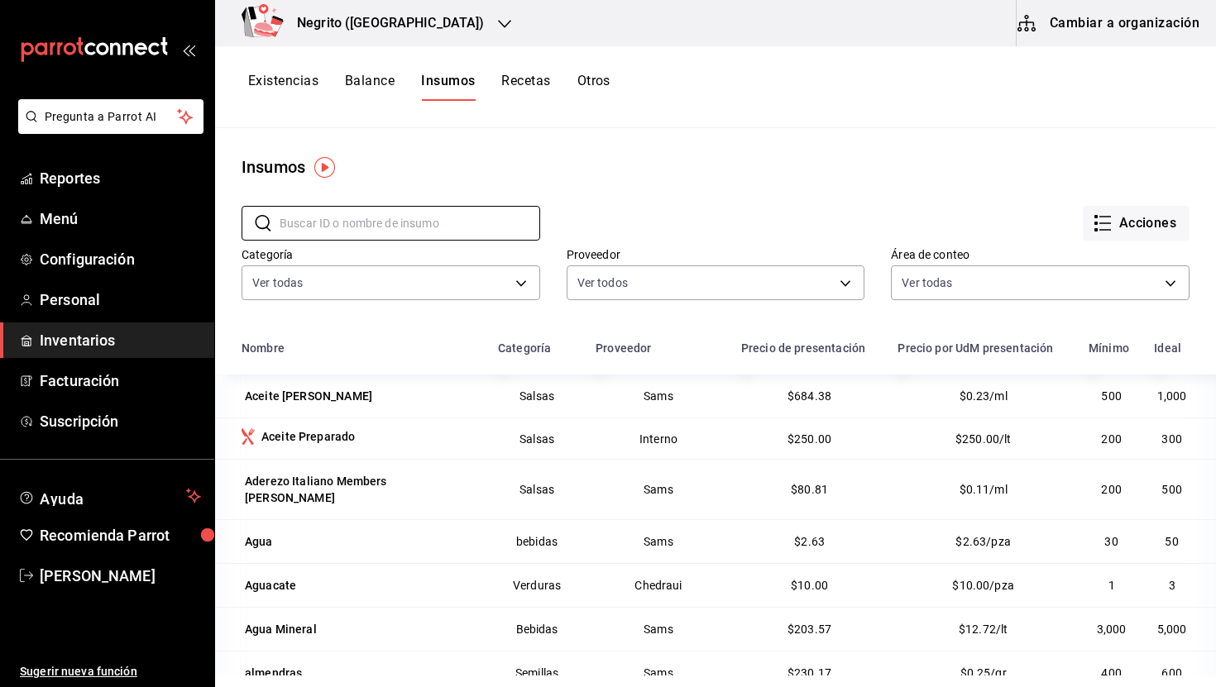
click at [292, 83] on button "Existencias" at bounding box center [283, 87] width 70 height 28
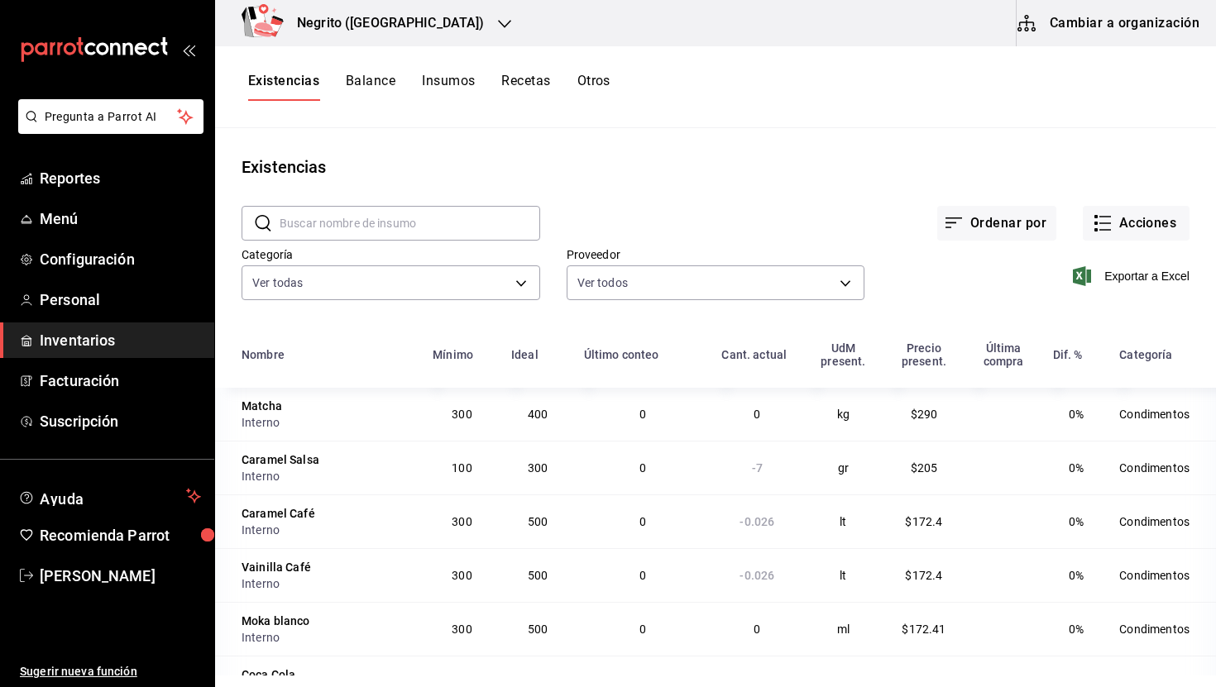
click at [378, 82] on button "Balance" at bounding box center [371, 87] width 50 height 28
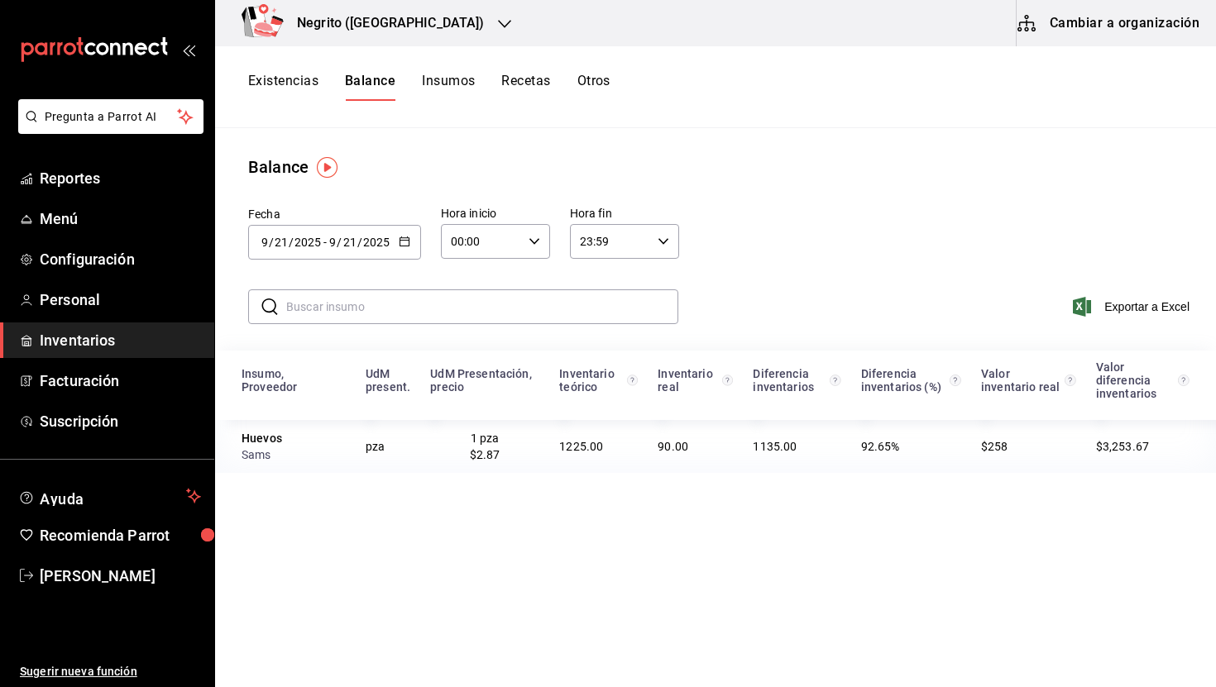
click at [429, 88] on button "Insumos" at bounding box center [448, 87] width 53 height 28
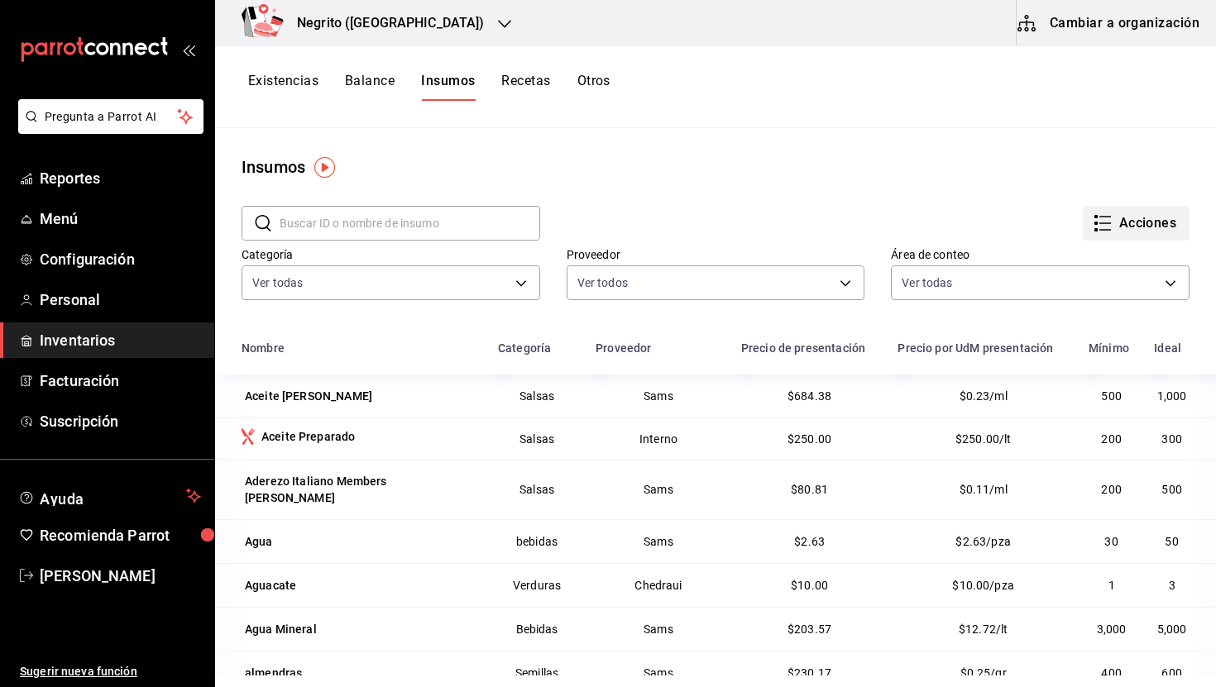
click at [1147, 222] on button "Acciones" at bounding box center [1136, 223] width 107 height 35
click at [693, 145] on div at bounding box center [608, 343] width 1216 height 687
click at [365, 86] on button "Balance" at bounding box center [370, 87] width 50 height 28
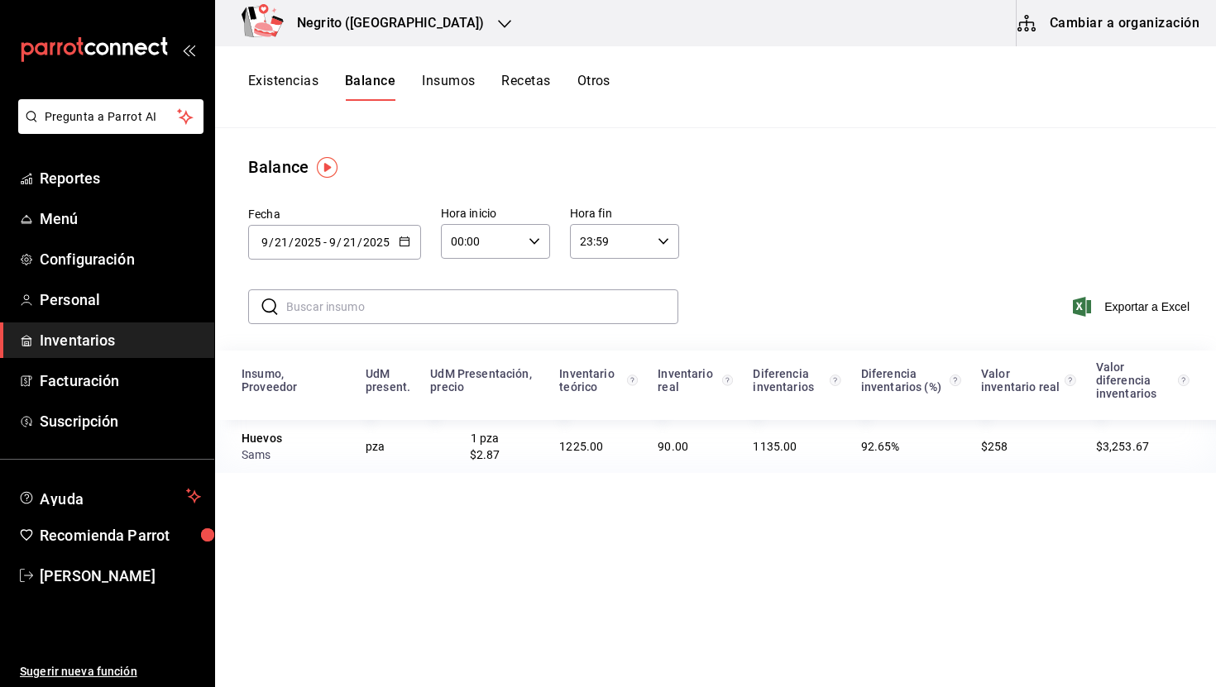
click at [280, 80] on button "Existencias" at bounding box center [283, 87] width 70 height 28
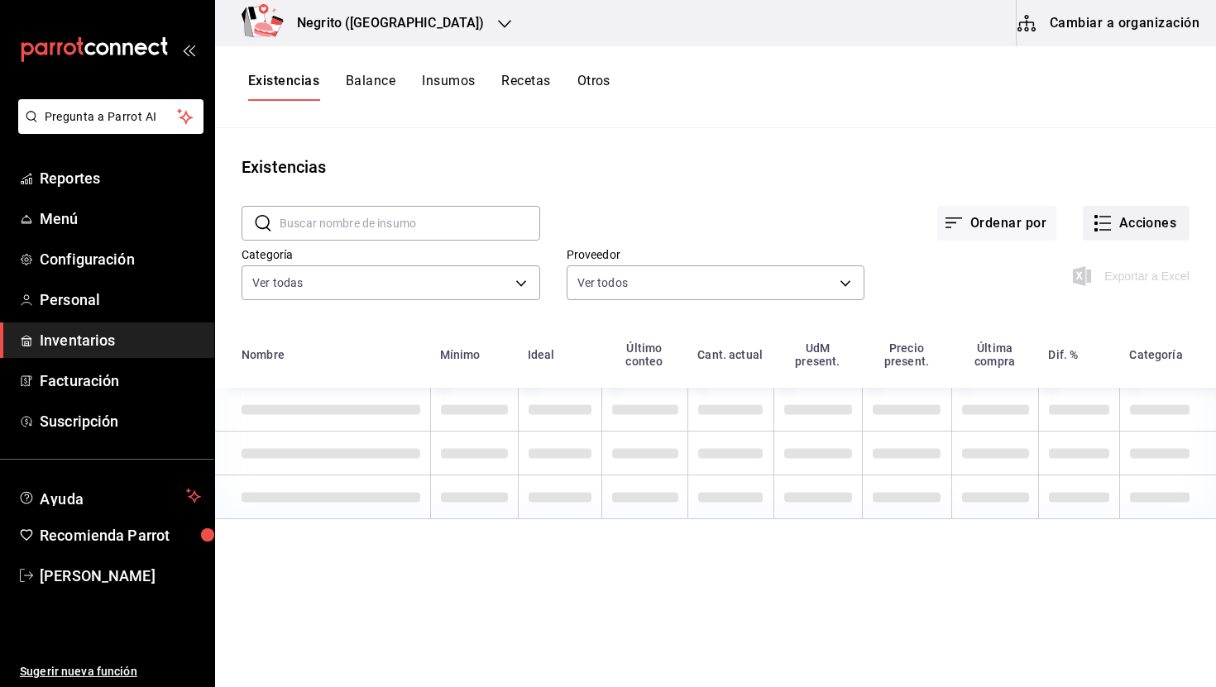
click at [1124, 230] on button "Acciones" at bounding box center [1136, 223] width 107 height 35
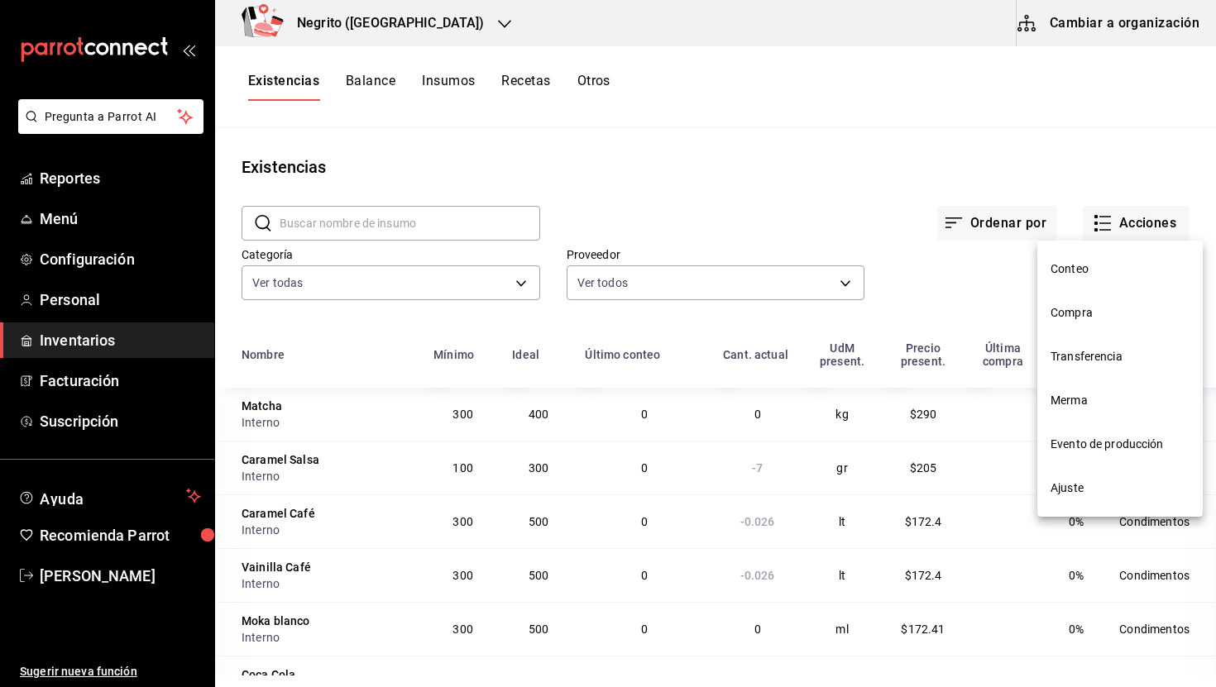
click at [1071, 261] on span "Conteo" at bounding box center [1120, 269] width 139 height 17
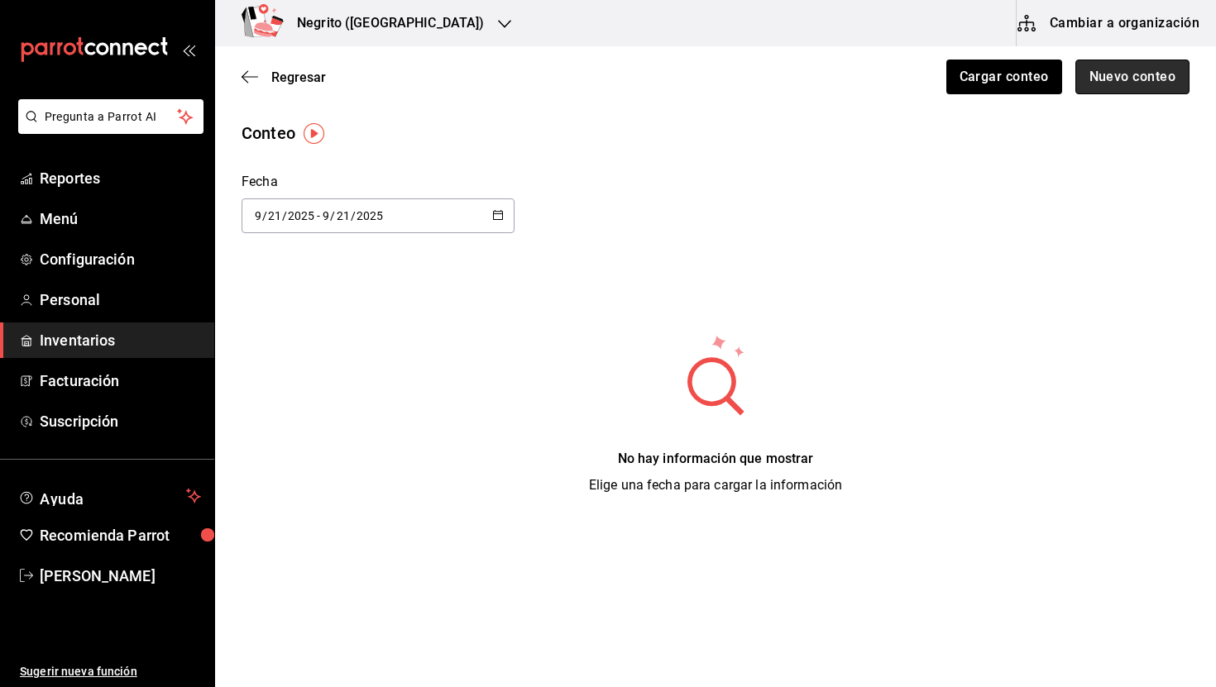
click at [1109, 84] on button "Nuevo conteo" at bounding box center [1132, 77] width 115 height 35
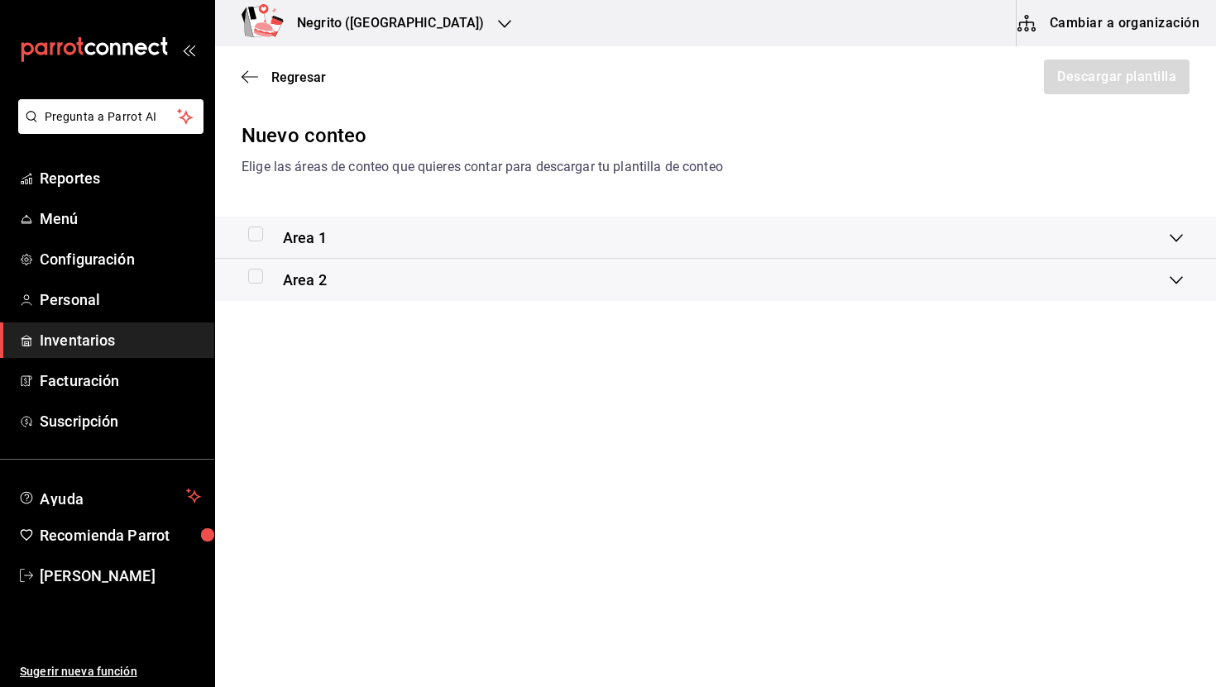
click at [251, 232] on input "checkbox" at bounding box center [255, 234] width 15 height 15
checkbox input "true"
click at [1108, 79] on button "Descargar plantilla" at bounding box center [1115, 77] width 147 height 35
click at [286, 74] on span "Regresar" at bounding box center [298, 77] width 55 height 16
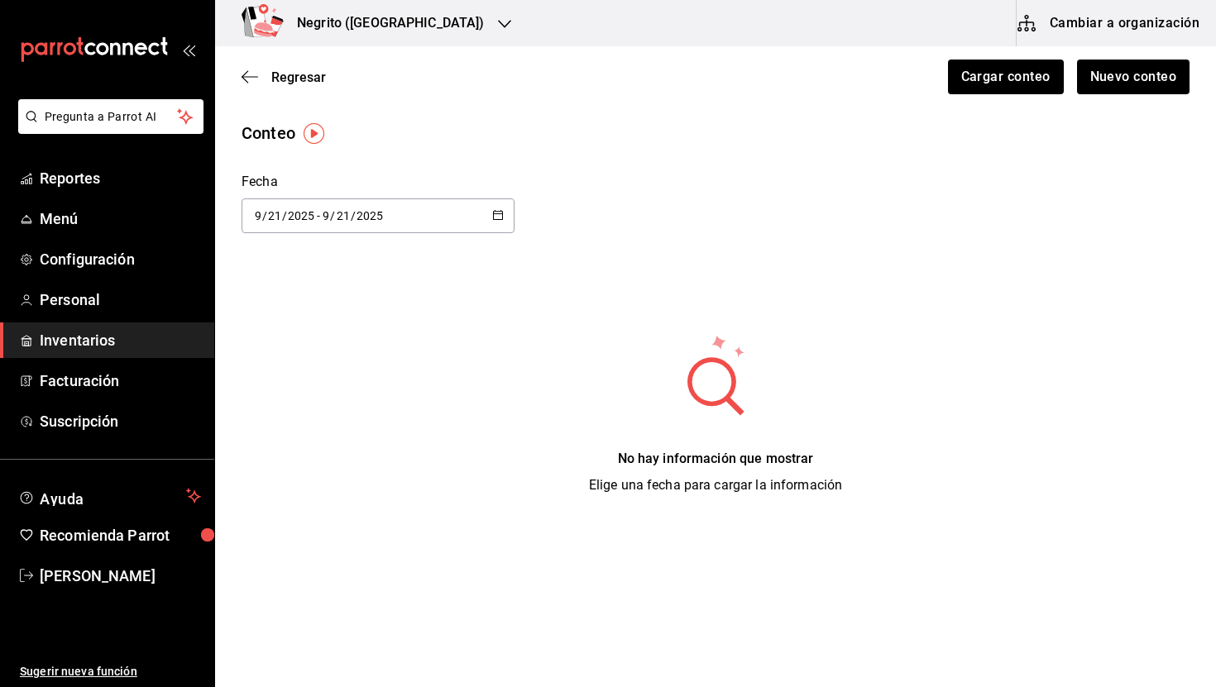
click at [286, 74] on span "Regresar" at bounding box center [298, 77] width 55 height 16
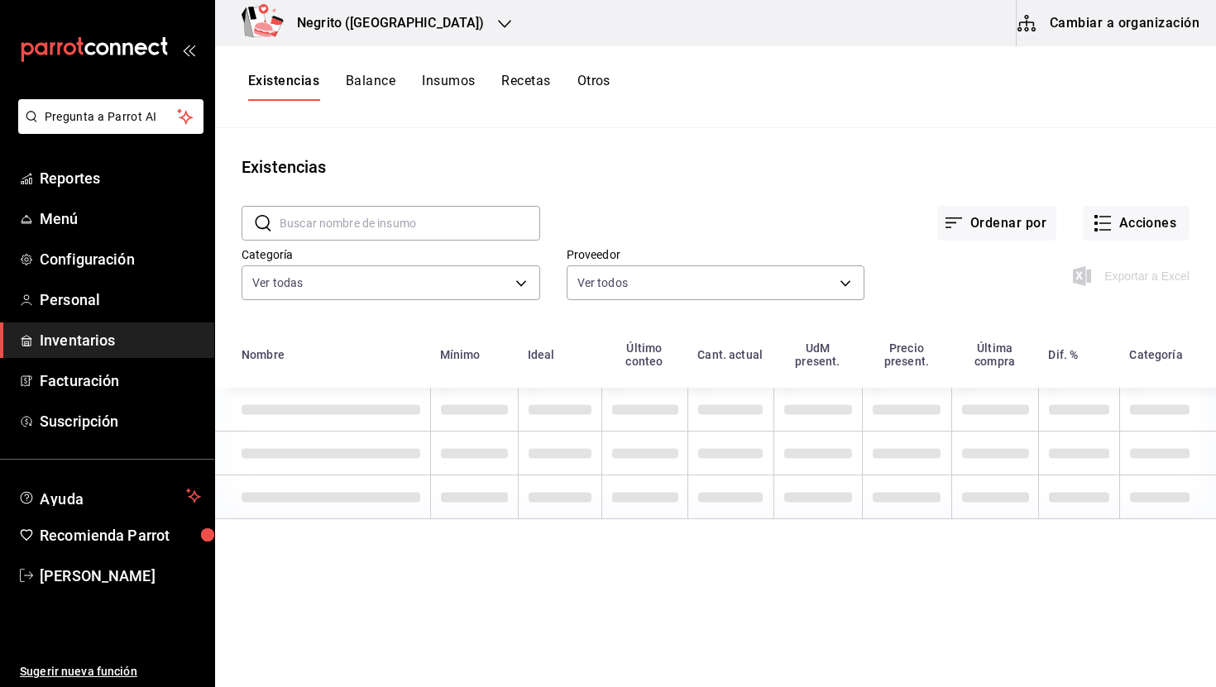
click at [434, 82] on button "Insumos" at bounding box center [448, 87] width 53 height 28
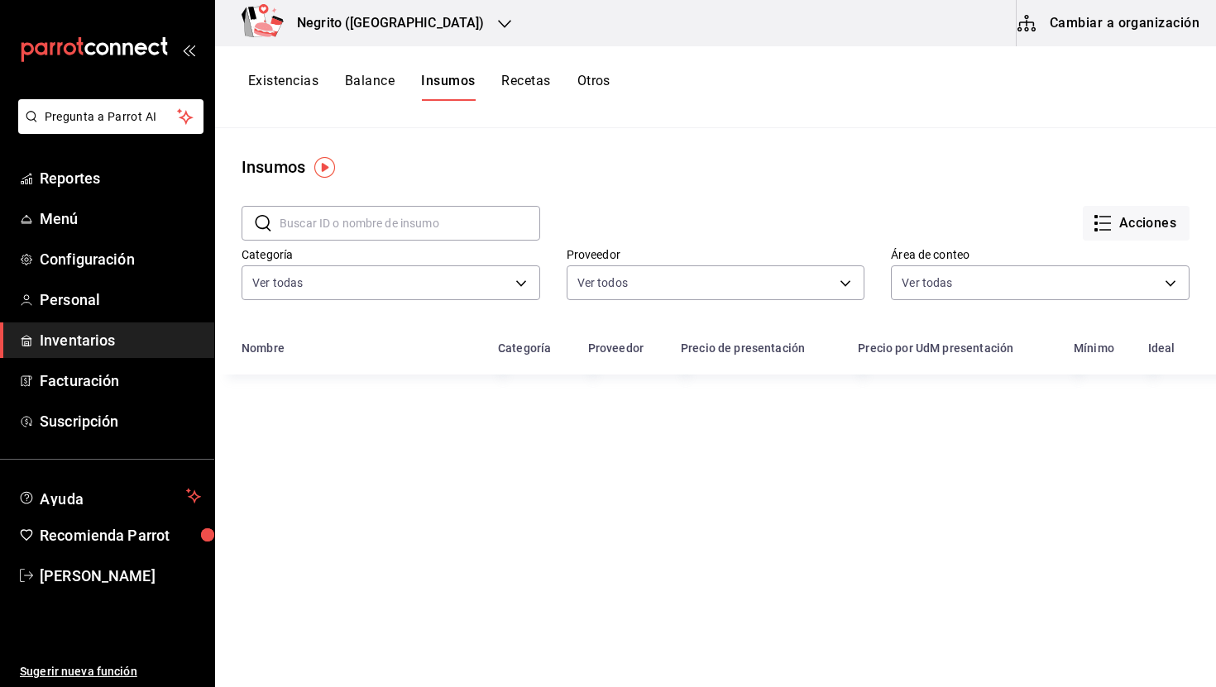
click at [383, 84] on button "Balance" at bounding box center [370, 87] width 50 height 28
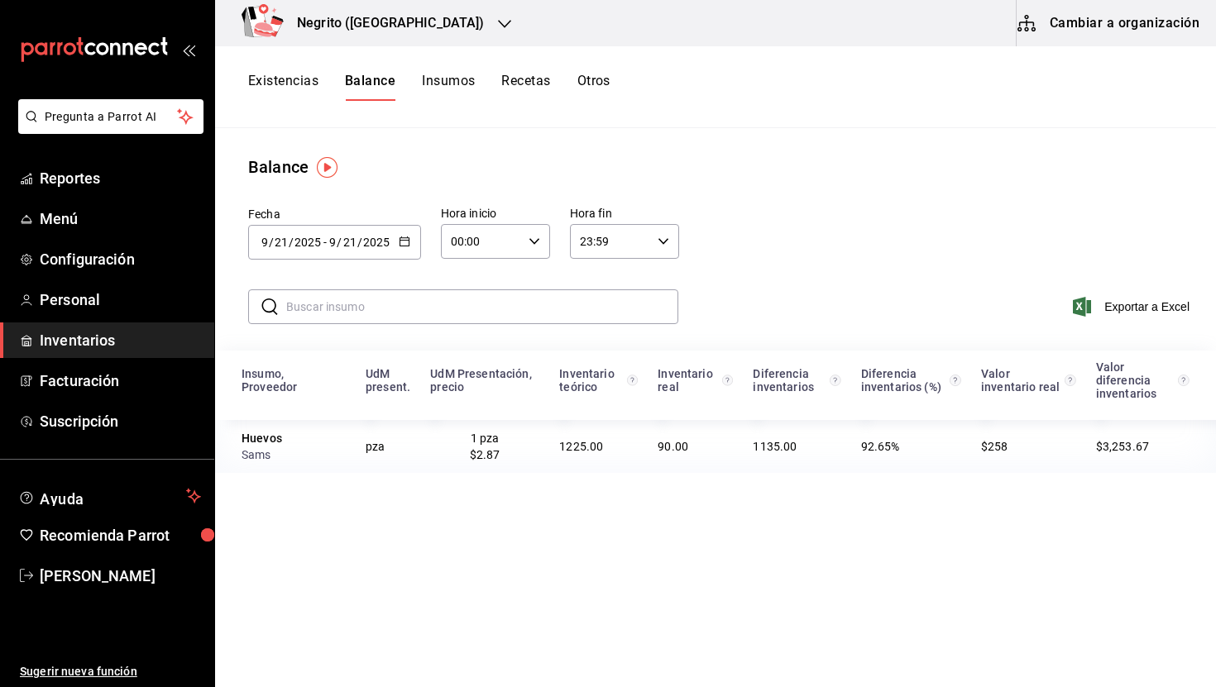
click at [436, 305] on input "text" at bounding box center [482, 306] width 392 height 33
click at [452, 87] on button "Insumos" at bounding box center [448, 87] width 53 height 28
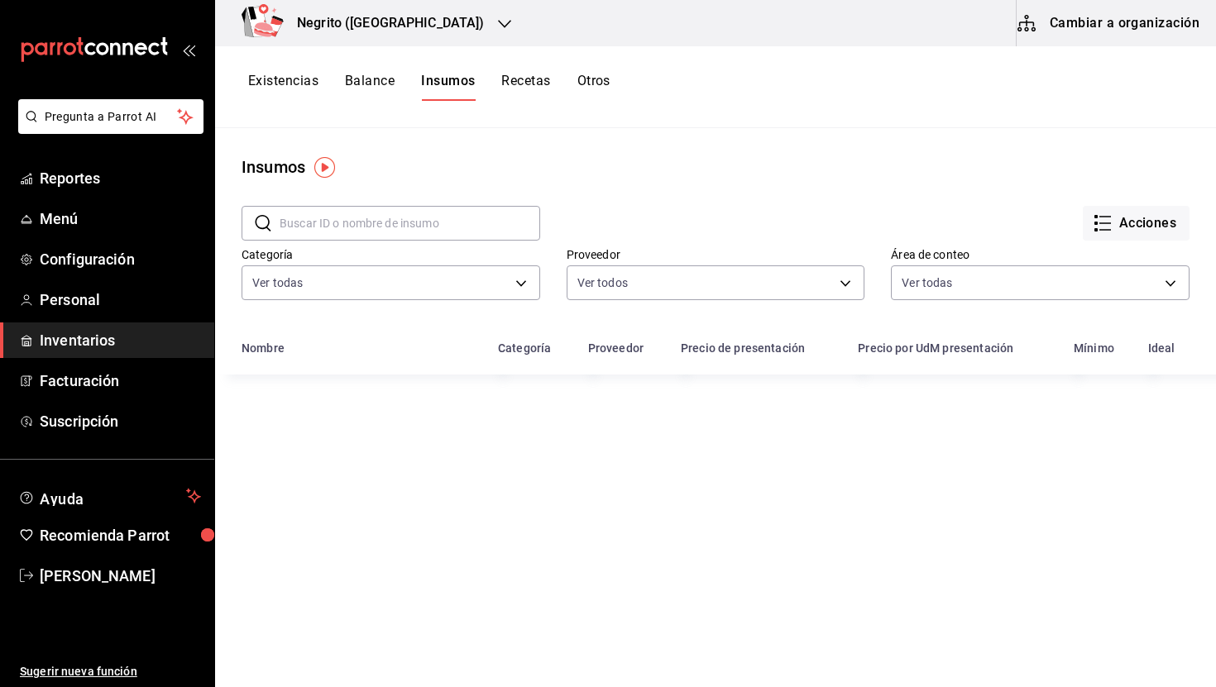
click at [443, 223] on input "text" at bounding box center [410, 223] width 261 height 33
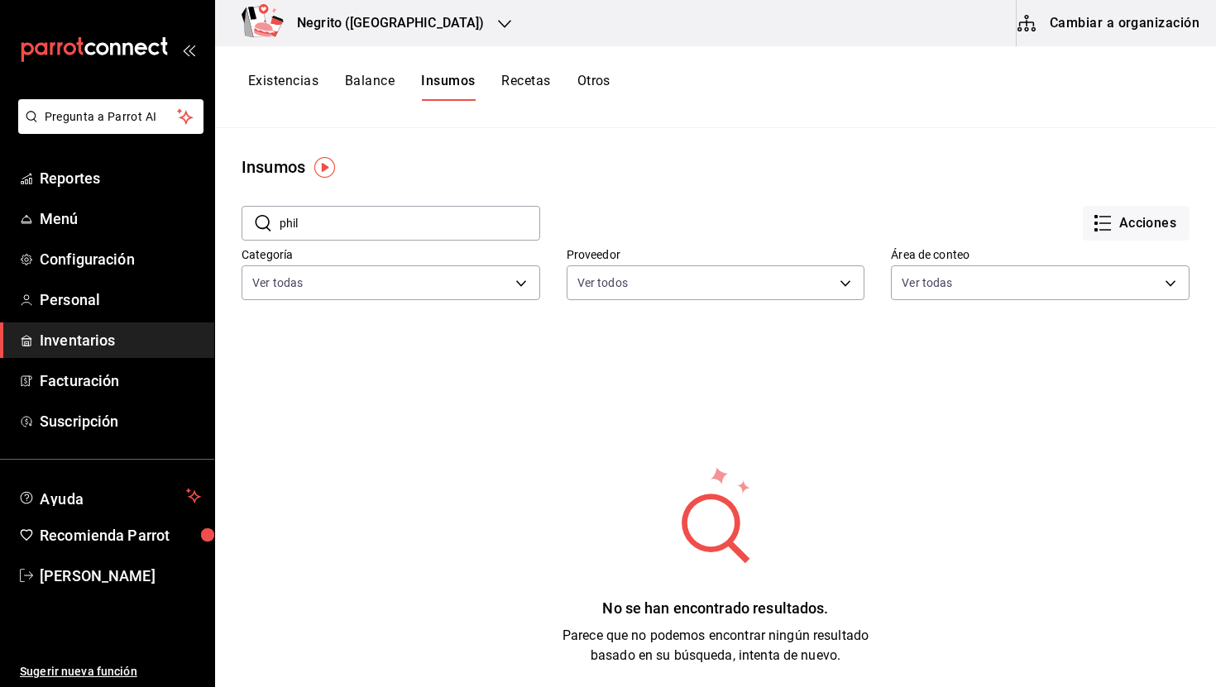
type input "phila"
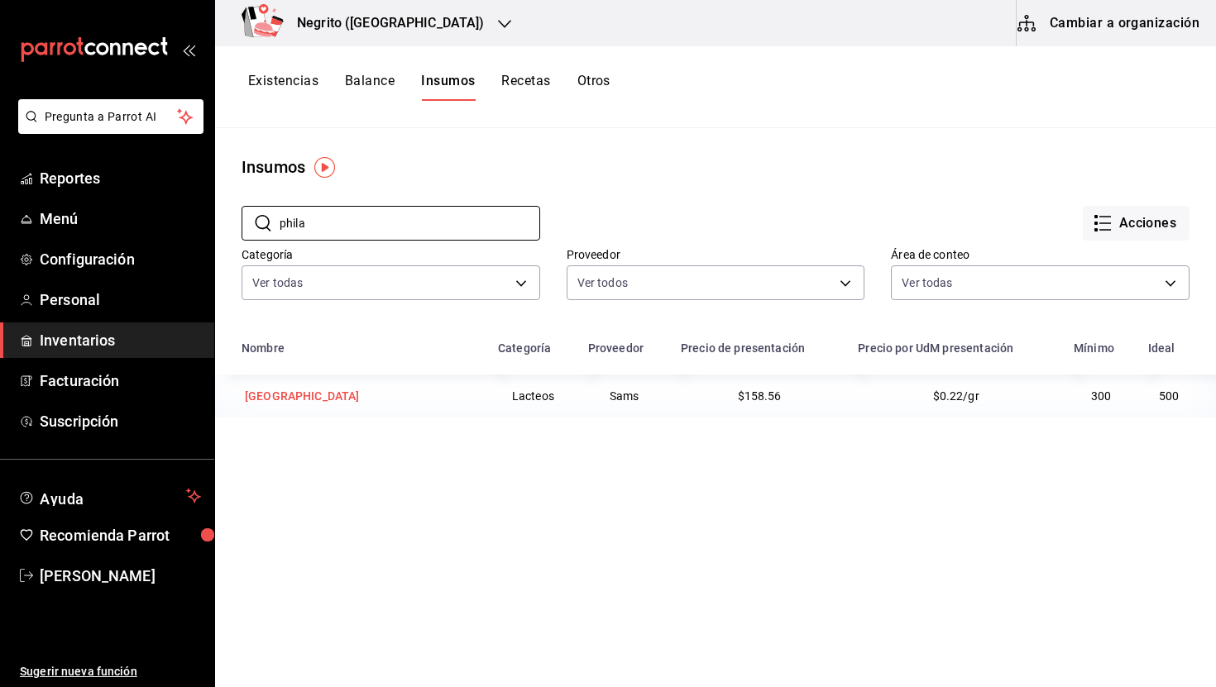
click at [280, 394] on div "[GEOGRAPHIC_DATA]" at bounding box center [302, 396] width 115 height 17
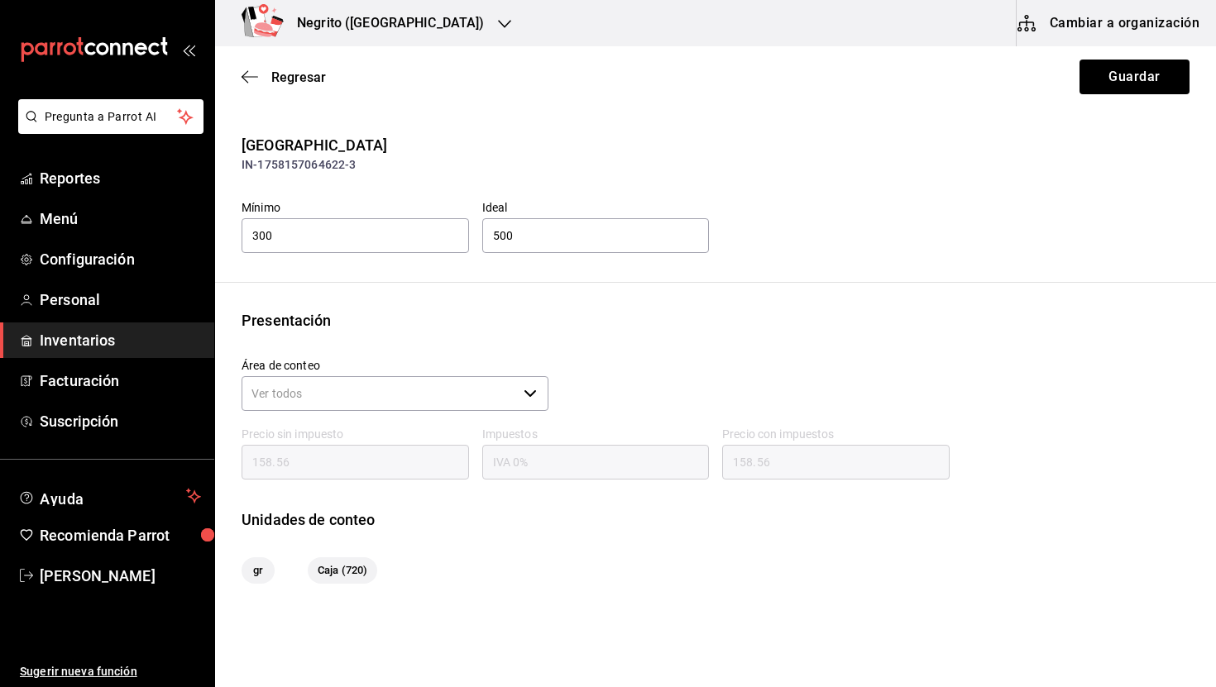
click at [1121, 23] on button "Cambiar a organización" at bounding box center [1110, 23] width 186 height 46
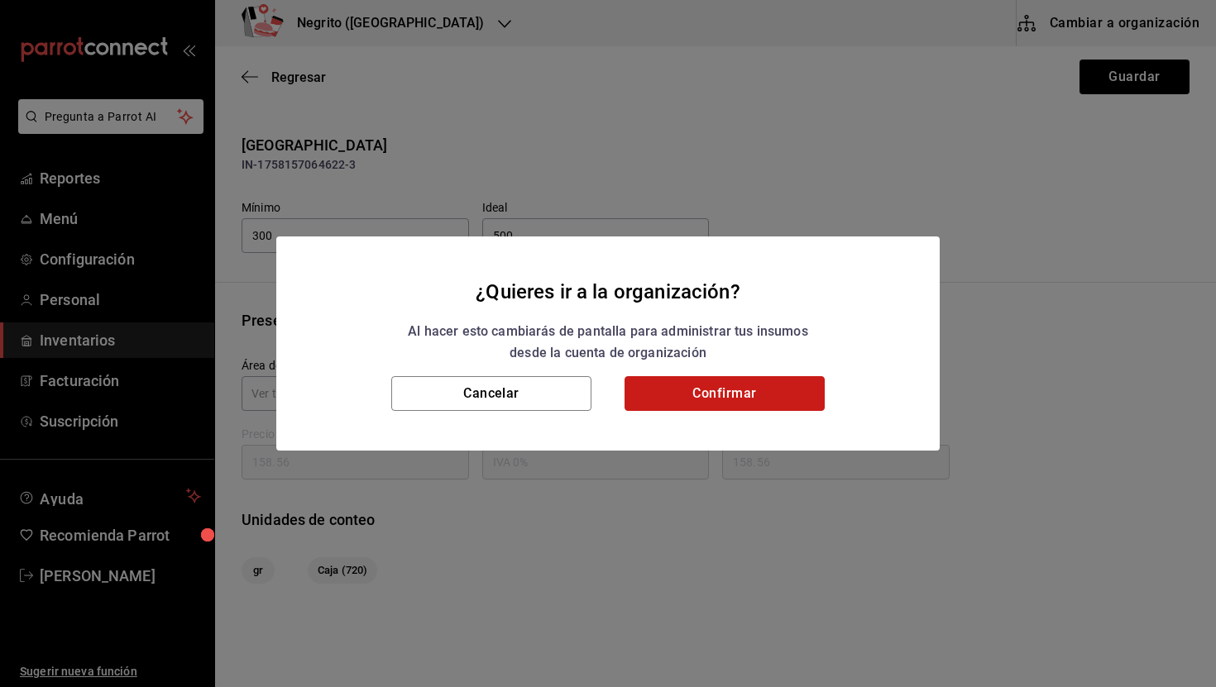
click at [756, 390] on button "Confirmar" at bounding box center [725, 393] width 200 height 35
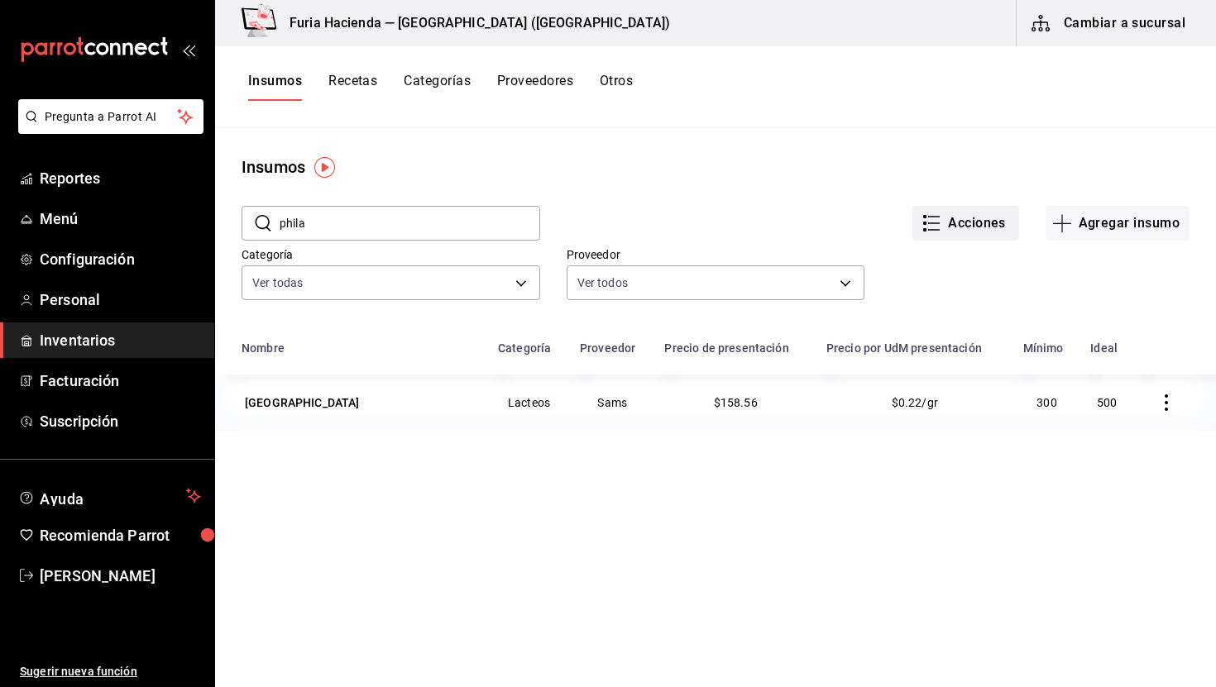
click at [1004, 229] on button "Acciones" at bounding box center [966, 223] width 107 height 35
click at [795, 163] on div at bounding box center [608, 343] width 1216 height 687
click at [1109, 224] on button "Agregar insumo" at bounding box center [1118, 223] width 144 height 35
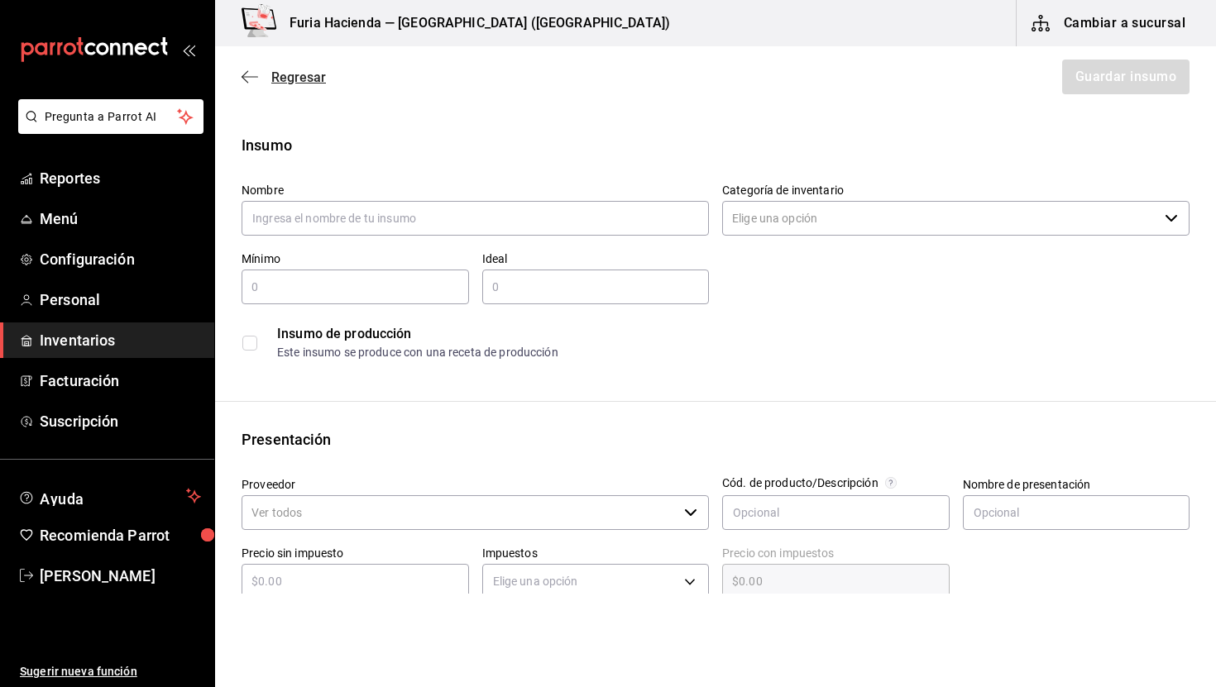
click at [313, 69] on span "Regresar" at bounding box center [298, 77] width 55 height 16
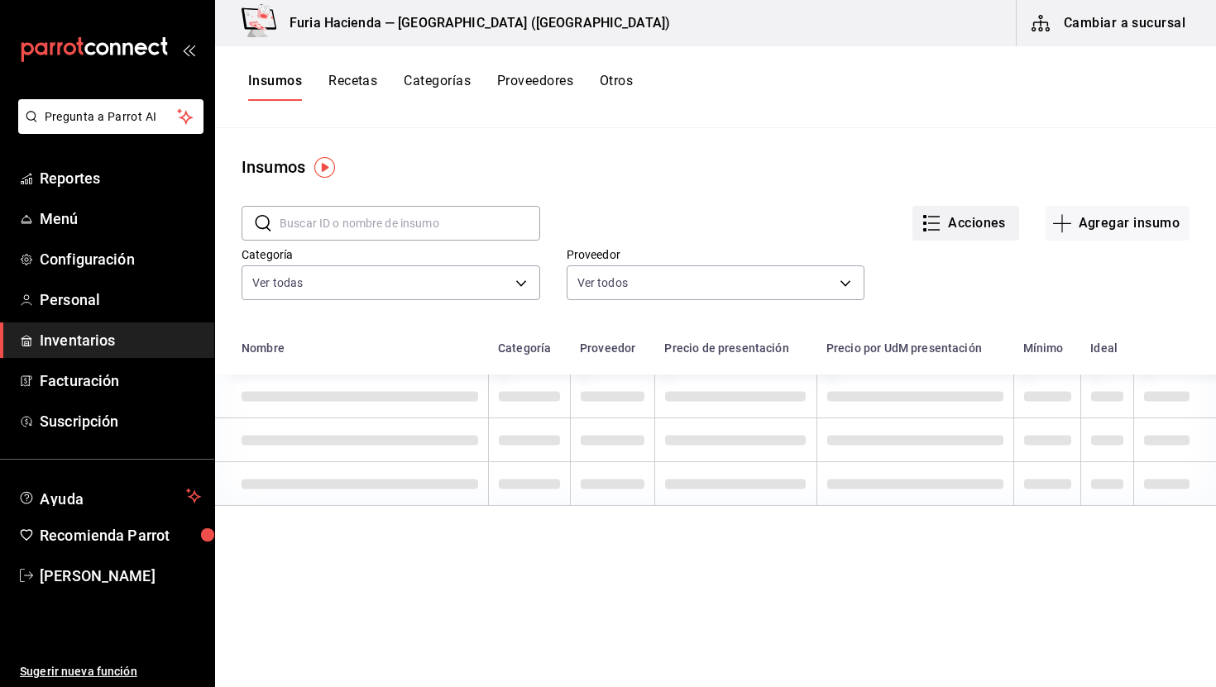
click at [961, 217] on button "Acciones" at bounding box center [966, 223] width 107 height 35
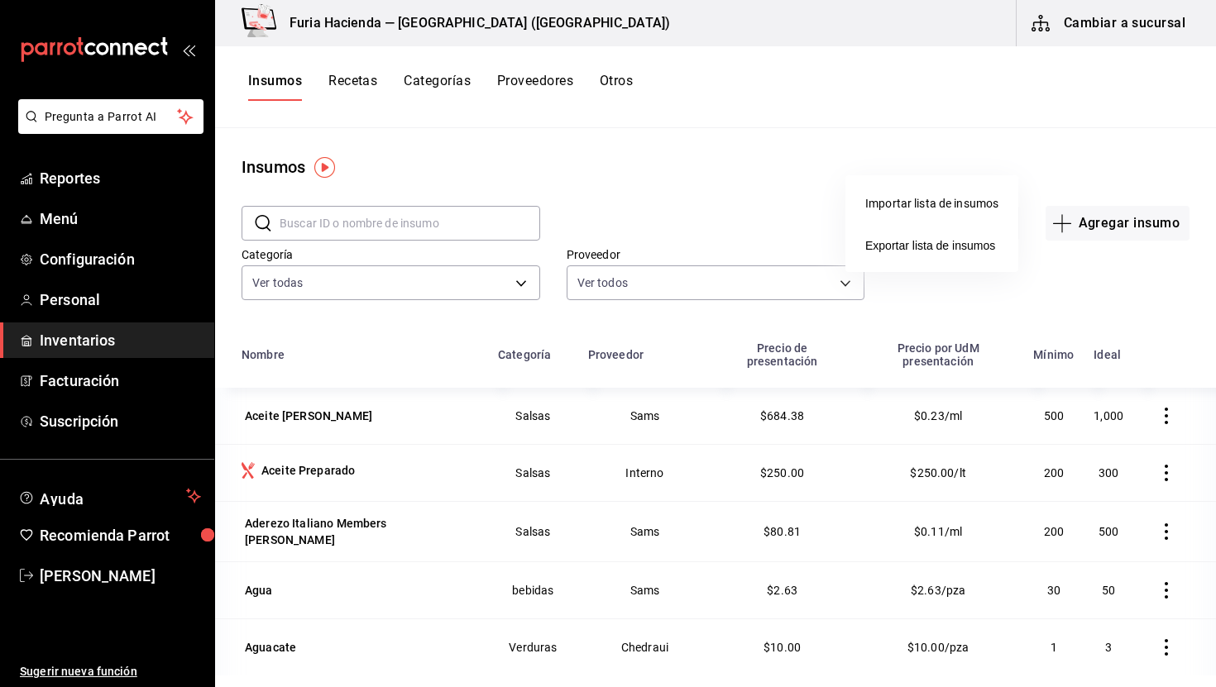
click at [953, 208] on div "Importar lista de insumos" at bounding box center [931, 203] width 133 height 17
click at [0, 0] on input "Importar lista de insumos" at bounding box center [0, 0] width 0 height 0
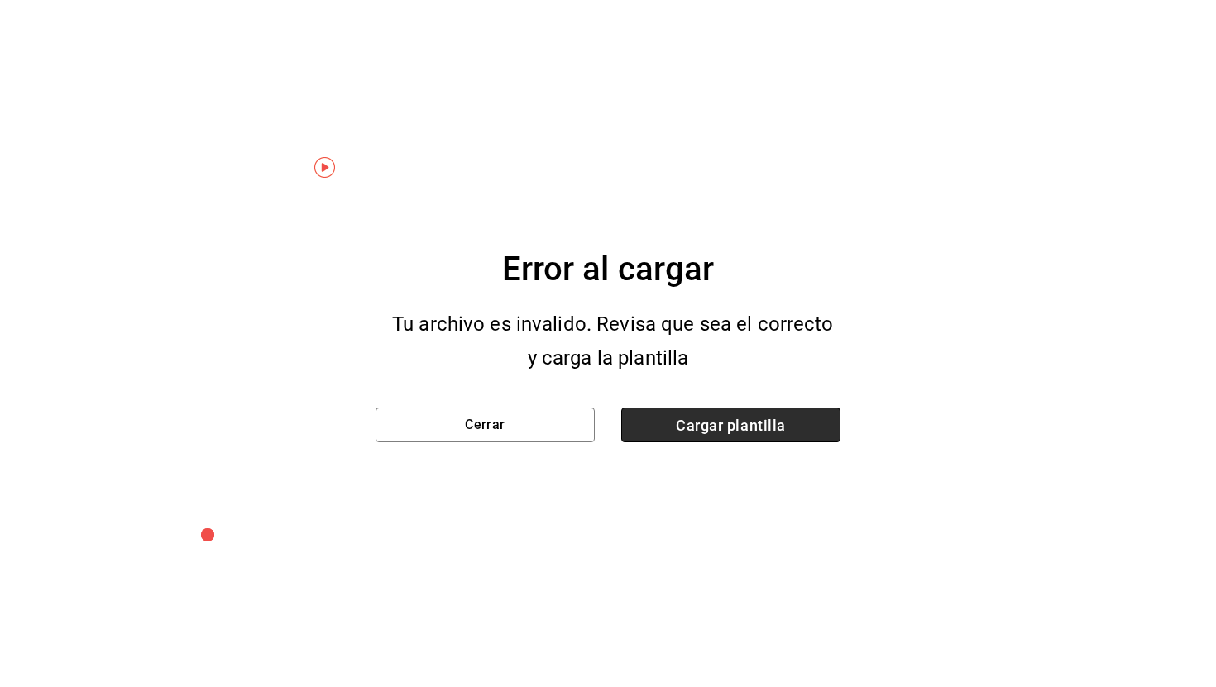
click at [746, 421] on span "Cargar plantilla" at bounding box center [730, 425] width 219 height 35
click at [0, 0] on input "Cargar plantilla" at bounding box center [0, 0] width 0 height 0
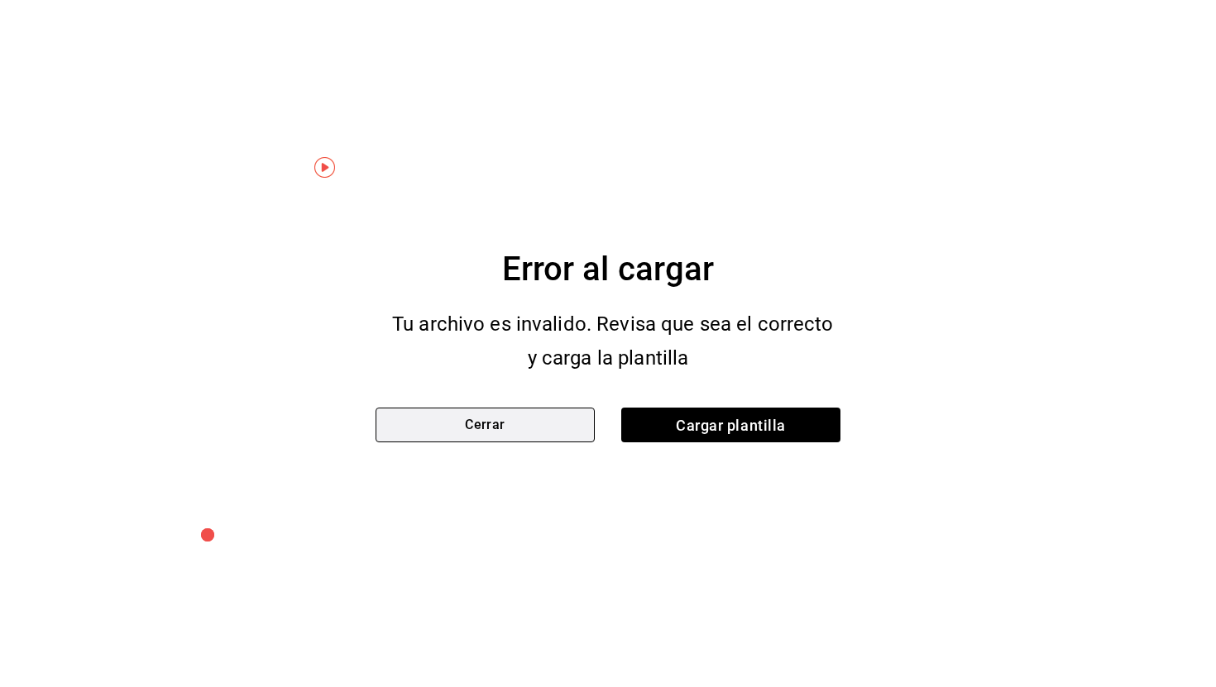
click at [546, 415] on button "Cerrar" at bounding box center [485, 425] width 219 height 35
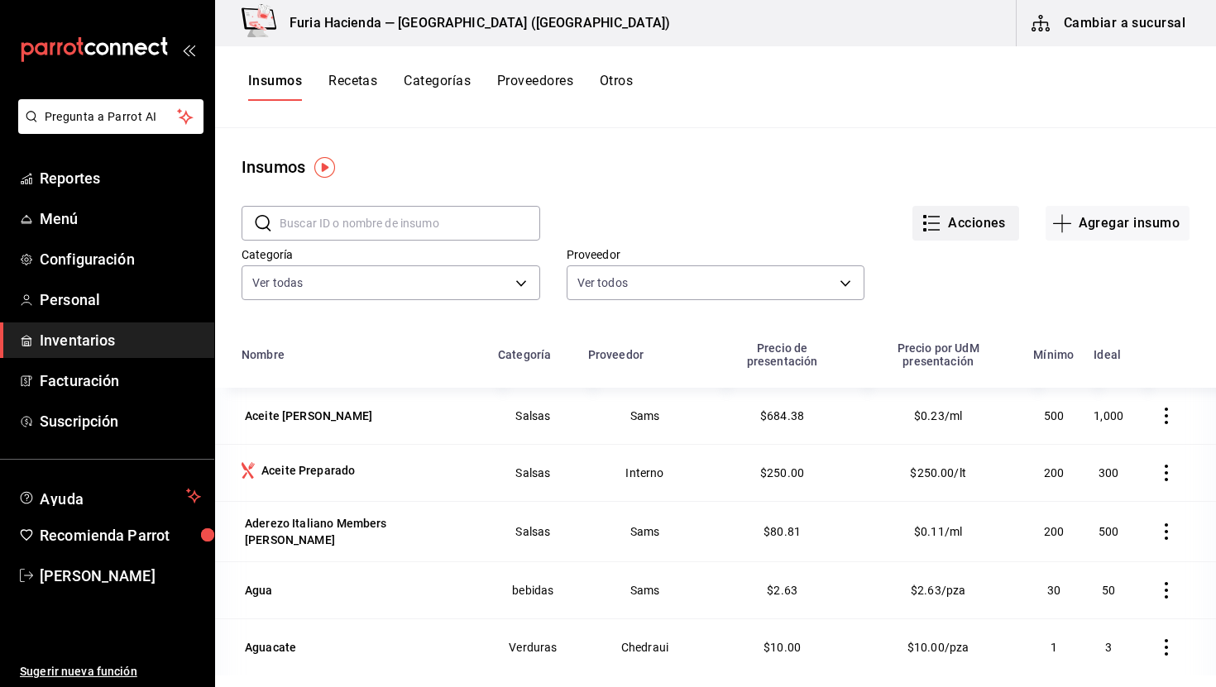
click at [980, 220] on button "Acciones" at bounding box center [966, 223] width 107 height 35
click at [963, 204] on div "Importar lista de insumos" at bounding box center [931, 203] width 133 height 17
click at [0, 0] on input "Importar lista de insumos" at bounding box center [0, 0] width 0 height 0
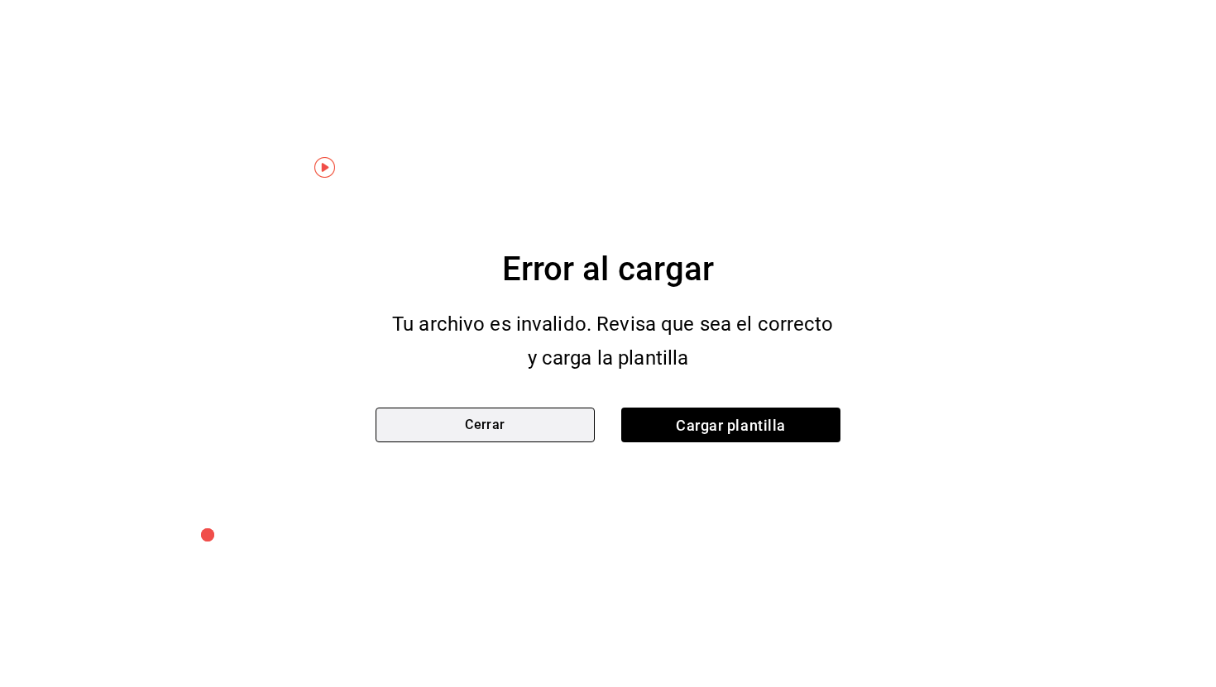
click at [572, 429] on button "Cerrar" at bounding box center [485, 425] width 219 height 35
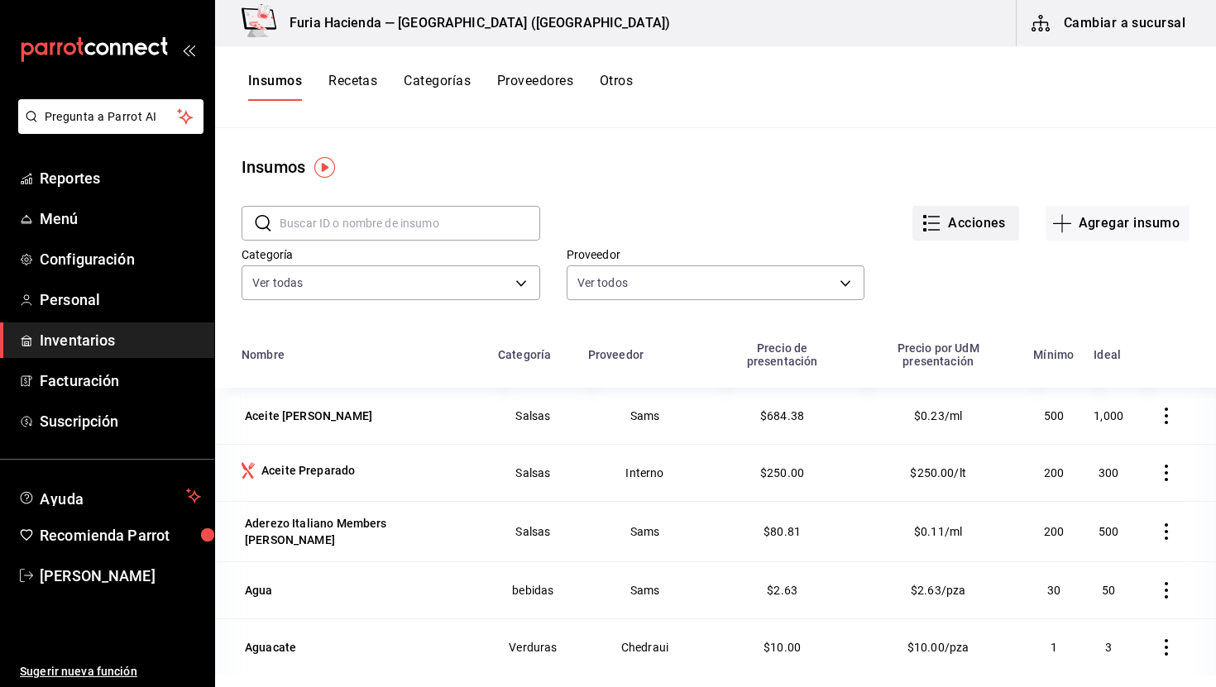
click at [991, 218] on button "Acciones" at bounding box center [966, 223] width 107 height 35
click at [973, 250] on span "Exportar lista de insumos" at bounding box center [930, 245] width 130 height 13
click at [994, 223] on button "Acciones" at bounding box center [966, 223] width 107 height 35
click at [835, 110] on div at bounding box center [608, 343] width 1216 height 687
click at [1090, 25] on button "Cambiar a sucursal" at bounding box center [1110, 23] width 186 height 46
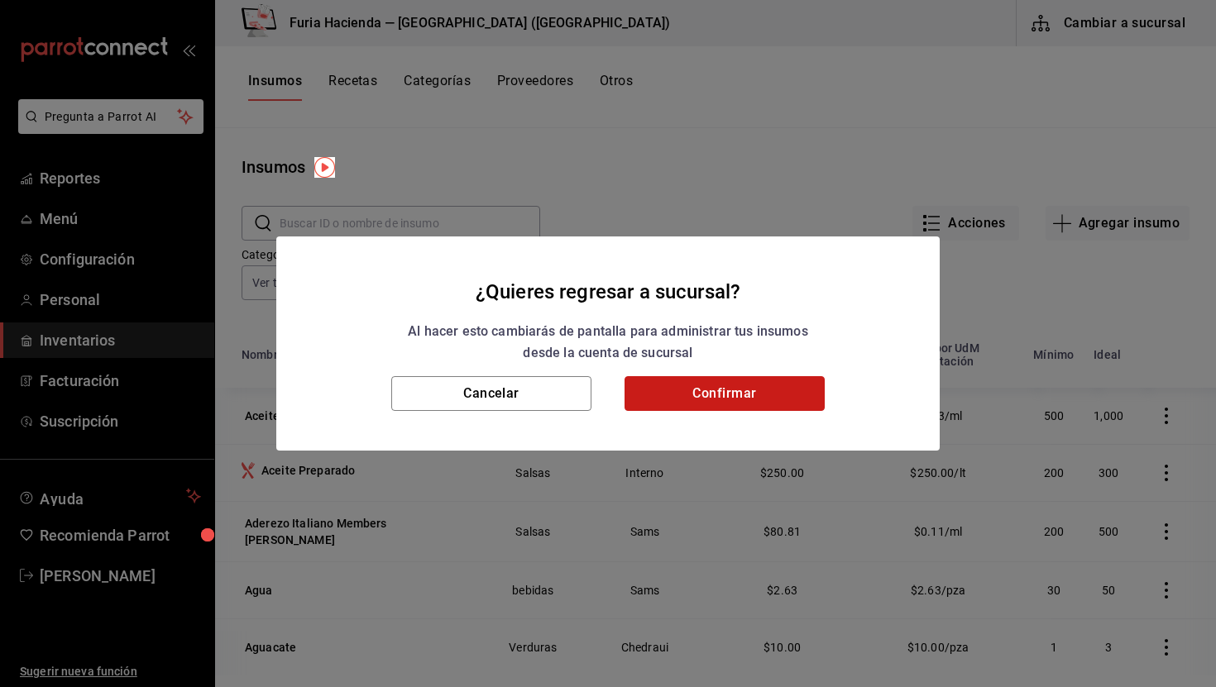
click at [717, 390] on button "Confirmar" at bounding box center [725, 393] width 200 height 35
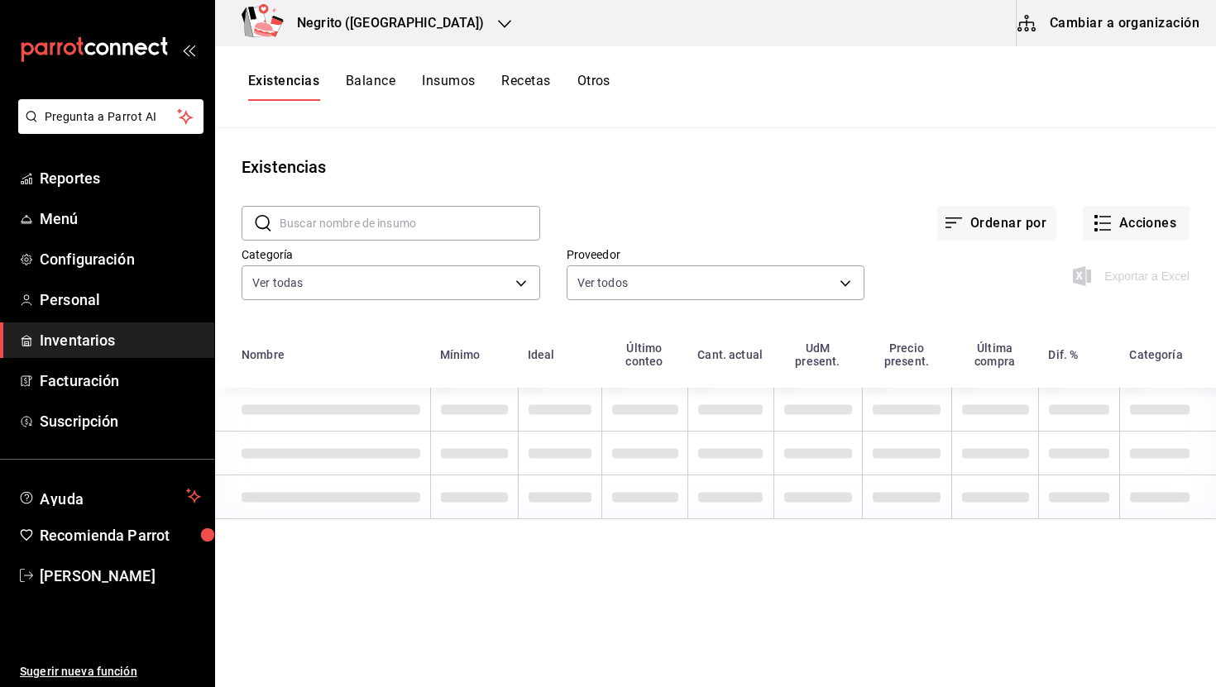
click at [383, 81] on button "Balance" at bounding box center [371, 87] width 50 height 28
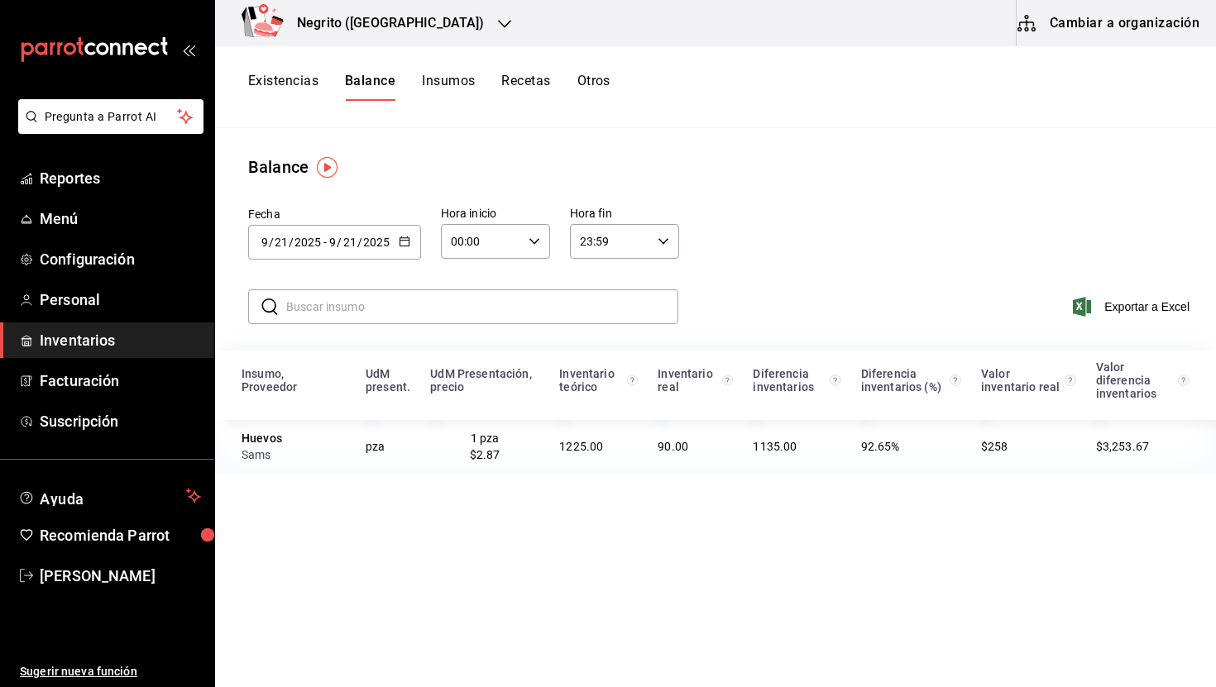
click at [275, 81] on button "Existencias" at bounding box center [283, 87] width 70 height 28
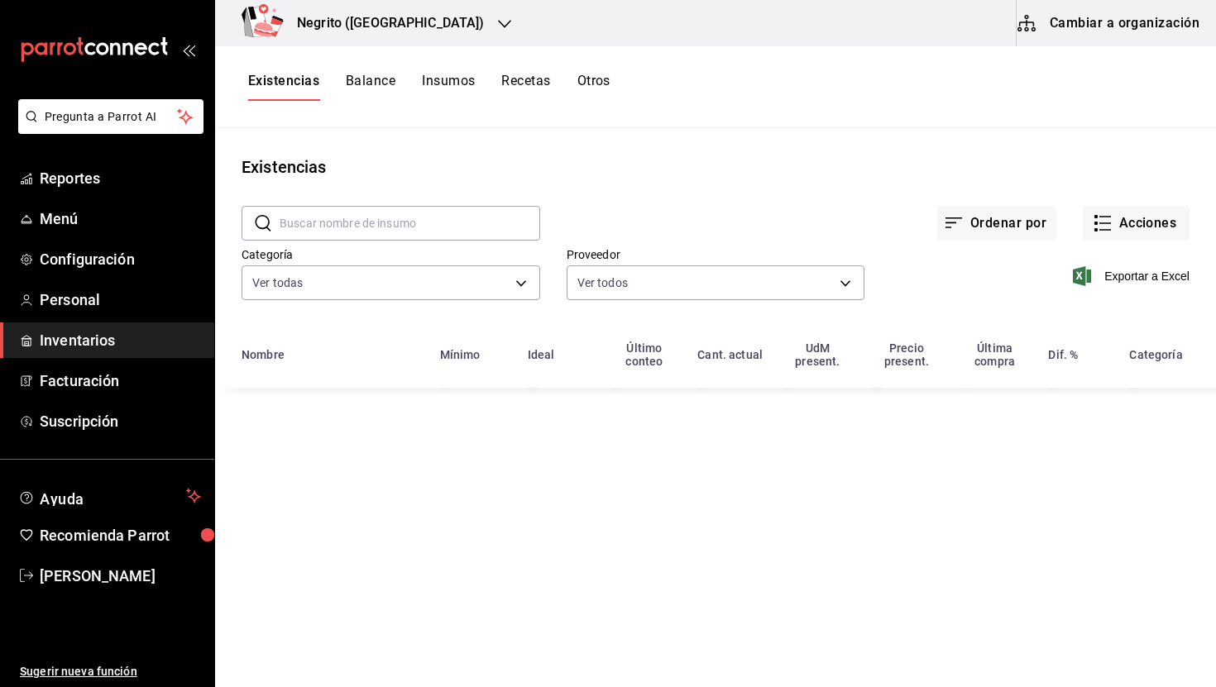
click at [357, 217] on input "text" at bounding box center [410, 223] width 261 height 33
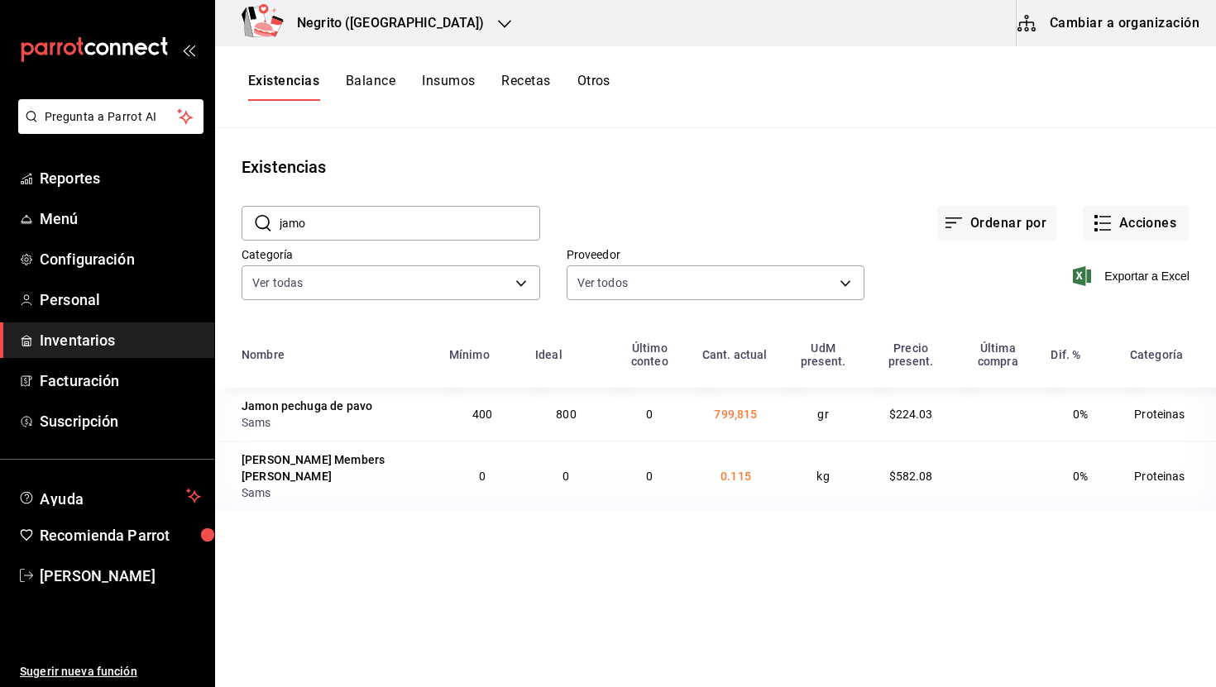
click at [315, 210] on input "jamo" at bounding box center [410, 223] width 261 height 33
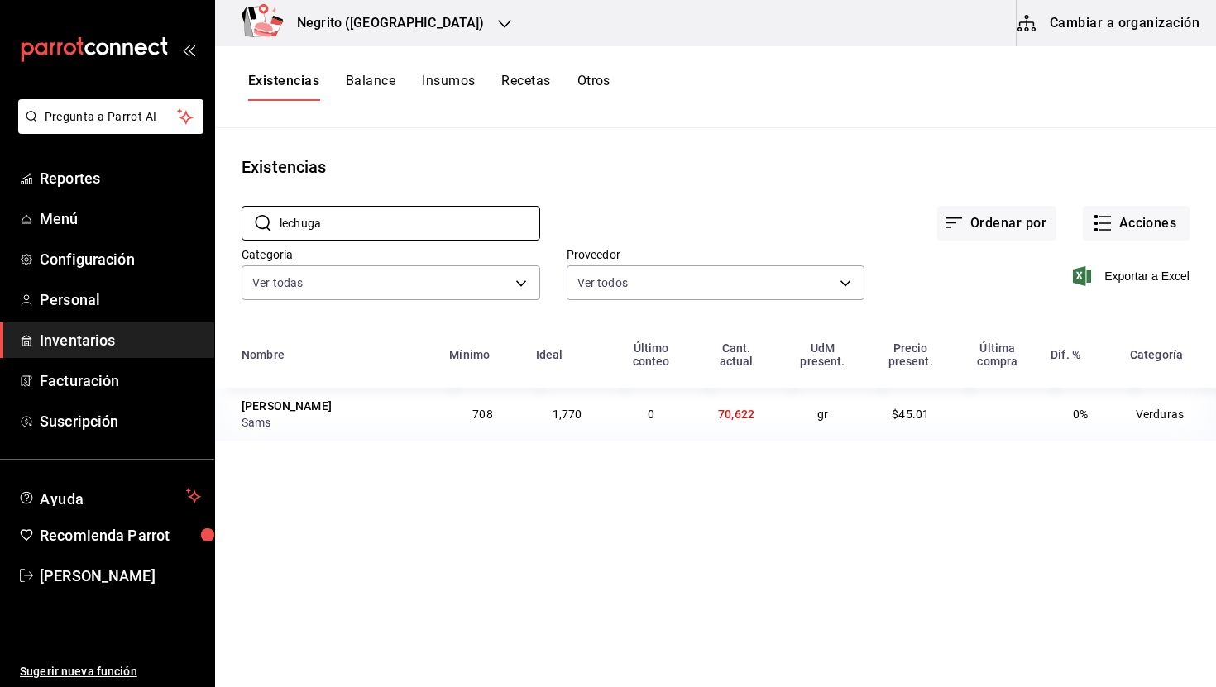
type input "lechuga"
click at [1114, 19] on button "Cambiar a organización" at bounding box center [1110, 23] width 186 height 46
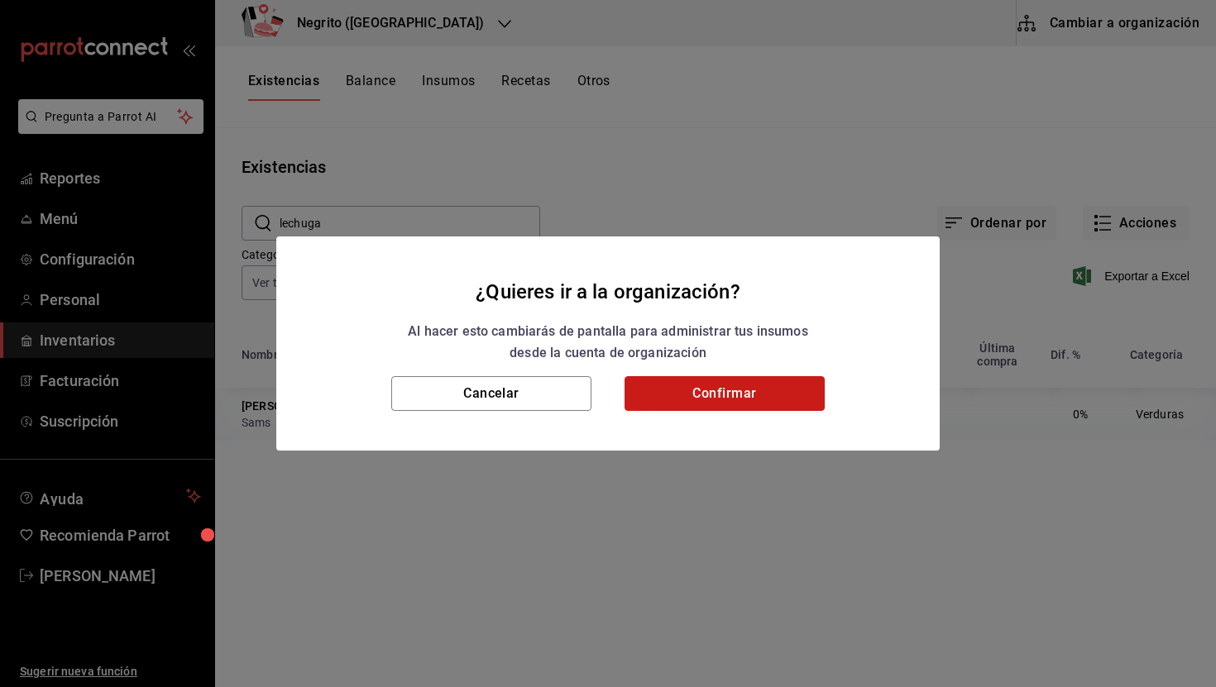
click at [783, 406] on button "Confirmar" at bounding box center [725, 393] width 200 height 35
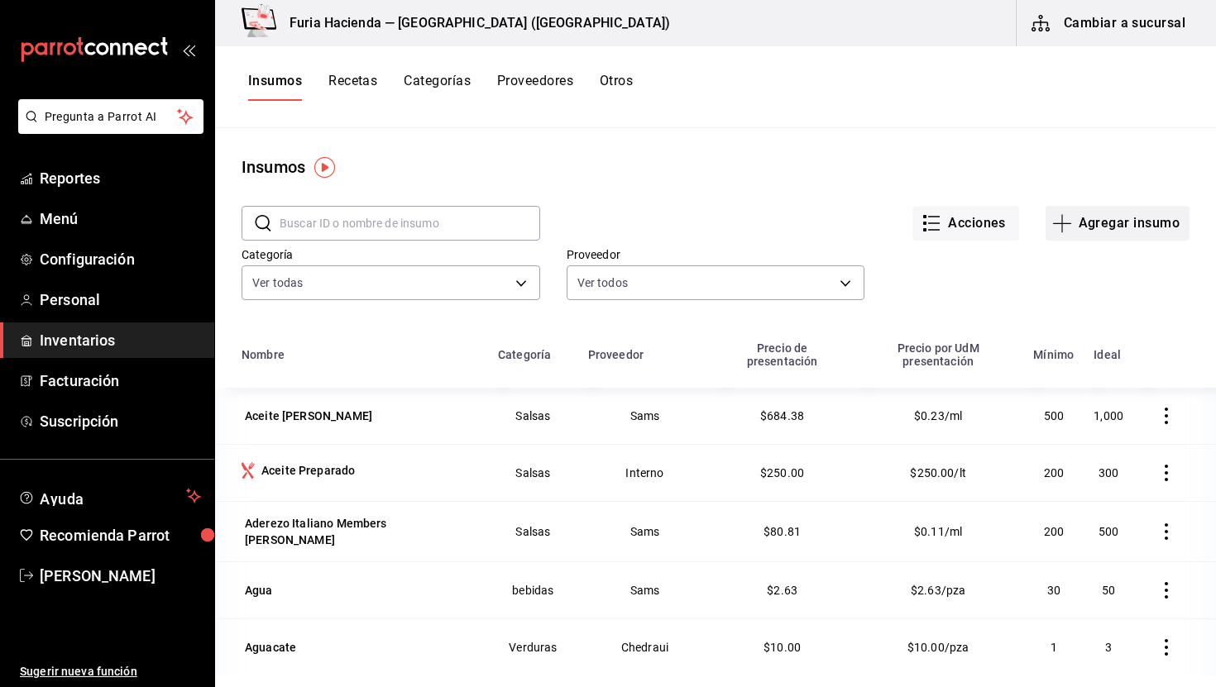
click at [1104, 234] on button "Agregar insumo" at bounding box center [1118, 223] width 144 height 35
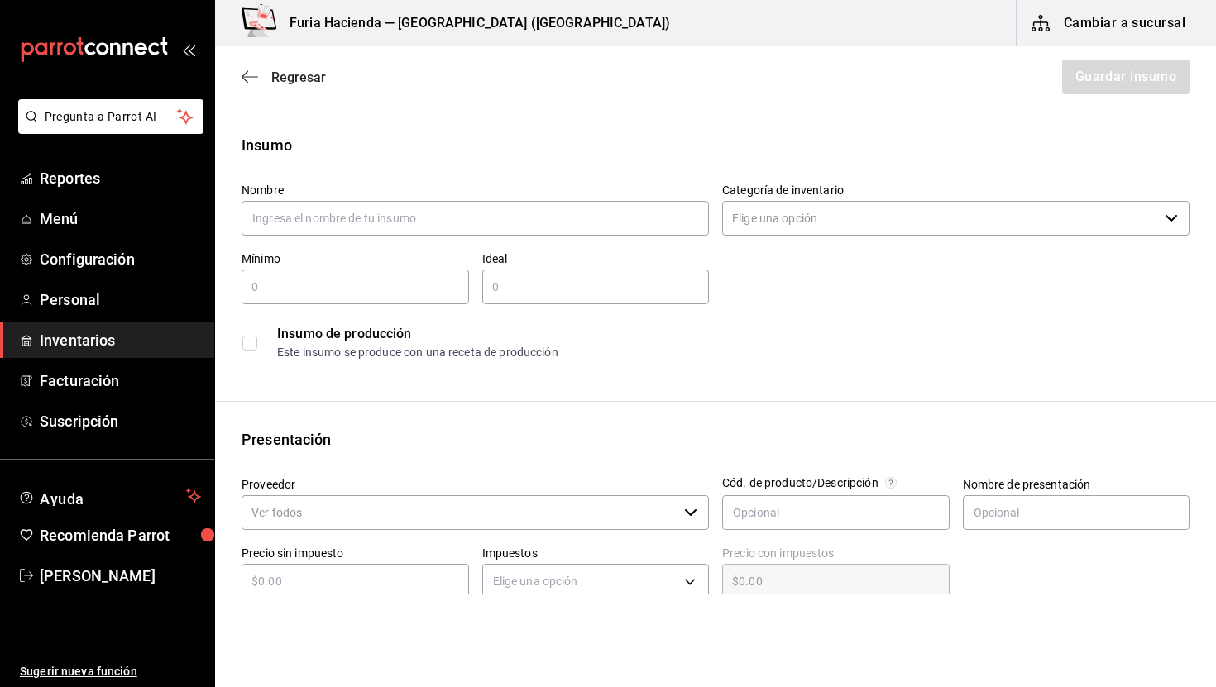
click at [289, 75] on span "Regresar" at bounding box center [298, 77] width 55 height 16
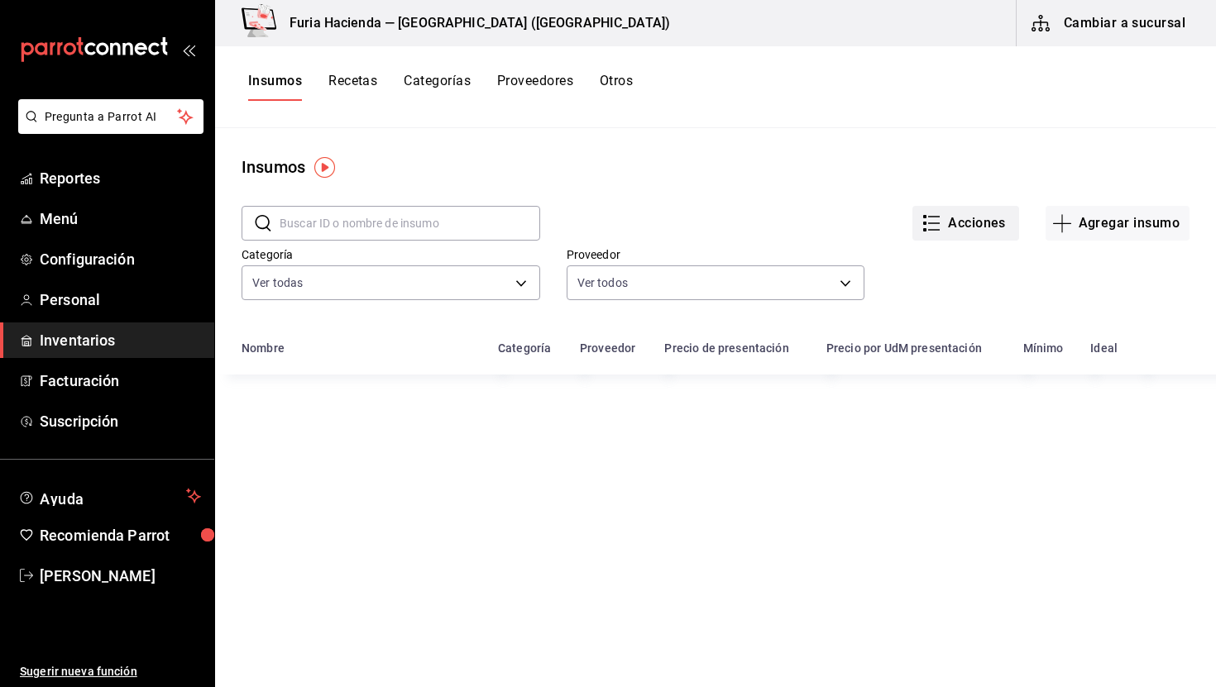
click at [992, 224] on button "Acciones" at bounding box center [966, 223] width 107 height 35
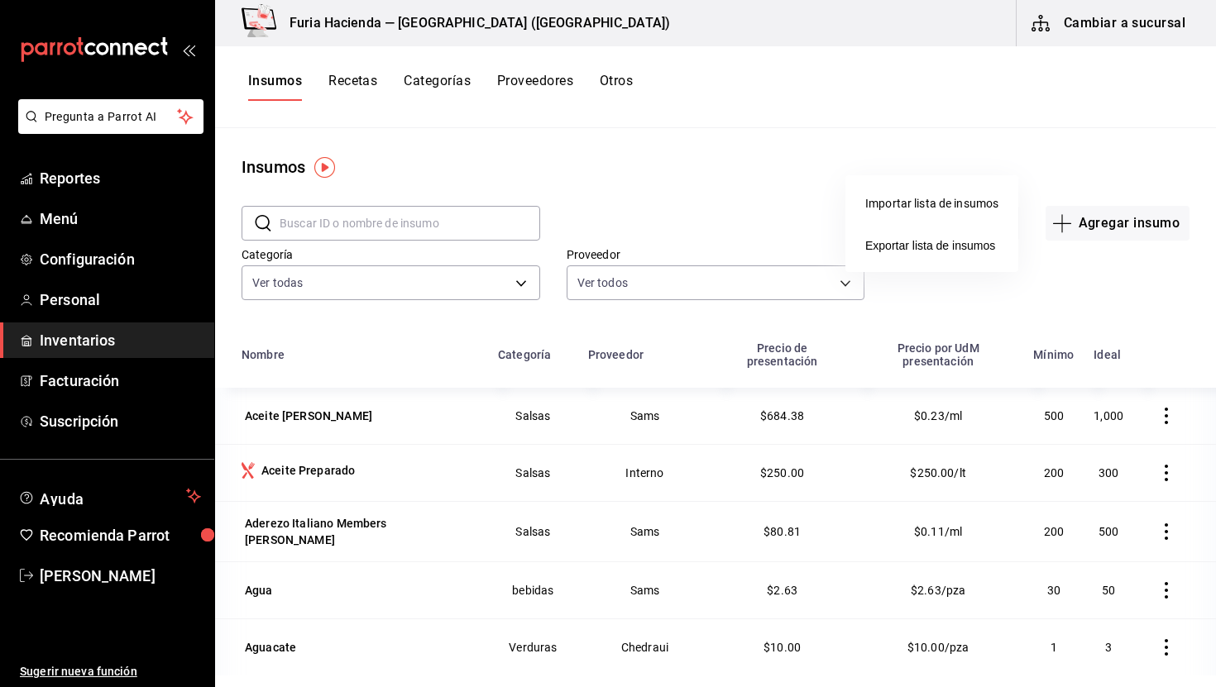
click at [955, 194] on li "Importar lista de insumos" at bounding box center [931, 204] width 173 height 44
click at [934, 200] on div "Importar lista de insumos" at bounding box center [931, 203] width 133 height 17
click at [0, 0] on input "Importar lista de insumos" at bounding box center [0, 0] width 0 height 0
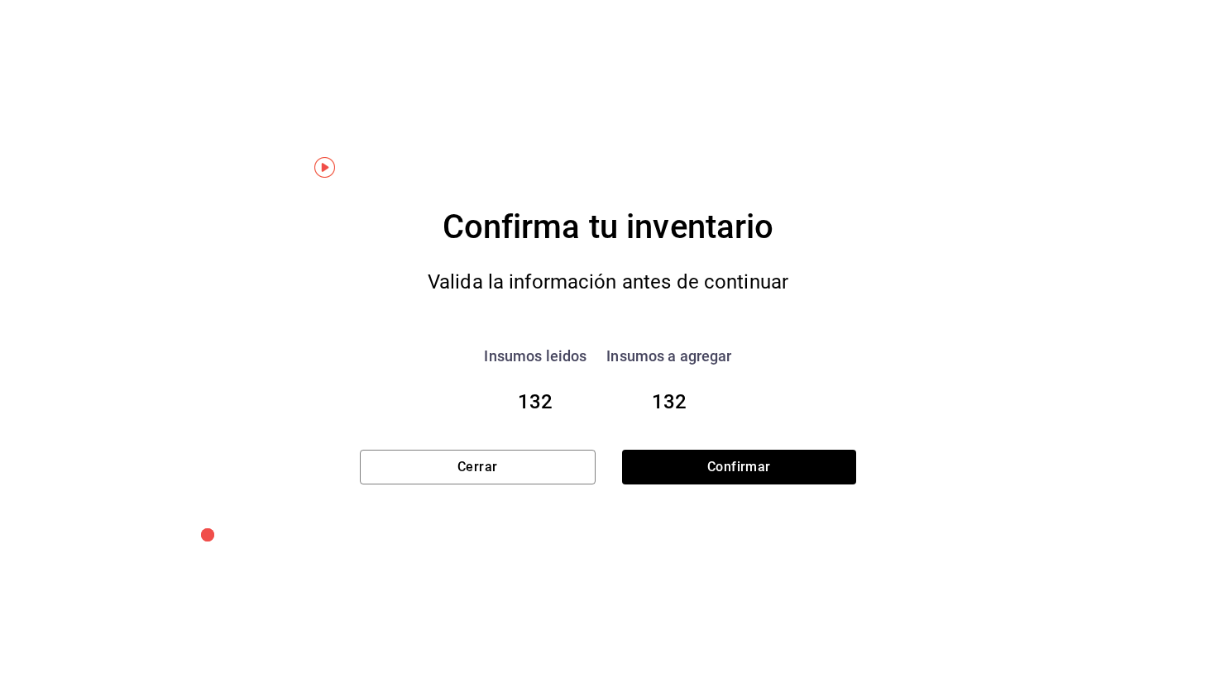
click at [754, 449] on div "Confirma tu inventario Valida la información antes de continuar Insumos leidos …" at bounding box center [608, 344] width 496 height 283
click at [753, 477] on button "Confirmar" at bounding box center [738, 467] width 235 height 35
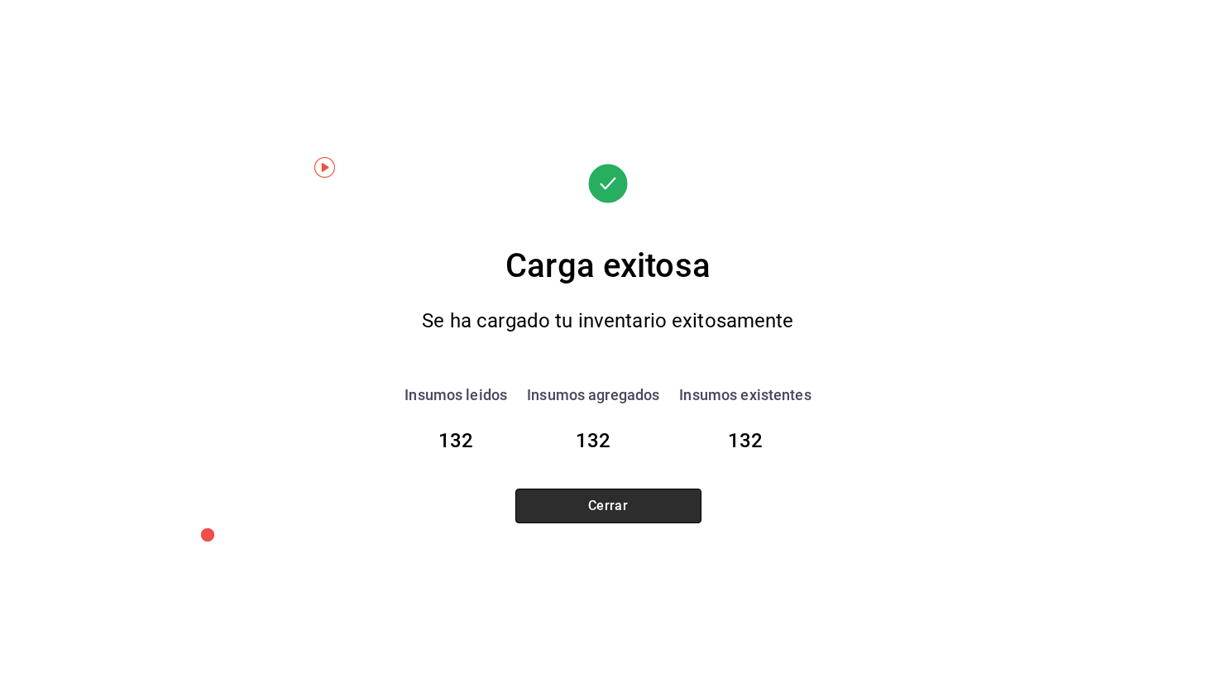
click at [646, 505] on button "Cerrar" at bounding box center [608, 506] width 186 height 35
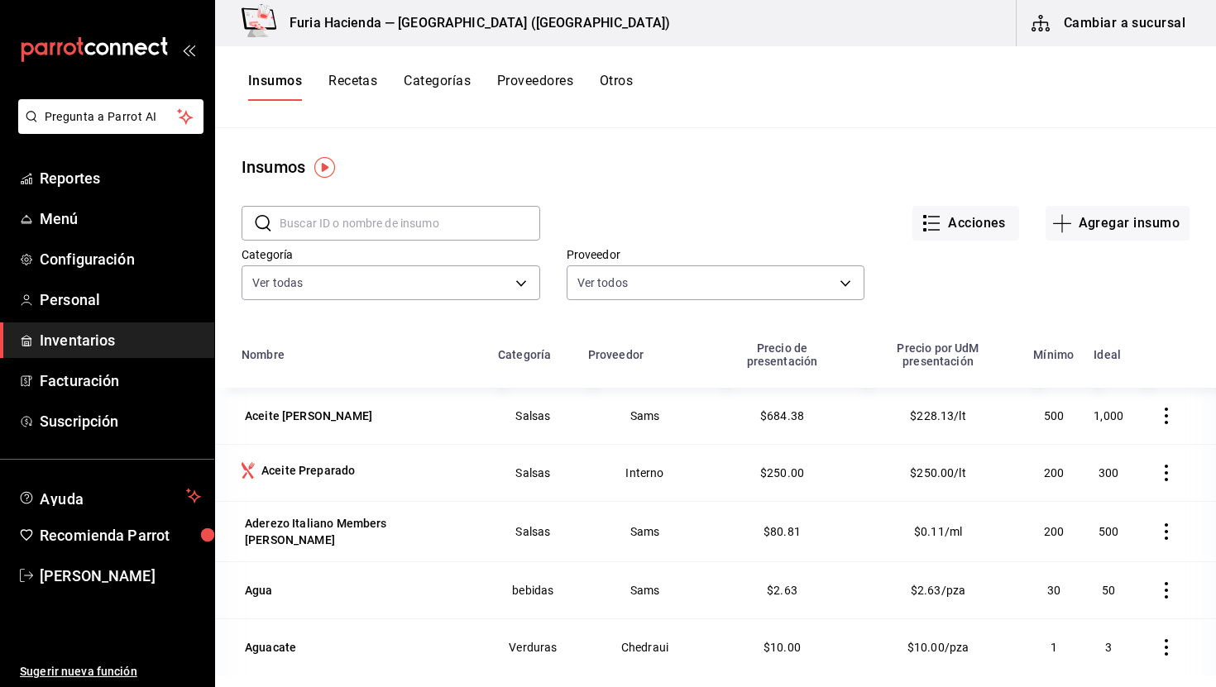
click at [462, 78] on button "Categorías" at bounding box center [437, 87] width 67 height 28
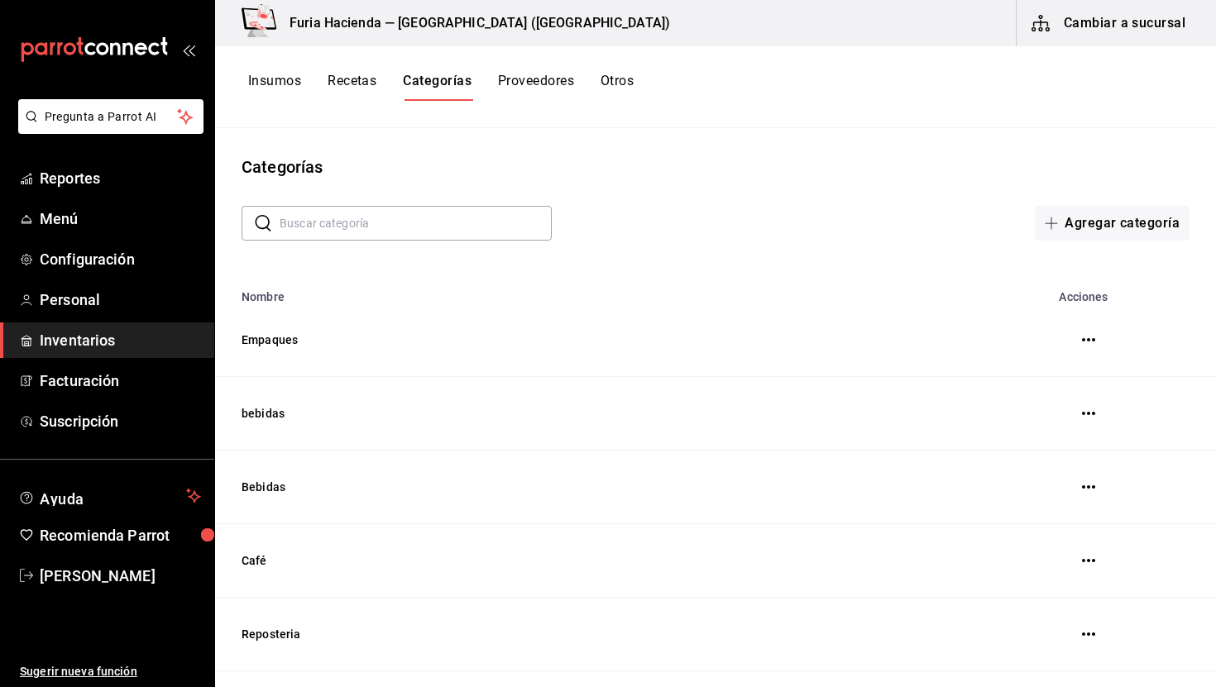
click at [1095, 30] on button "Cambiar a sucursal" at bounding box center [1110, 23] width 186 height 46
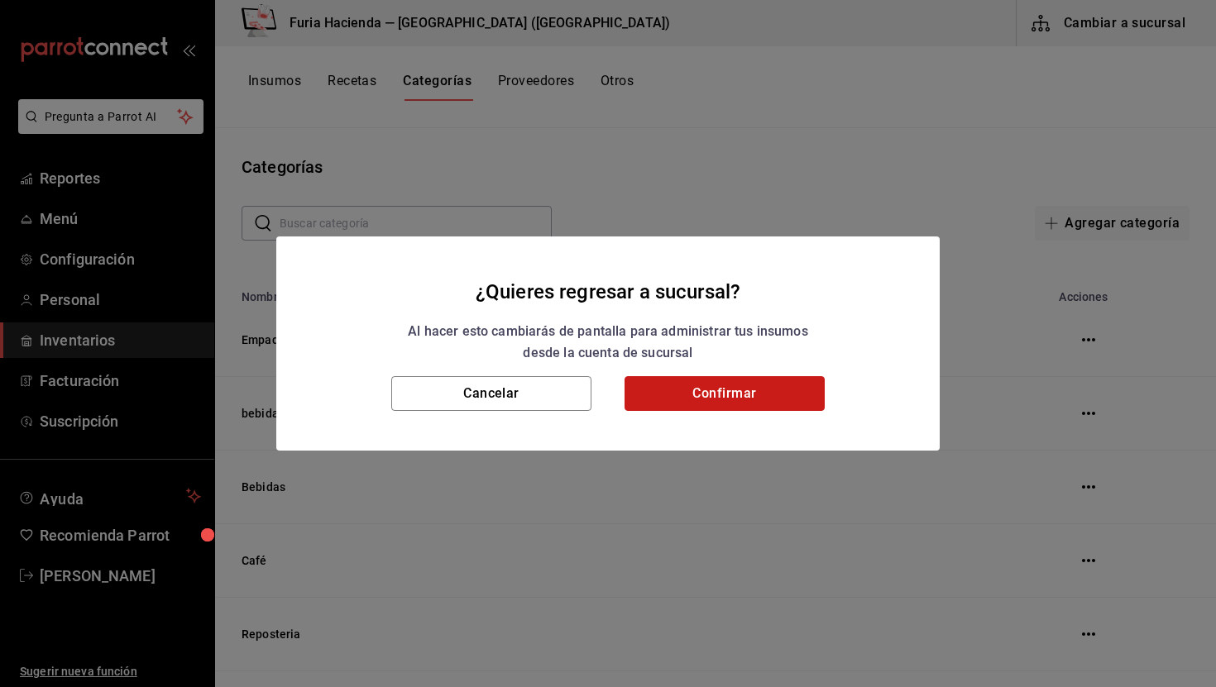
click at [766, 393] on button "Confirmar" at bounding box center [725, 393] width 200 height 35
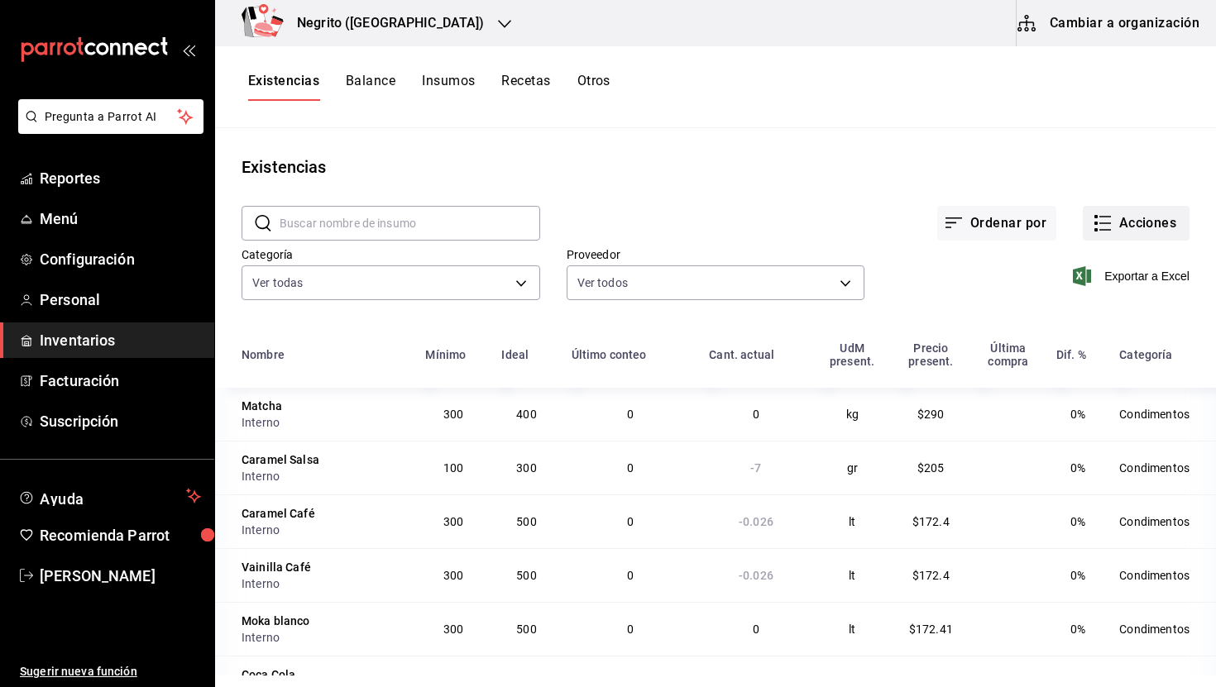
click at [1145, 225] on button "Acciones" at bounding box center [1136, 223] width 107 height 35
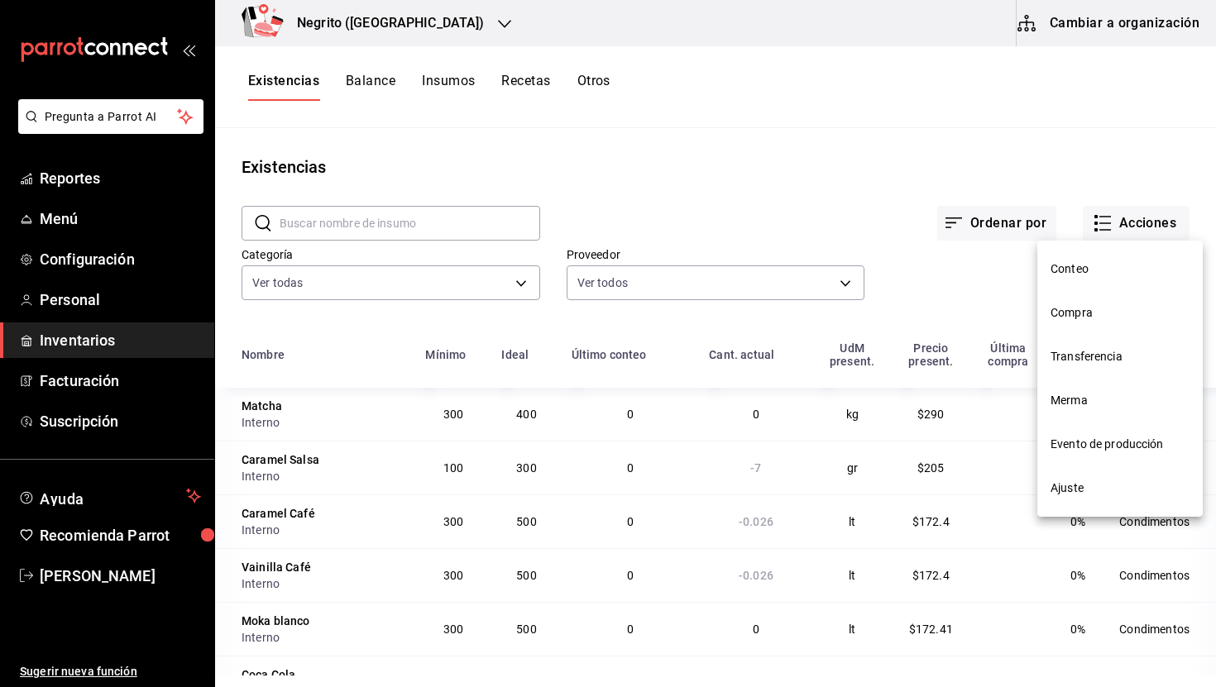
click at [1096, 261] on span "Conteo" at bounding box center [1120, 269] width 139 height 17
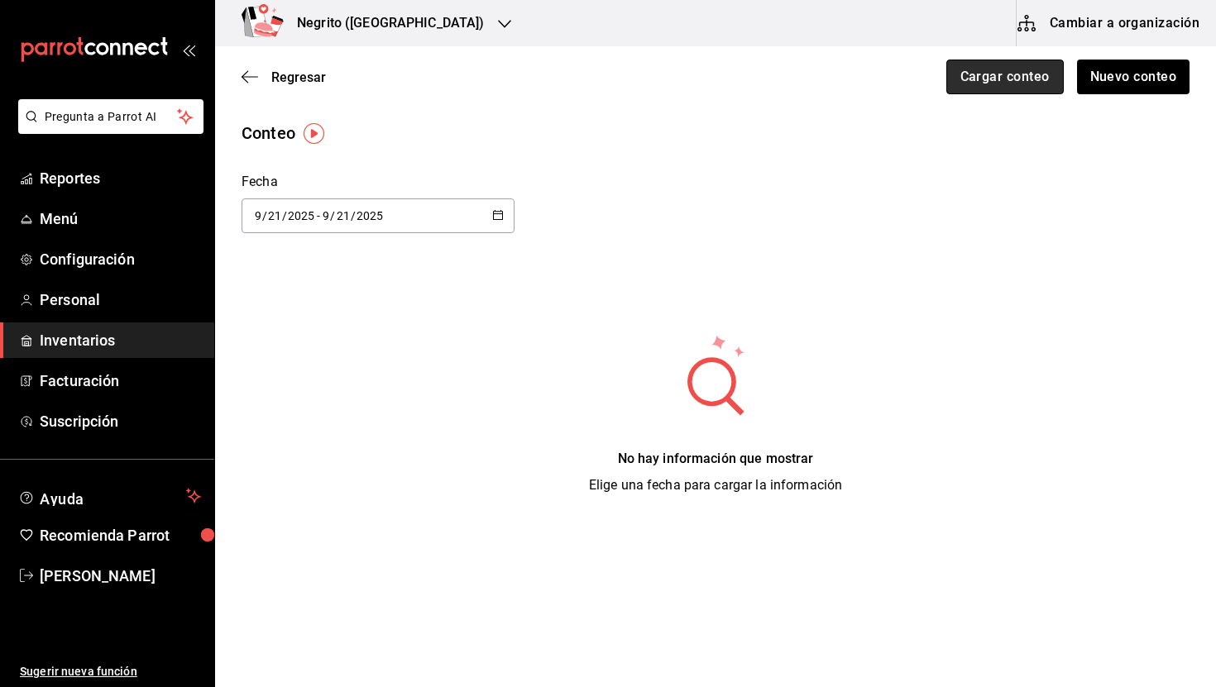
click at [988, 85] on button "Cargar conteo" at bounding box center [1004, 77] width 117 height 35
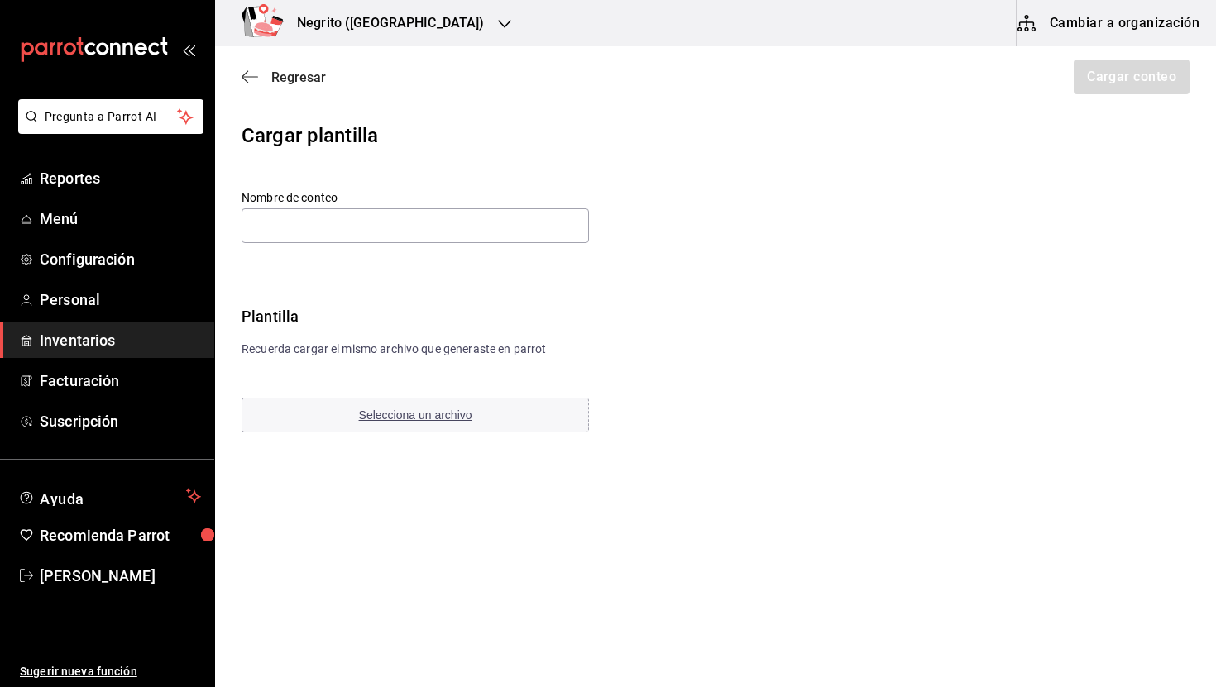
click at [302, 83] on span "Regresar" at bounding box center [298, 77] width 55 height 16
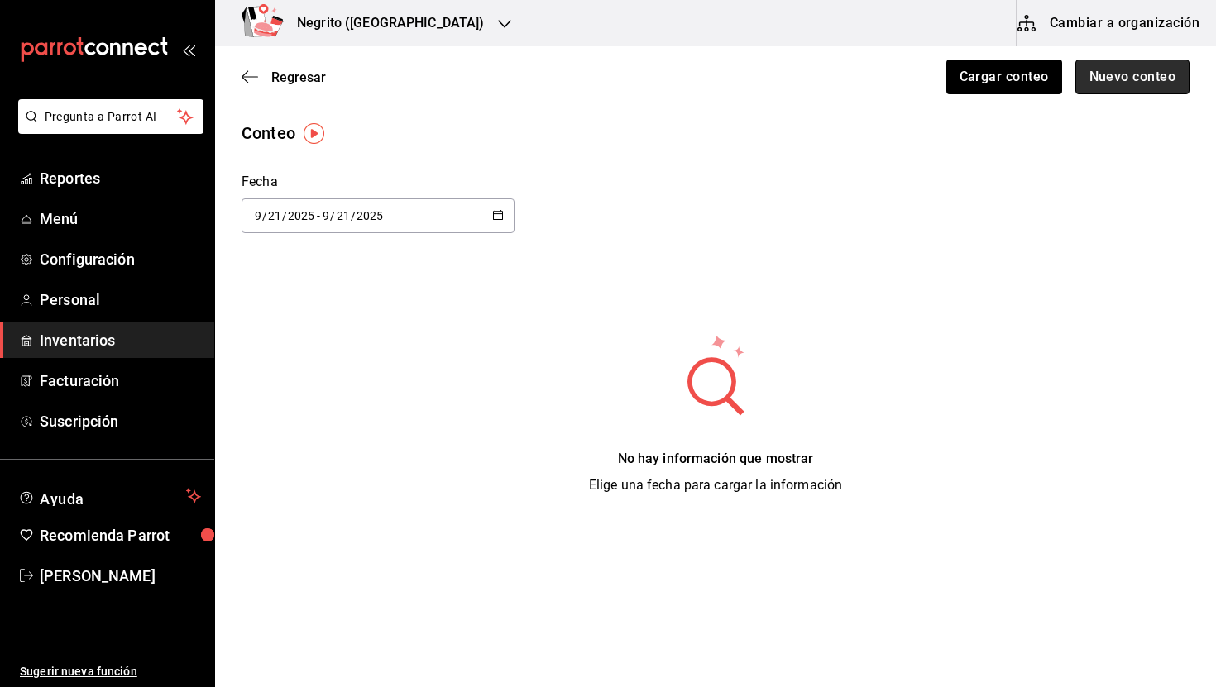
click at [1142, 79] on button "Nuevo conteo" at bounding box center [1132, 77] width 115 height 35
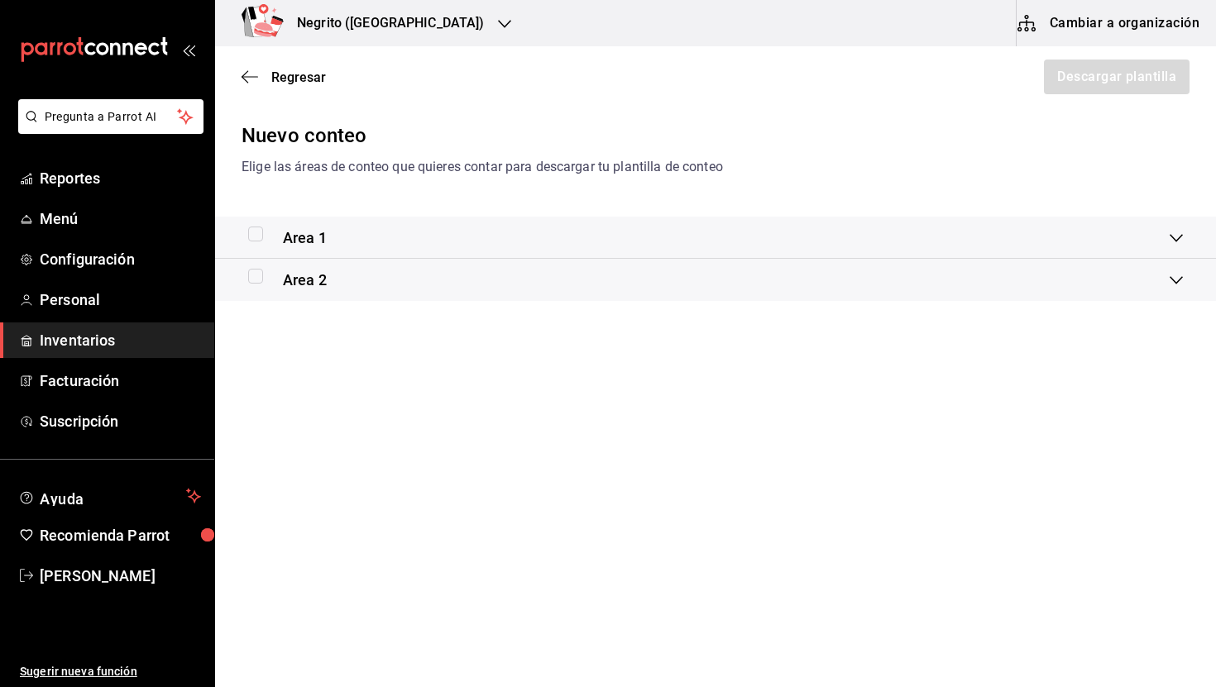
click at [259, 237] on input "checkbox" at bounding box center [255, 234] width 15 height 15
checkbox input "true"
click at [1088, 74] on button "Descargar plantilla" at bounding box center [1115, 77] width 147 height 35
